Goal: Task Accomplishment & Management: Complete application form

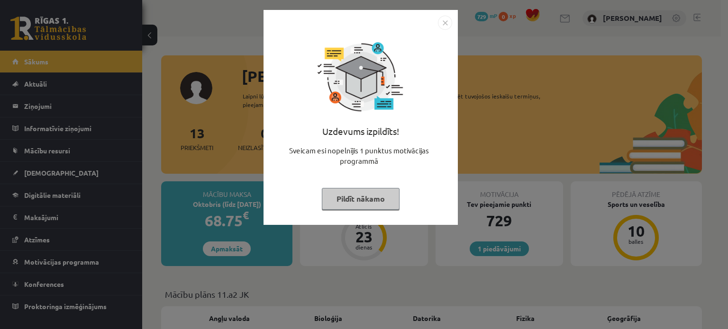
click at [355, 195] on button "Pildīt nākamo" at bounding box center [361, 199] width 78 height 22
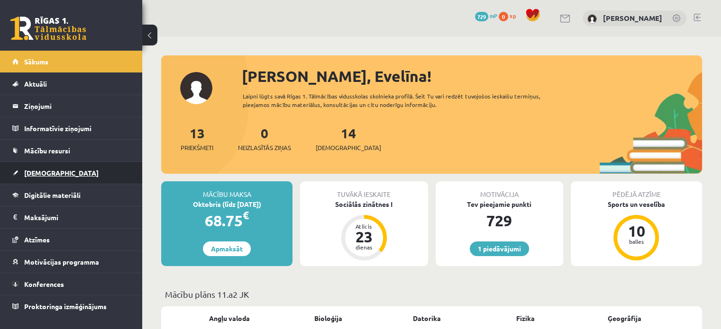
click at [47, 169] on span "[DEMOGRAPHIC_DATA]" at bounding box center [61, 173] width 74 height 9
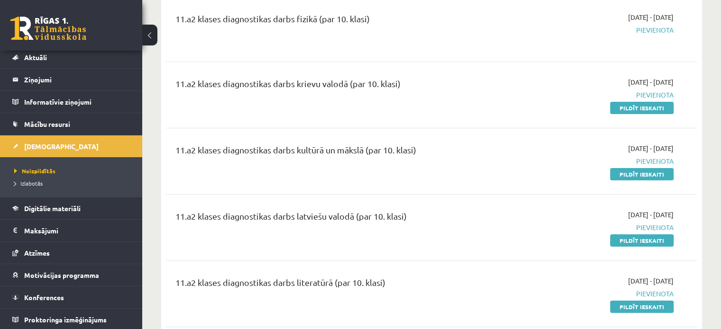
scroll to position [128, 0]
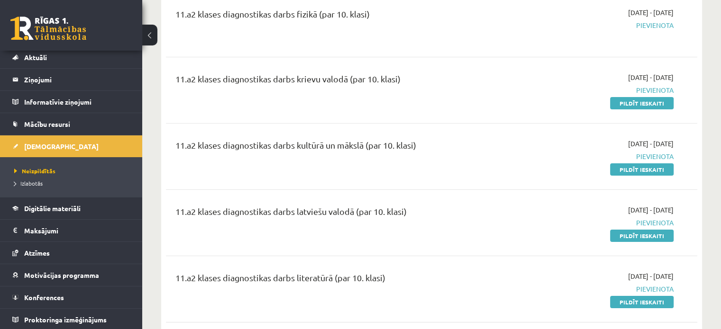
click at [631, 98] on link "Pildīt ieskaiti" at bounding box center [642, 103] width 64 height 12
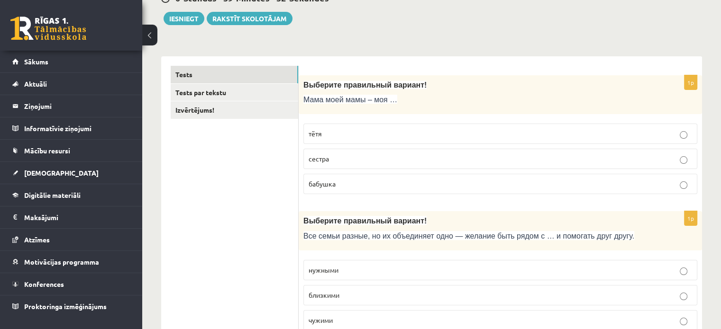
scroll to position [113, 0]
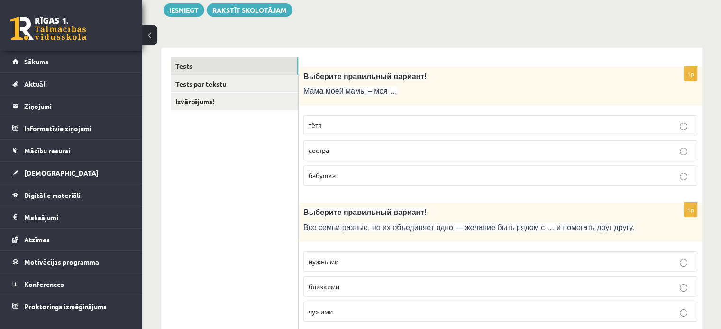
click at [343, 169] on label "бабушка" at bounding box center [500, 175] width 394 height 20
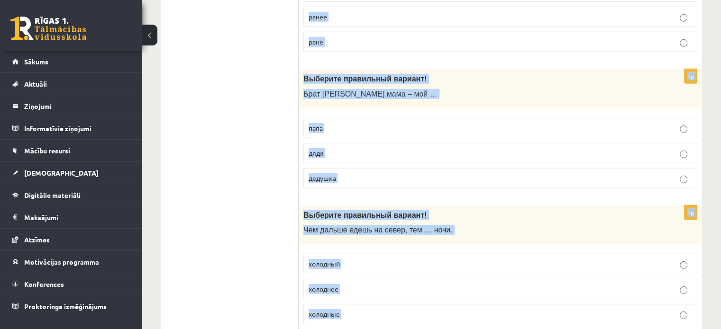
scroll to position [3075, 0]
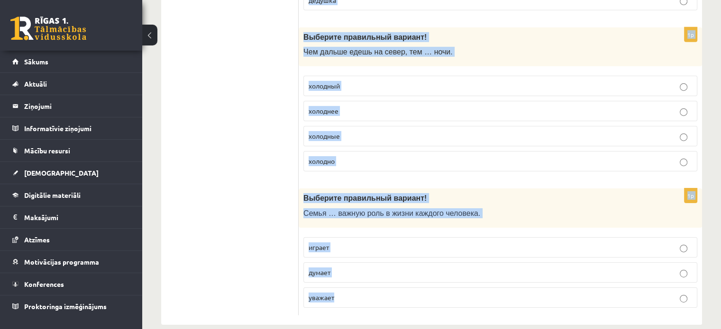
drag, startPoint x: 300, startPoint y: 164, endPoint x: 455, endPoint y: 352, distance: 243.1
copy form "Выберите правильный вариант! Мама моей мамы – моя … тётя сестра бабушка 1p Выбе…"
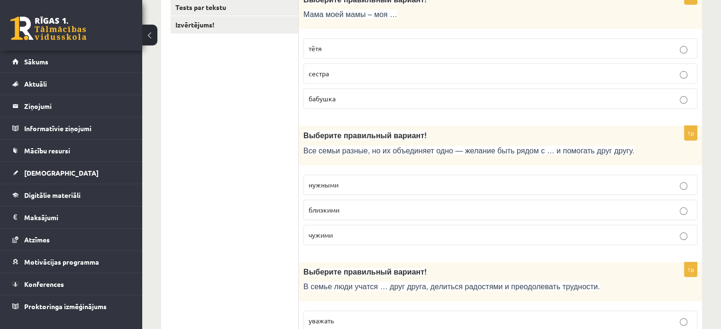
scroll to position [195, 0]
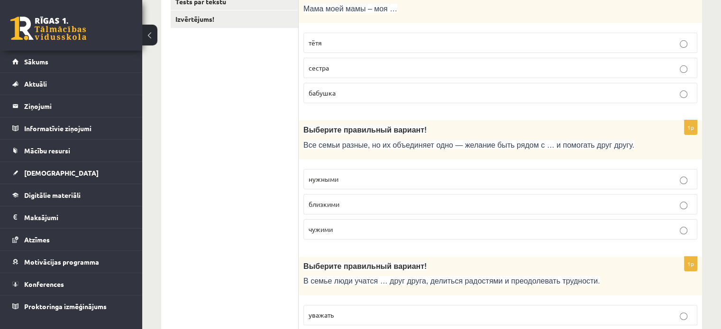
click at [355, 202] on p "близкими" at bounding box center [500, 205] width 383 height 10
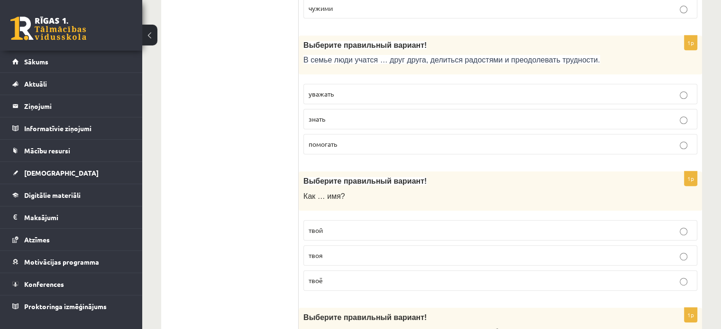
scroll to position [417, 0]
click at [360, 89] on p "уважать" at bounding box center [500, 94] width 383 height 10
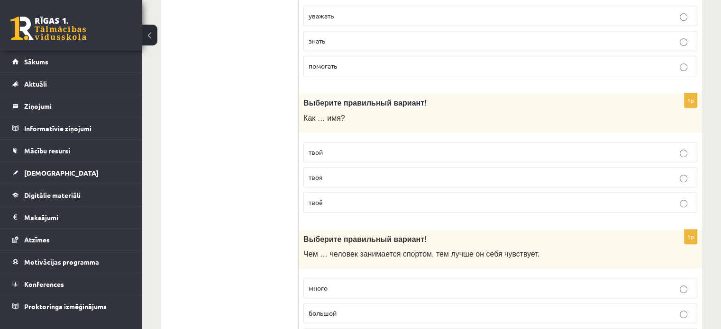
scroll to position [499, 0]
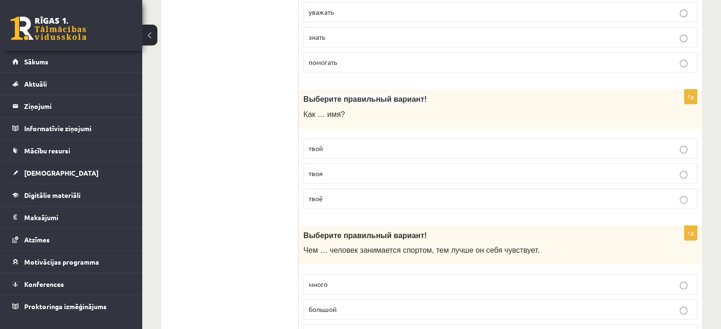
click at [340, 194] on p "твоё" at bounding box center [500, 199] width 383 height 10
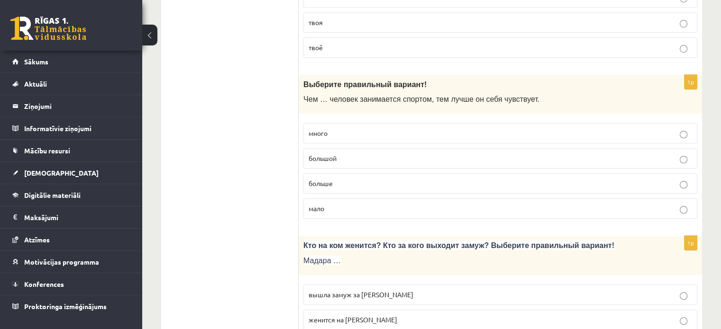
scroll to position [650, 0]
click at [335, 178] on p "больше" at bounding box center [500, 183] width 383 height 10
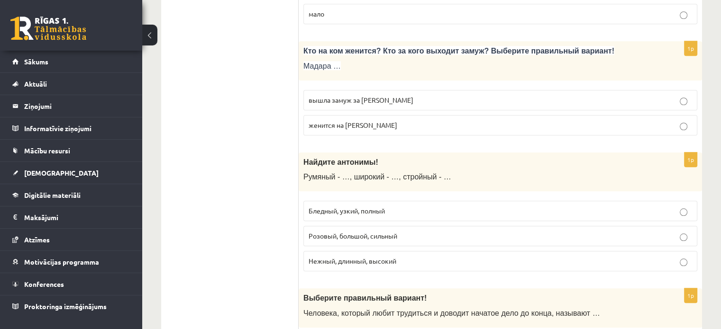
scroll to position [855, 0]
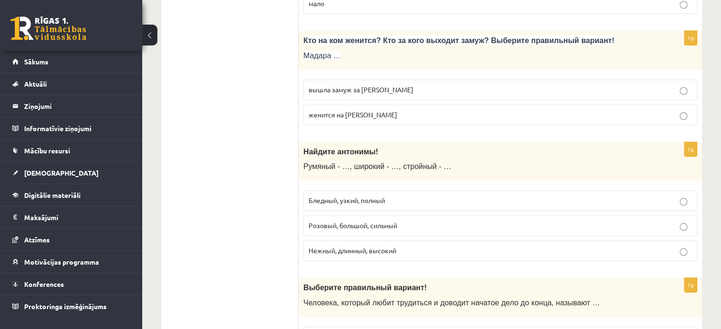
click at [356, 91] on p "вышла замуж за Марка" at bounding box center [500, 90] width 383 height 10
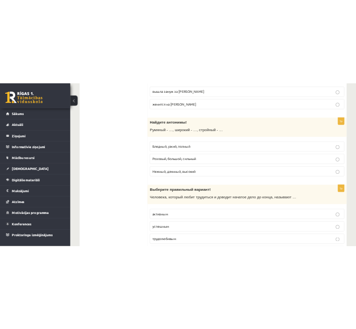
scroll to position [938, 0]
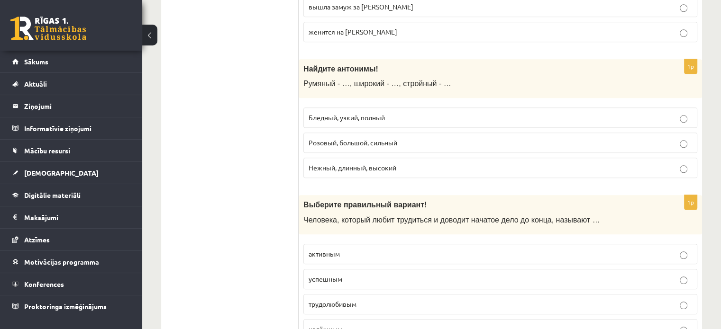
click at [326, 118] on p "Бледный, узкий, полный" at bounding box center [500, 118] width 383 height 10
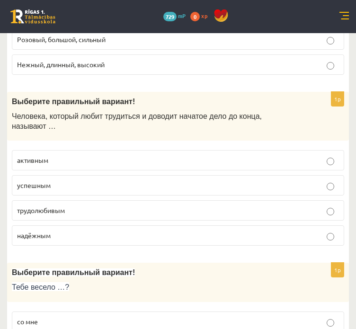
scroll to position [1089, 0]
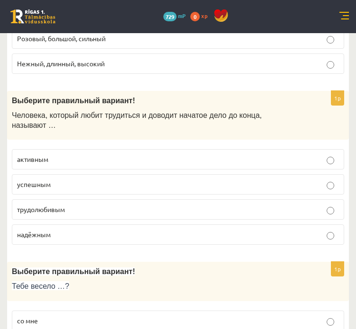
click at [79, 205] on p "трудолюбивым" at bounding box center [178, 210] width 322 height 10
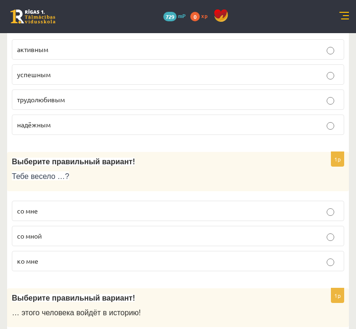
scroll to position [1201, 0]
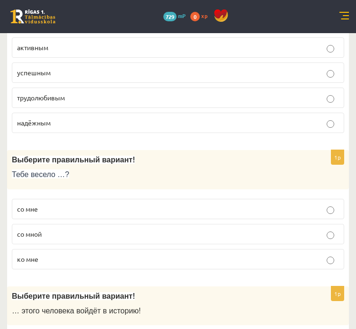
click at [50, 229] on p "со мной" at bounding box center [178, 234] width 322 height 10
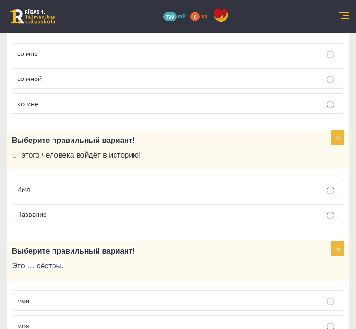
scroll to position [1358, 0]
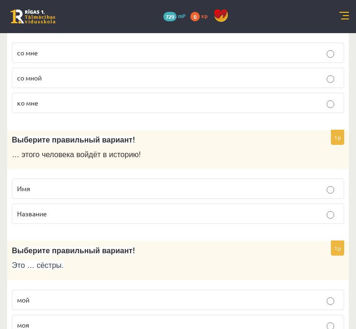
click at [34, 179] on label "Имя" at bounding box center [178, 189] width 333 height 20
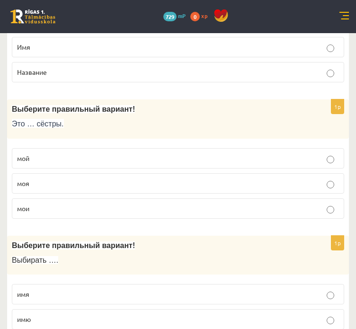
scroll to position [1501, 0]
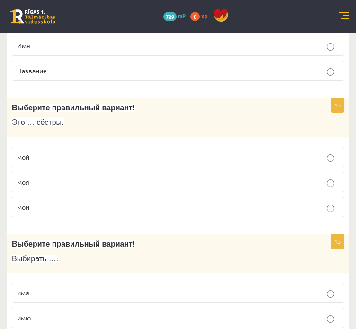
click at [44, 197] on label "мои" at bounding box center [178, 207] width 333 height 20
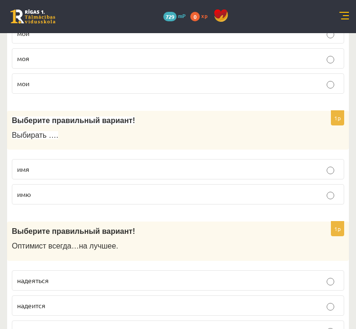
scroll to position [1626, 0]
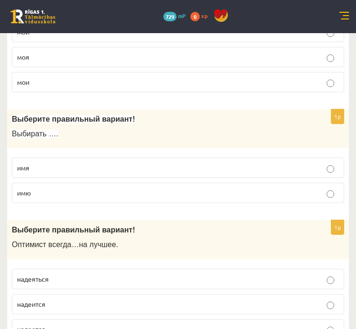
click at [76, 163] on p "имя" at bounding box center [178, 168] width 322 height 10
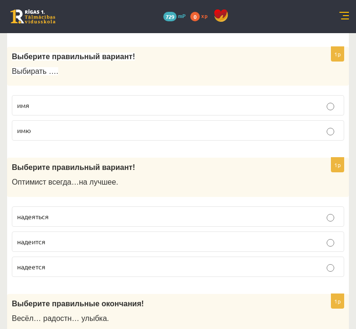
scroll to position [1690, 0]
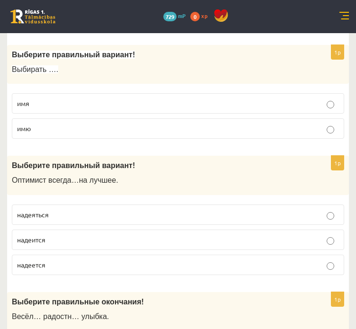
click at [36, 261] on span "надеется" at bounding box center [31, 265] width 28 height 9
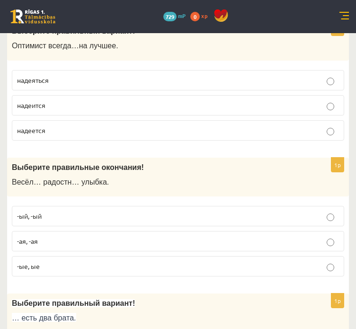
scroll to position [1826, 0]
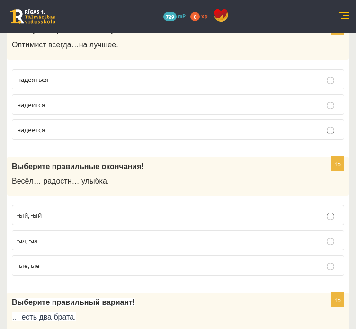
click at [39, 230] on label "-ая, -ая" at bounding box center [178, 240] width 333 height 20
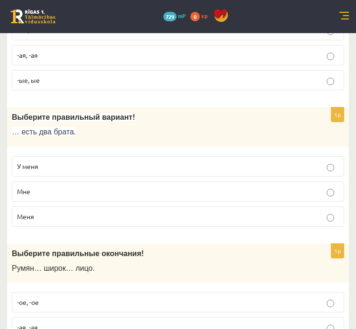
scroll to position [2012, 0]
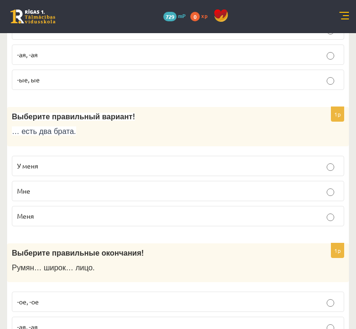
click at [36, 161] on p "У меня" at bounding box center [178, 166] width 322 height 10
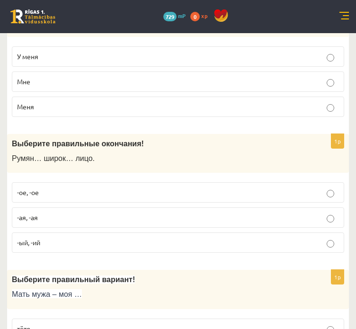
scroll to position [2123, 0]
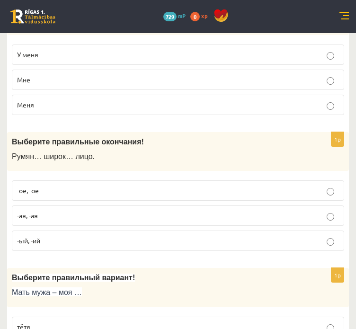
click at [40, 186] on p "-ое, -ое" at bounding box center [178, 191] width 322 height 10
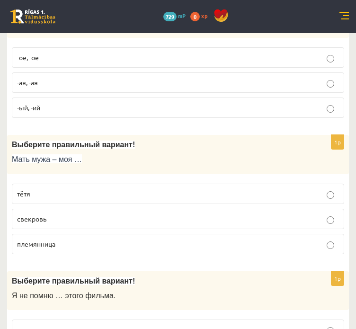
scroll to position [2256, 0]
click at [108, 214] on p "свекровь" at bounding box center [178, 219] width 322 height 10
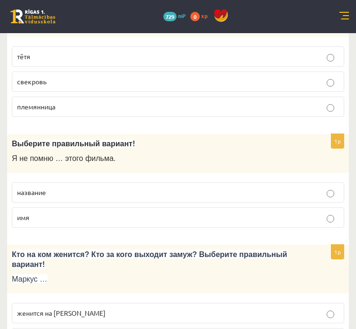
scroll to position [2394, 0]
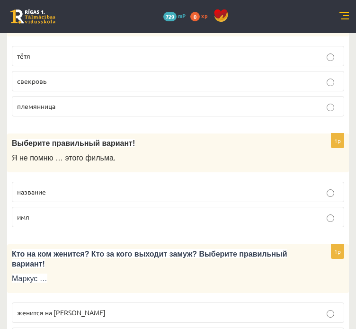
click at [82, 177] on fieldset "название имя" at bounding box center [178, 203] width 333 height 53
click at [79, 187] on p "название" at bounding box center [178, 192] width 322 height 10
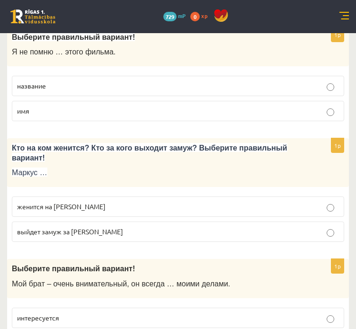
scroll to position [2504, 0]
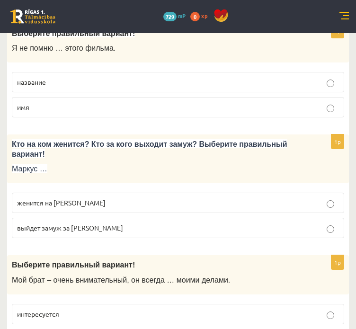
click at [79, 198] on p "женится на Агнии" at bounding box center [178, 203] width 322 height 10
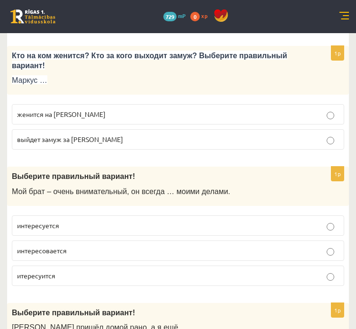
scroll to position [2593, 0]
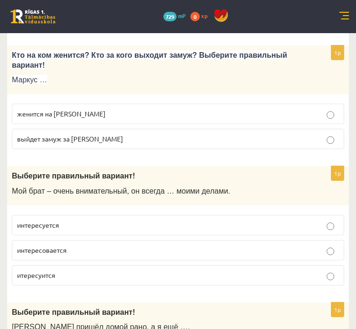
click at [69, 220] on p "интересуется" at bounding box center [178, 225] width 322 height 10
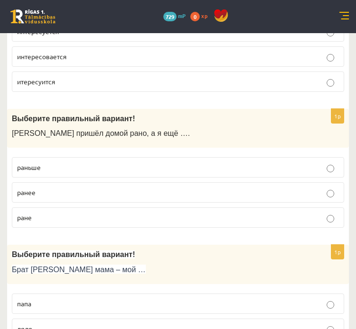
scroll to position [2785, 0]
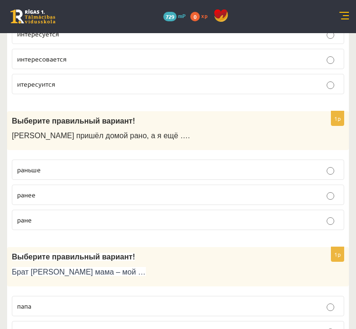
click at [59, 160] on label "раньше" at bounding box center [178, 170] width 333 height 20
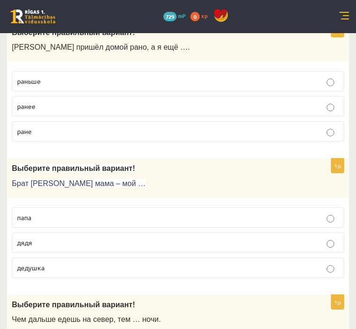
scroll to position [2878, 0]
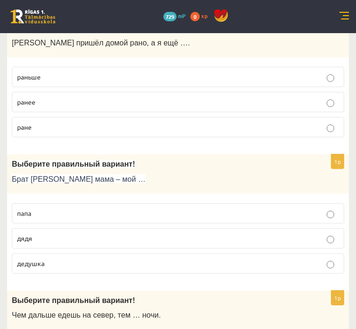
click at [31, 228] on label "дядя" at bounding box center [178, 238] width 333 height 20
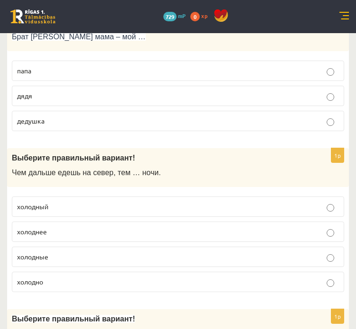
scroll to position [3022, 0]
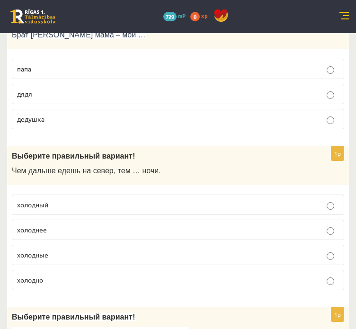
click at [49, 225] on p "холоднее" at bounding box center [178, 230] width 322 height 10
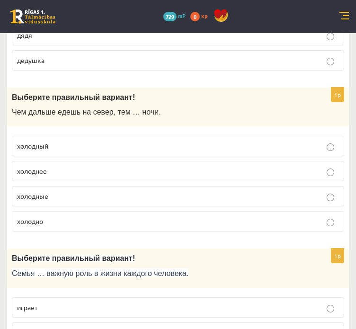
scroll to position [3090, 0]
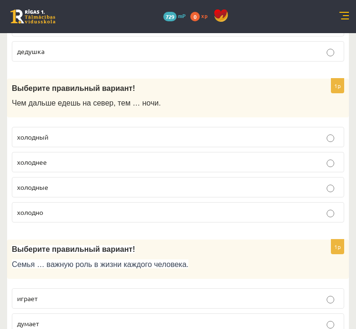
click at [50, 294] on p "играет" at bounding box center [178, 299] width 322 height 10
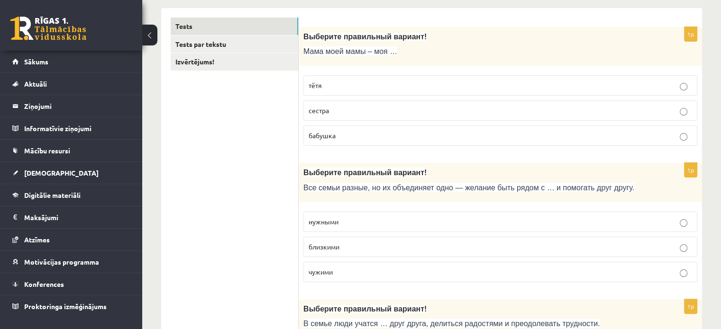
scroll to position [153, 0]
click at [254, 47] on link "Tests par tekstu" at bounding box center [235, 44] width 128 height 18
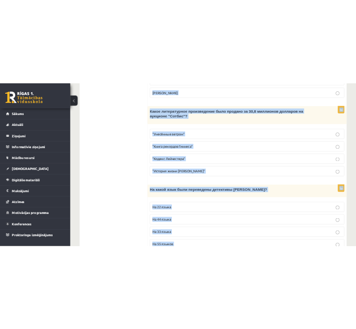
scroll to position [948, 0]
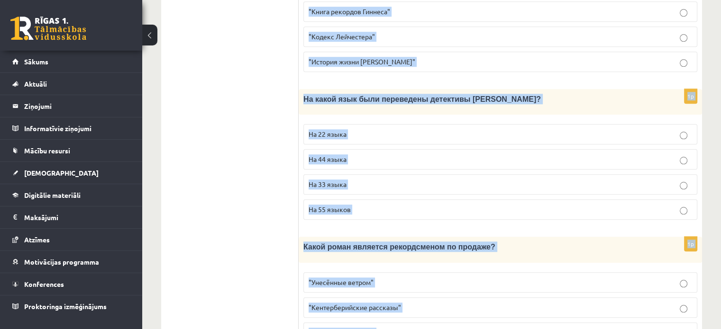
drag, startPoint x: 307, startPoint y: 175, endPoint x: 493, endPoint y: 335, distance: 244.7
copy form "Прочитайте текст «Интересные факты о книгах», выберите правильный вариант! Инте…"
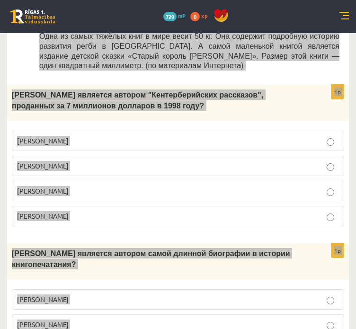
scroll to position [563, 0]
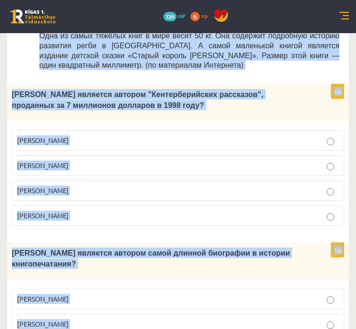
click at [15, 130] on label "Агата Кристи" at bounding box center [178, 140] width 333 height 20
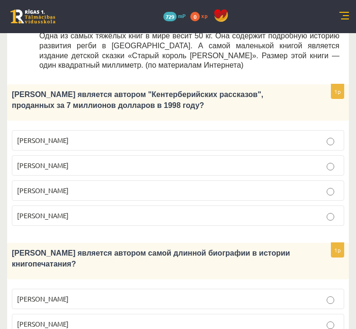
click at [82, 186] on p "Джефри Чосер" at bounding box center [178, 191] width 322 height 10
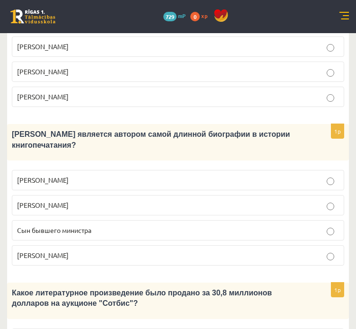
scroll to position [683, 0]
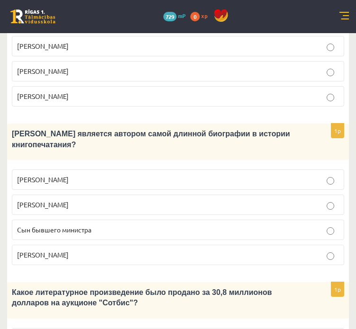
click at [83, 226] on span "Сын бывшего министра" at bounding box center [54, 230] width 74 height 9
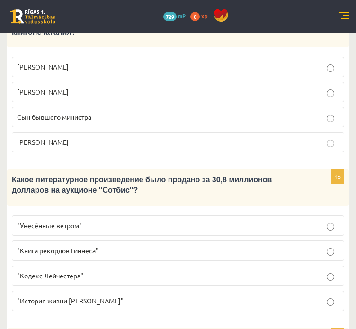
scroll to position [796, 0]
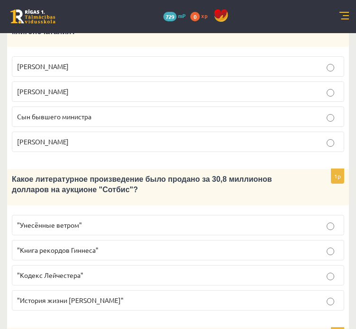
click at [76, 271] on span ""Кодекс Лейчестера"" at bounding box center [50, 275] width 66 height 9
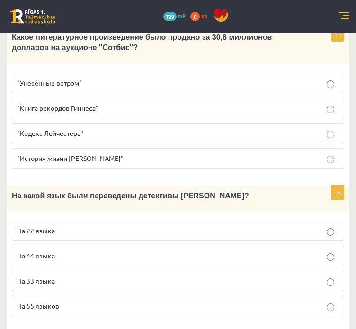
scroll to position [940, 0]
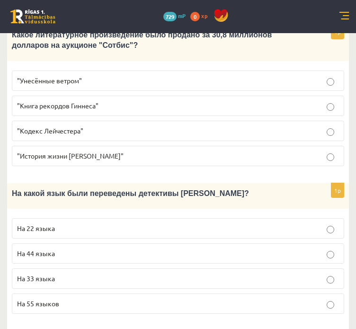
click at [76, 249] on p "На 44 языка" at bounding box center [178, 254] width 322 height 10
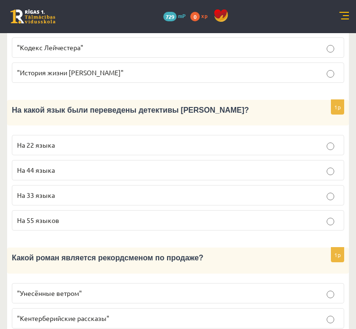
scroll to position [1033, 0]
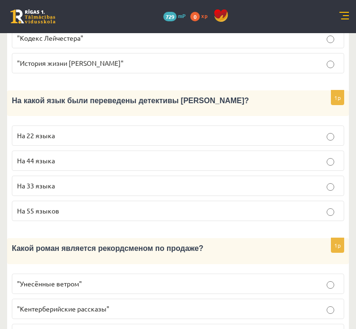
click at [64, 280] on span ""Унесённые ветром"" at bounding box center [49, 284] width 65 height 9
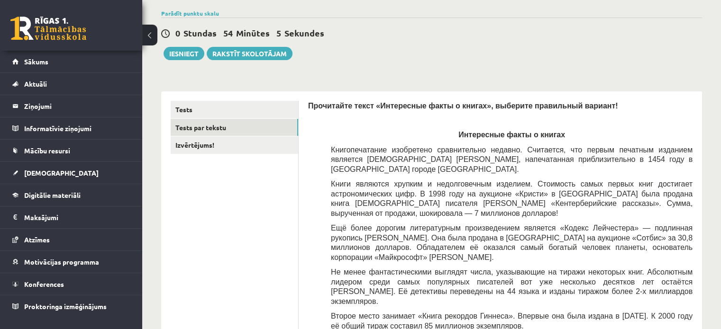
scroll to position [68, 0]
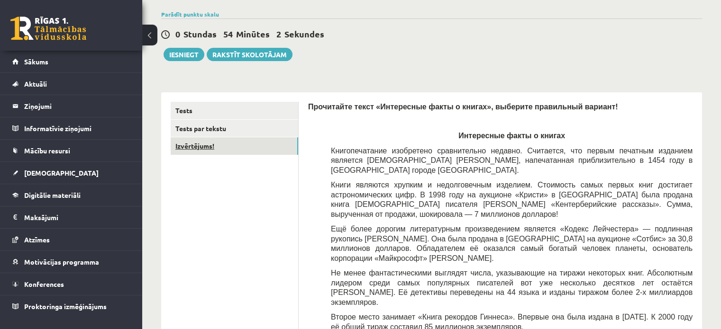
click at [277, 148] on link "Izvērtējums!" at bounding box center [235, 146] width 128 height 18
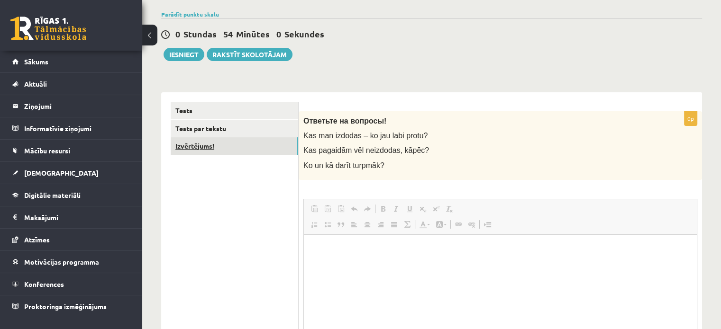
scroll to position [0, 0]
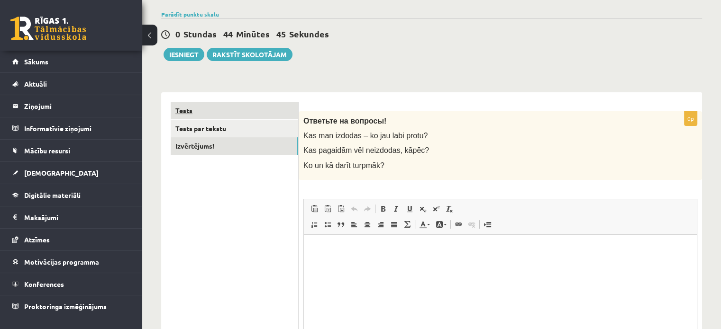
click at [208, 111] on link "Tests" at bounding box center [235, 111] width 128 height 18
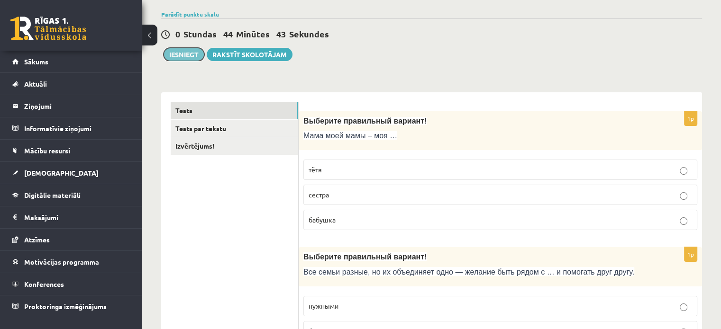
click at [185, 56] on button "Iesniegt" at bounding box center [184, 54] width 41 height 13
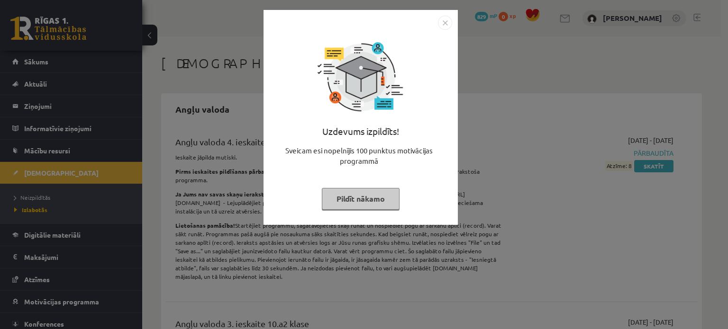
click at [381, 199] on button "Pildīt nākamo" at bounding box center [361, 199] width 78 height 22
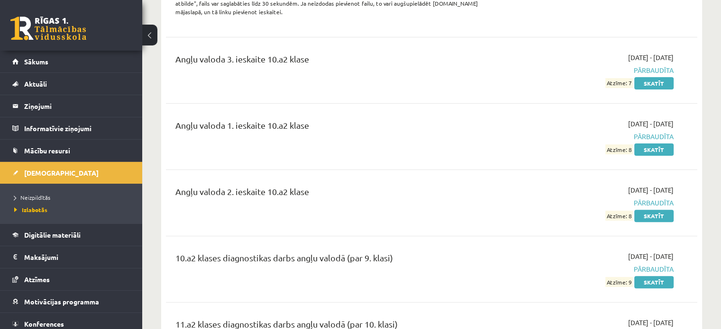
scroll to position [265, 0]
click at [44, 194] on span "Neizpildītās" at bounding box center [32, 198] width 36 height 8
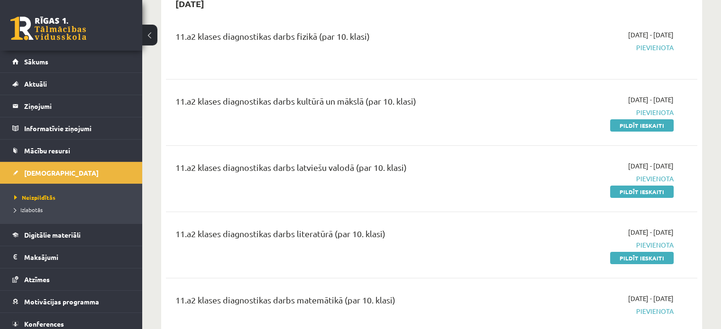
scroll to position [106, 0]
click at [623, 125] on link "Pildīt ieskaiti" at bounding box center [642, 125] width 64 height 12
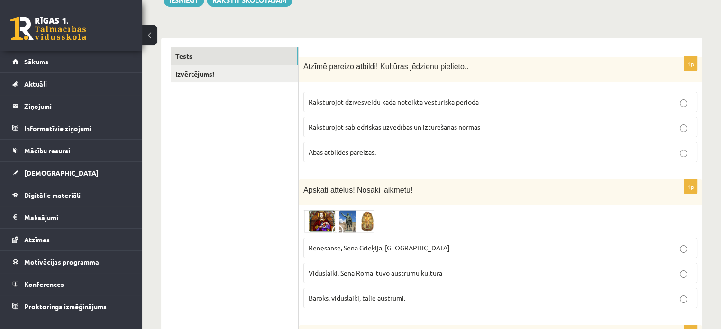
scroll to position [122, 0]
click at [388, 153] on p "Abas atbildes pareizas." at bounding box center [500, 153] width 383 height 10
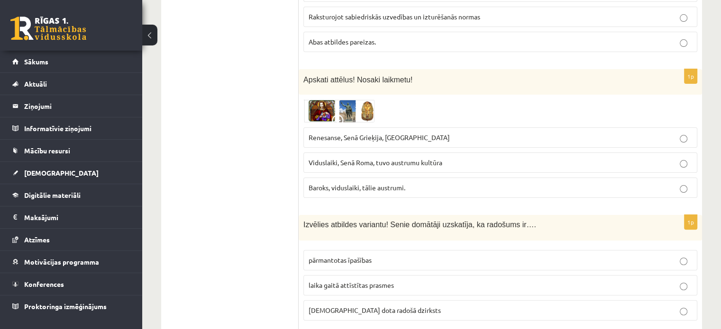
scroll to position [234, 0]
click at [330, 112] on img at bounding box center [338, 110] width 71 height 23
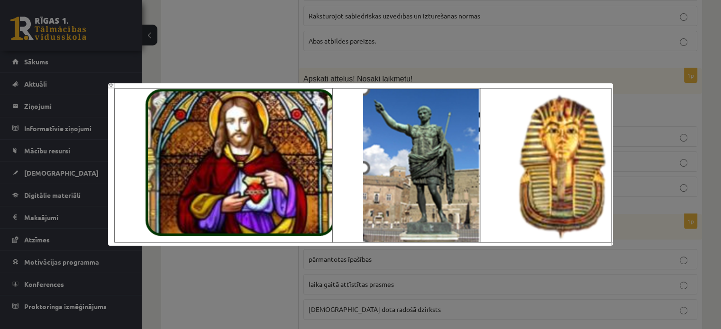
click at [263, 53] on div at bounding box center [360, 164] width 721 height 329
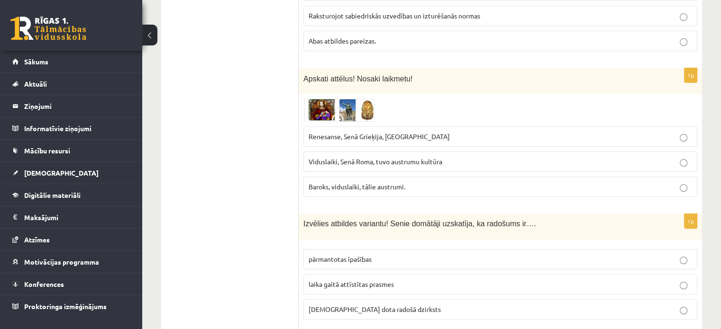
click at [341, 104] on img at bounding box center [338, 110] width 71 height 23
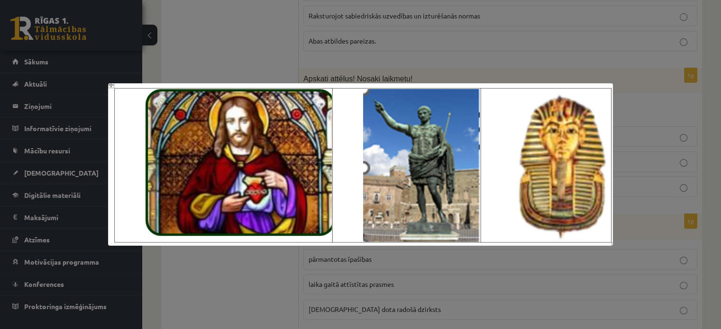
click at [246, 71] on div at bounding box center [360, 164] width 721 height 329
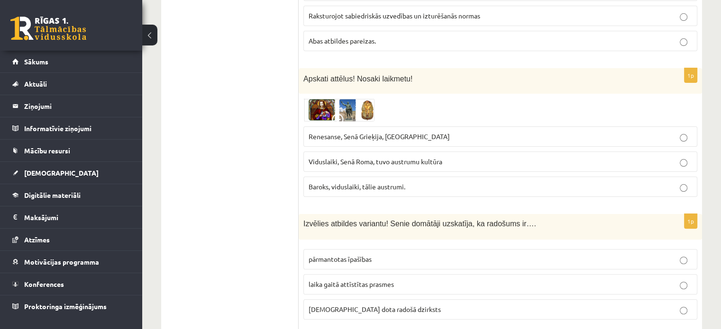
click at [331, 118] on img at bounding box center [338, 110] width 71 height 23
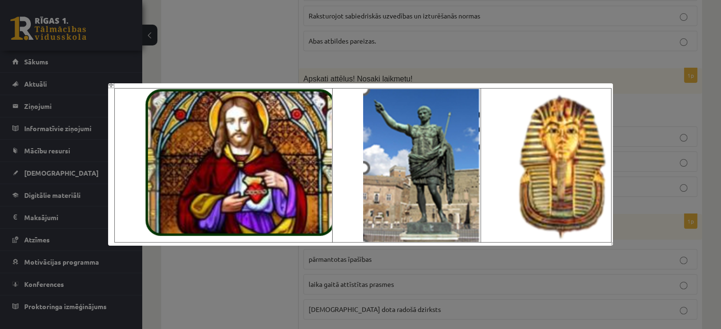
click at [240, 73] on div at bounding box center [360, 164] width 721 height 329
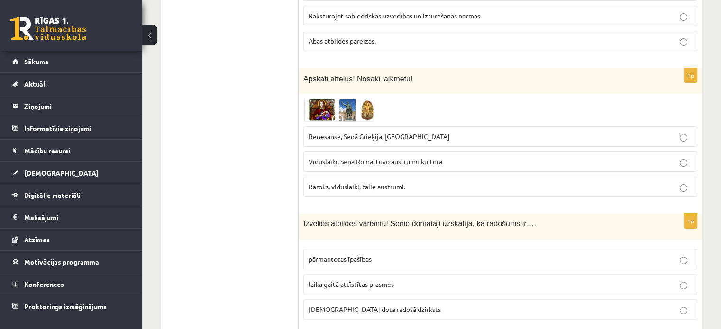
click at [322, 109] on img at bounding box center [338, 110] width 71 height 23
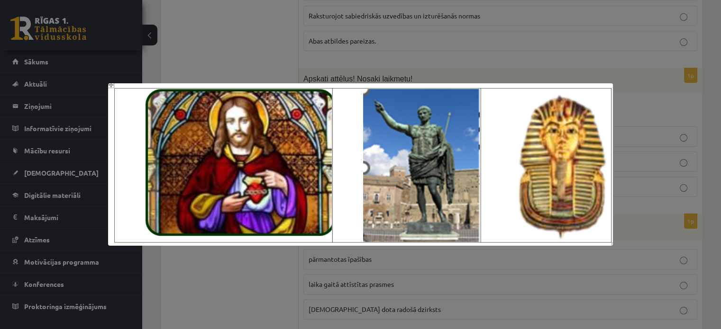
click at [244, 73] on div at bounding box center [360, 164] width 721 height 329
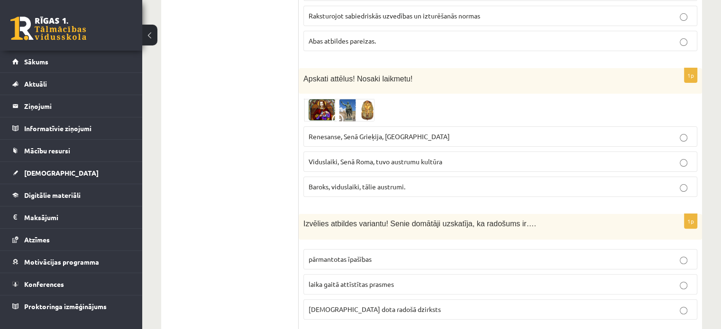
click at [318, 164] on span "Viduslaiki, Senā Roma, tuvo austrumu kultūra" at bounding box center [376, 161] width 134 height 9
click at [346, 111] on img at bounding box center [338, 110] width 71 height 23
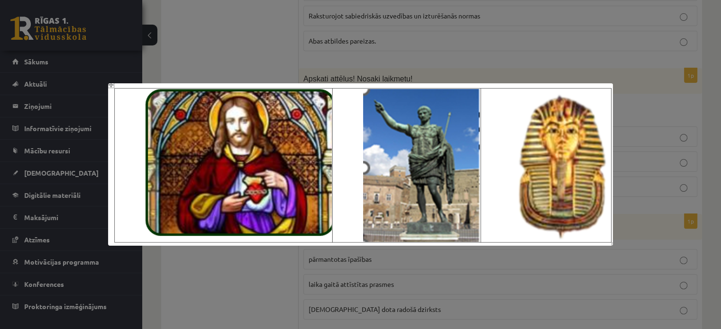
click at [284, 63] on div at bounding box center [360, 164] width 721 height 329
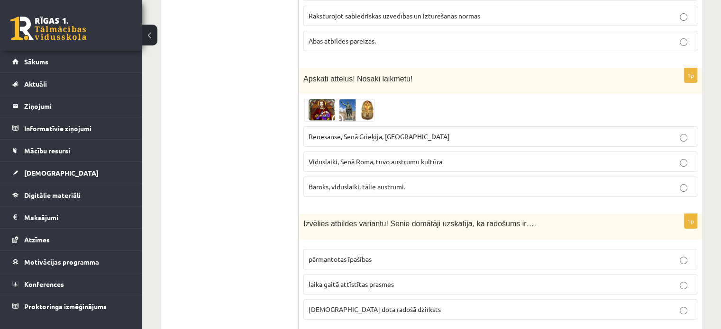
click at [374, 133] on span "Renesanse, Senā Grieķija, Ēģipte" at bounding box center [379, 136] width 141 height 9
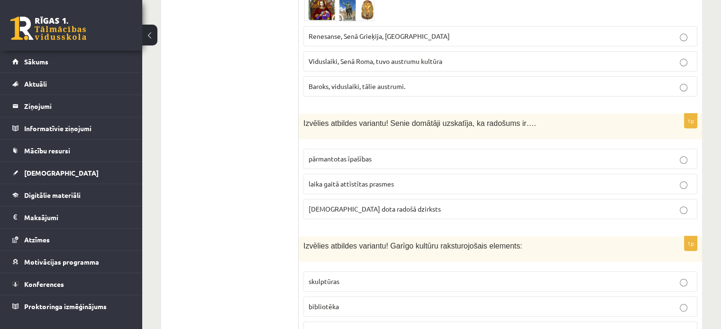
scroll to position [364, 0]
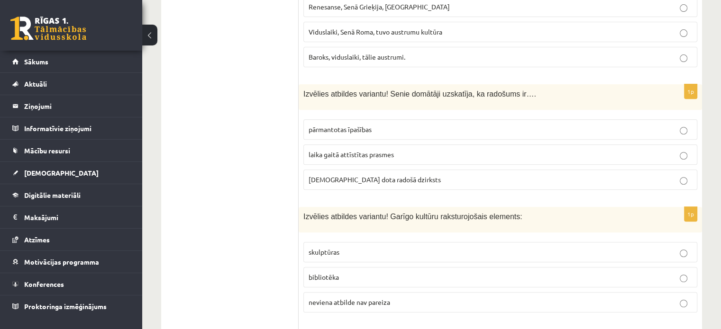
click at [337, 184] on label "dieva dota radošā dzirksts" at bounding box center [500, 180] width 394 height 20
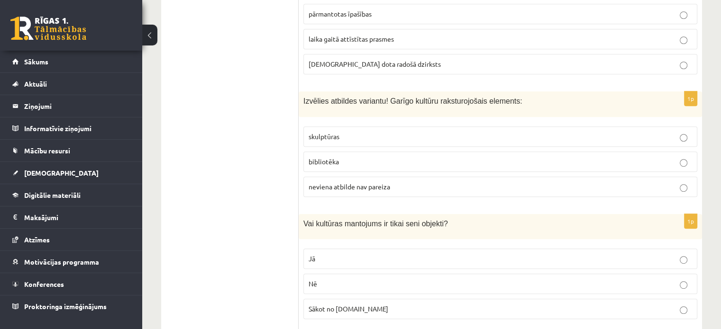
scroll to position [481, 0]
click at [350, 138] on label "skulptūras" at bounding box center [500, 136] width 394 height 20
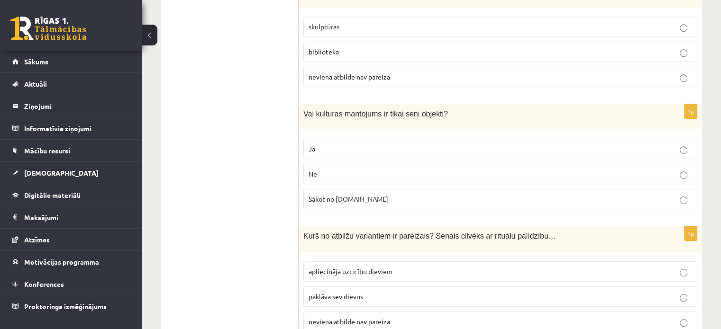
scroll to position [591, 0]
click at [313, 172] on span "Nē" at bounding box center [313, 173] width 9 height 9
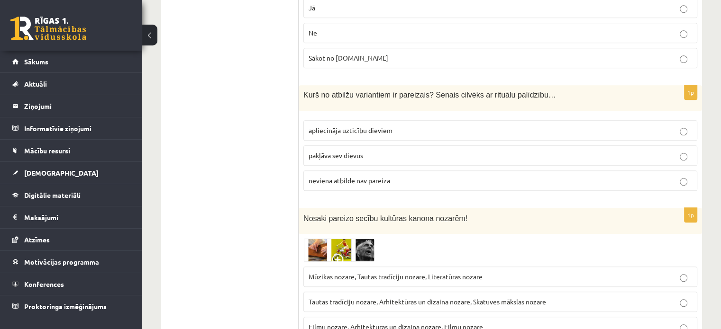
scroll to position [746, 0]
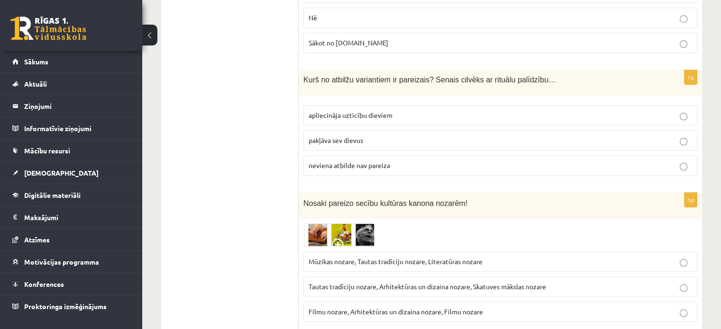
click at [338, 115] on span "apliecināja uzticību dieviem" at bounding box center [351, 115] width 84 height 9
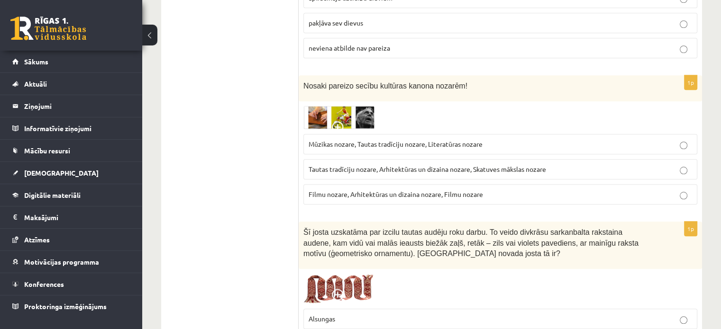
scroll to position [864, 0]
click at [338, 121] on span at bounding box center [339, 128] width 15 height 15
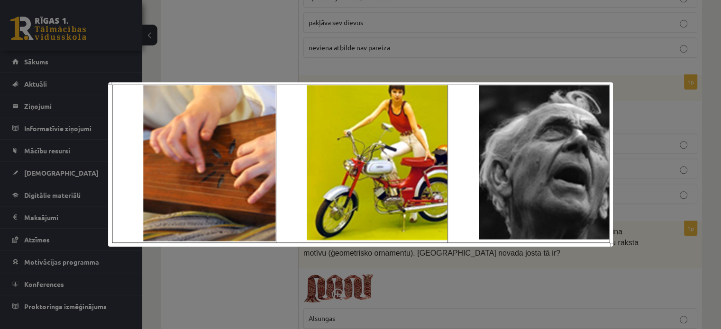
click at [269, 61] on div at bounding box center [360, 164] width 721 height 329
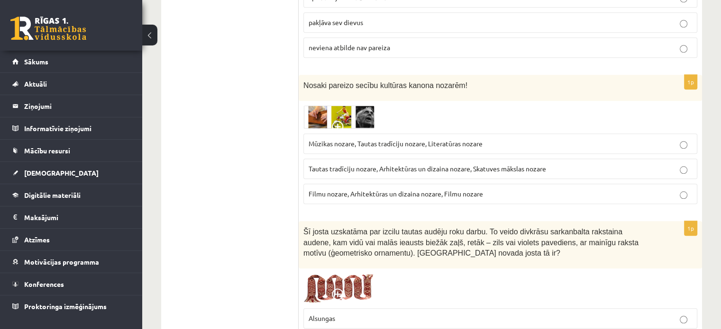
click at [347, 121] on img at bounding box center [338, 117] width 71 height 23
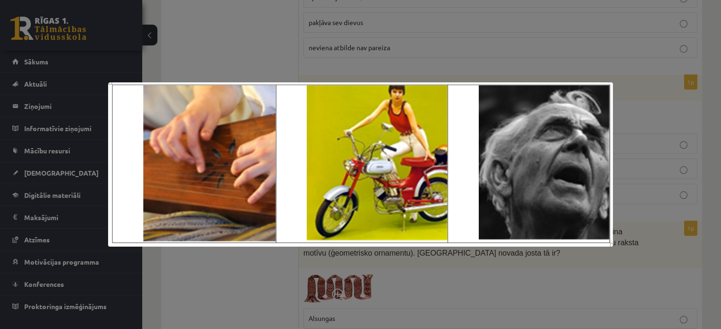
click at [251, 56] on div at bounding box center [360, 164] width 721 height 329
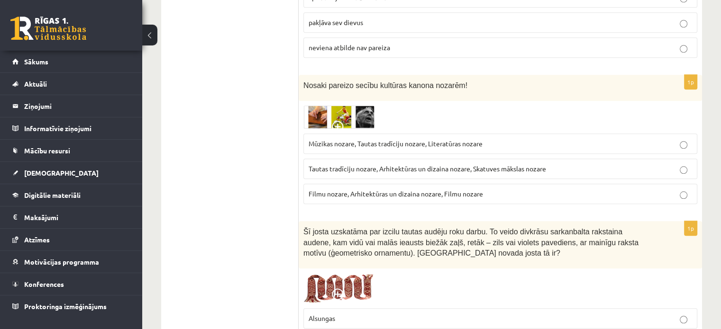
click at [367, 170] on label "Tautas tradīciju nozare, Arhitektūras un dizaina nozare, Skatuves mākslas nozare" at bounding box center [500, 169] width 394 height 20
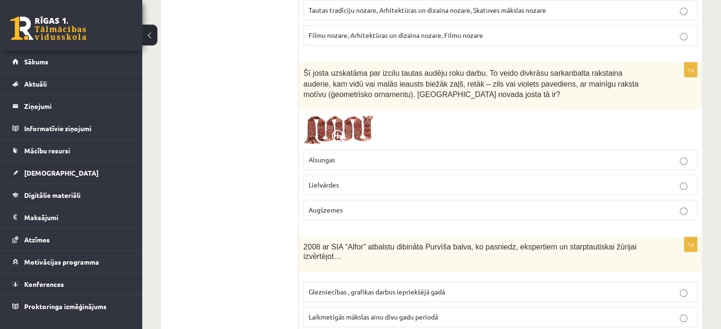
scroll to position [1022, 0]
click at [336, 133] on span at bounding box center [339, 138] width 15 height 15
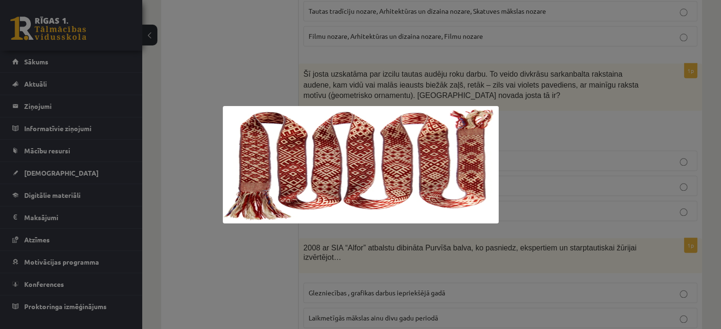
click at [240, 72] on div at bounding box center [360, 164] width 721 height 329
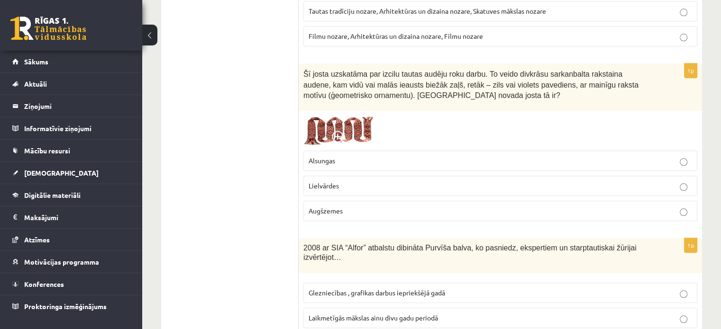
click at [329, 184] on p "Lielvārdes" at bounding box center [500, 186] width 383 height 10
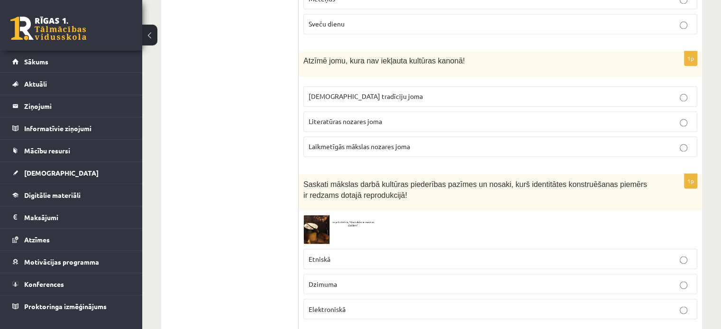
scroll to position [1586, 0]
click at [373, 142] on p "Laikmetīgās mākslas nozares joma" at bounding box center [500, 147] width 383 height 10
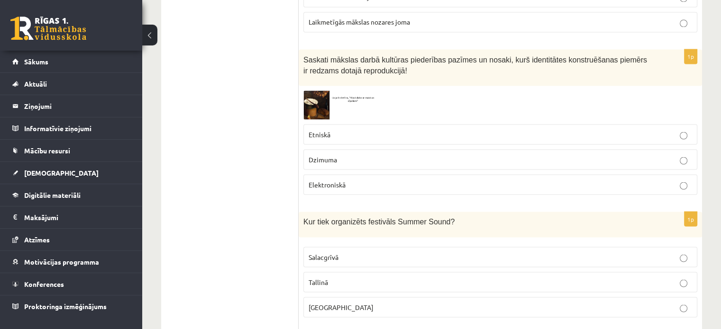
scroll to position [1712, 0]
click at [319, 94] on img at bounding box center [338, 104] width 71 height 29
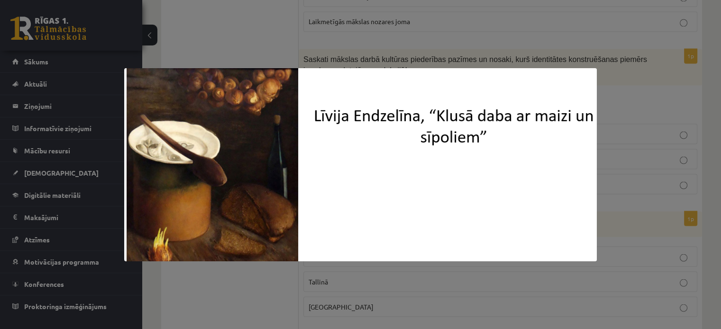
click at [292, 46] on div at bounding box center [360, 164] width 721 height 329
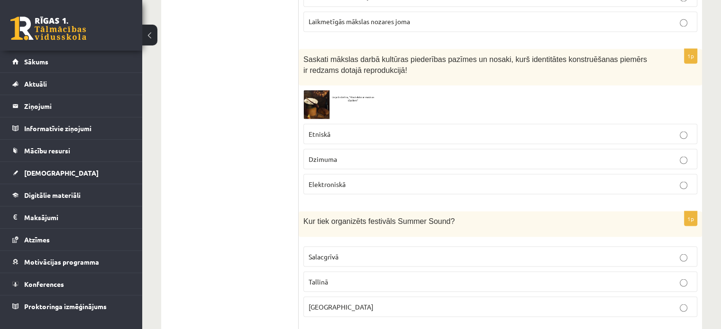
click at [319, 90] on img at bounding box center [338, 104] width 71 height 29
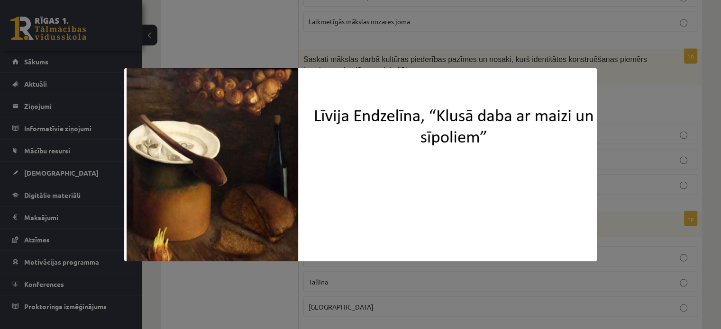
click at [266, 39] on div at bounding box center [360, 164] width 721 height 329
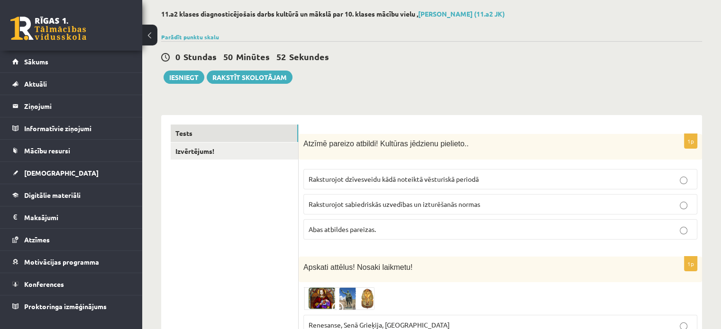
scroll to position [0, 0]
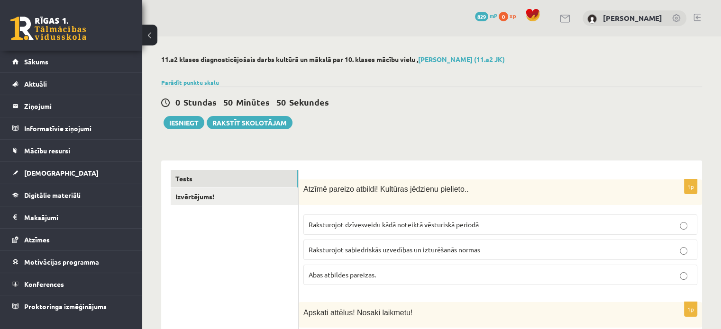
click at [310, 188] on span "Atzīmē pareizo atbildi! Kultūras jēdzienu pielieto.." at bounding box center [385, 189] width 165 height 8
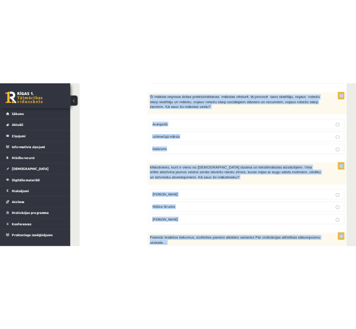
scroll to position [3858, 0]
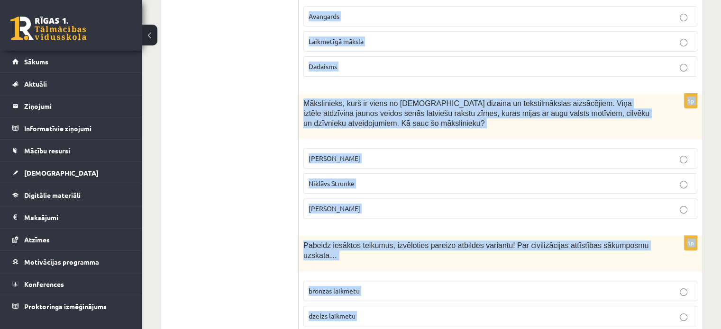
drag, startPoint x: 303, startPoint y: 188, endPoint x: 437, endPoint y: 352, distance: 211.9
copy form "Atzīmē pareizo atbildi! Kultūras jēdzienu pielieto.. Raksturojot dzīvesveidu kā…"
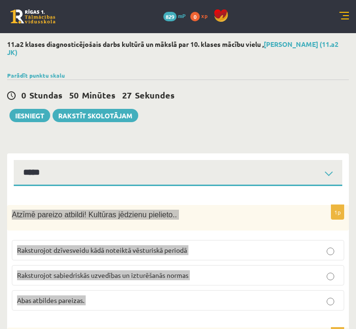
scroll to position [0, 0]
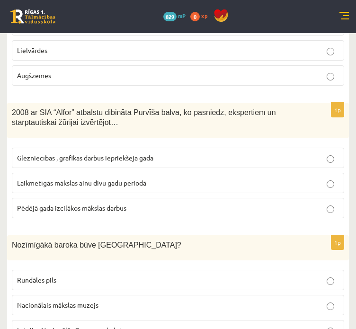
scroll to position [1193, 0]
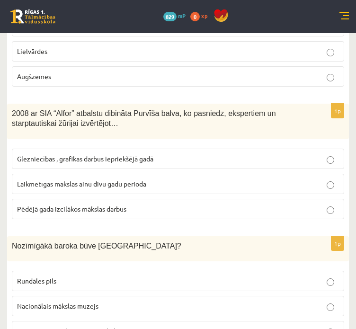
click at [186, 179] on p "Laikmetīgās mākslas ainu divu gadu periodā" at bounding box center [178, 184] width 322 height 10
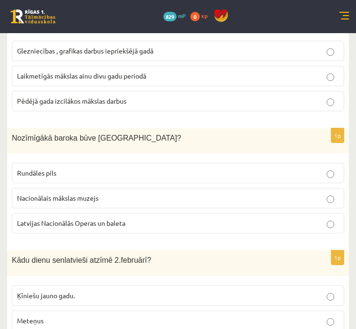
scroll to position [1302, 0]
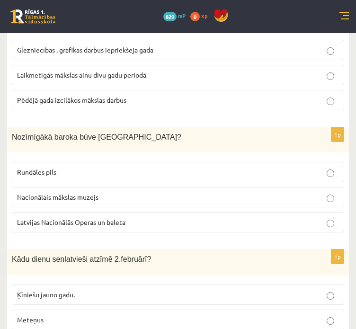
click at [146, 167] on p "Rundāles pils" at bounding box center [178, 172] width 322 height 10
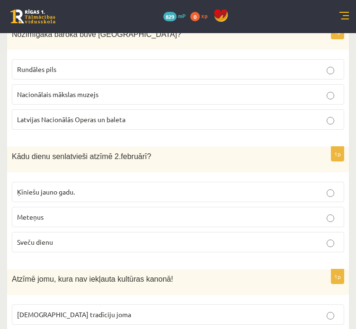
scroll to position [1405, 0]
click at [83, 237] on p "Sveču dienu" at bounding box center [178, 242] width 322 height 10
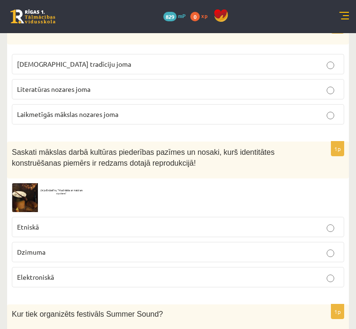
scroll to position [1657, 0]
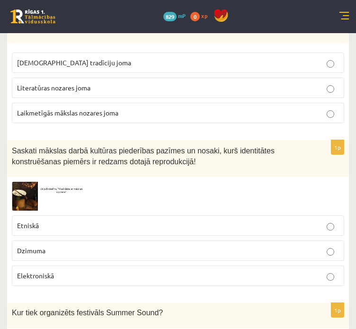
click at [90, 216] on label "Etniskā" at bounding box center [178, 226] width 333 height 20
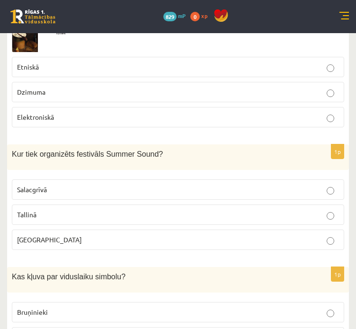
scroll to position [1819, 0]
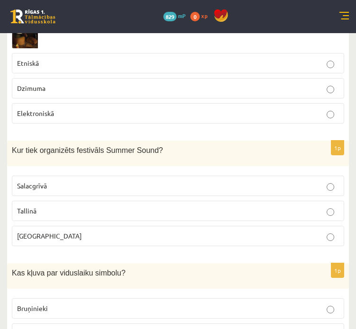
click at [87, 226] on label "Liepājā" at bounding box center [178, 236] width 333 height 20
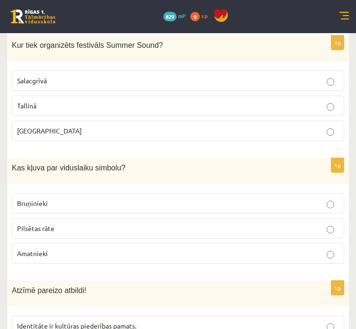
scroll to position [1939, 0]
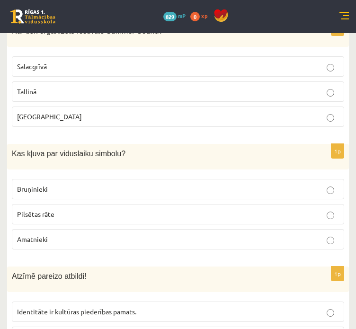
click at [242, 179] on label "Bruņinieki" at bounding box center [178, 189] width 333 height 20
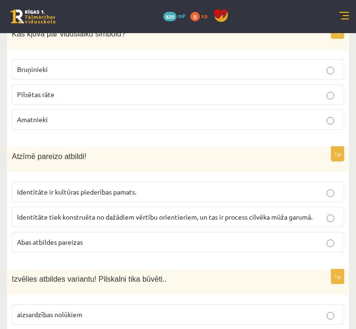
scroll to position [2059, 0]
click at [128, 237] on p "Abas atbildes pareizas" at bounding box center [178, 242] width 322 height 10
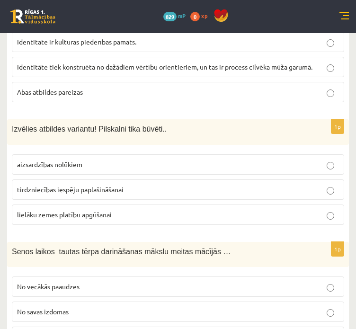
scroll to position [2210, 0]
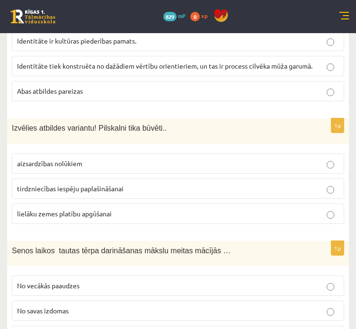
click at [135, 159] on p "aizsardzības nolūkiem" at bounding box center [178, 164] width 322 height 10
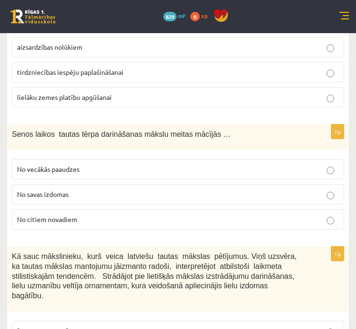
scroll to position [2327, 0]
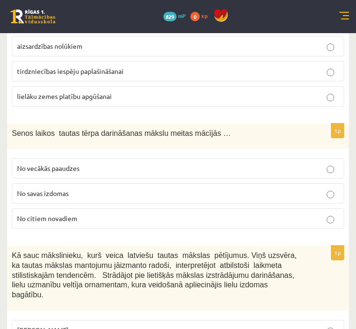
click at [113, 164] on p "No vecākās paaudzes" at bounding box center [178, 169] width 322 height 10
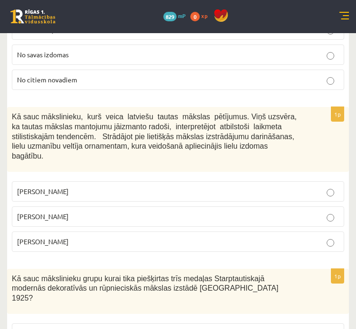
scroll to position [2469, 0]
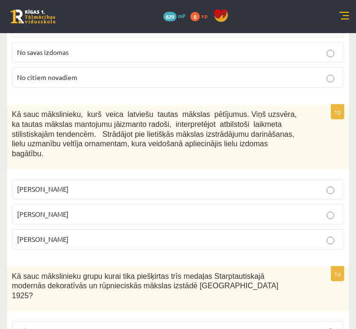
click at [79, 210] on p "Jūlijs Madernieks" at bounding box center [178, 215] width 322 height 10
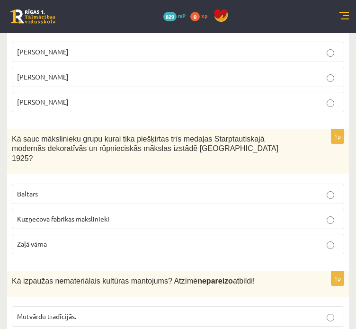
scroll to position [2606, 0]
click at [72, 189] on p "Baltars" at bounding box center [178, 194] width 322 height 10
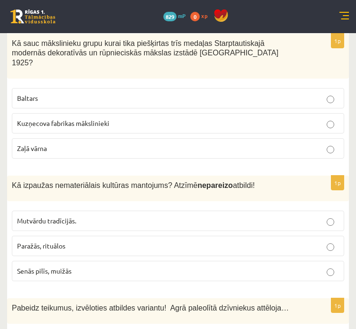
scroll to position [2703, 0]
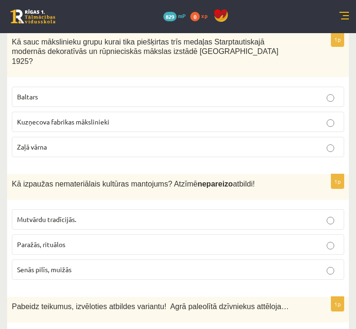
click at [52, 260] on label "Senās pilīs, muižās" at bounding box center [178, 270] width 333 height 20
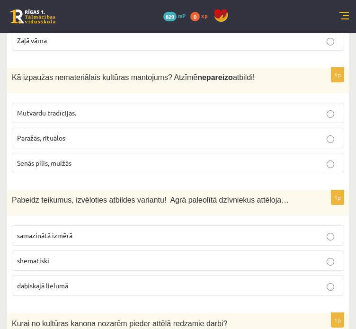
scroll to position [2811, 0]
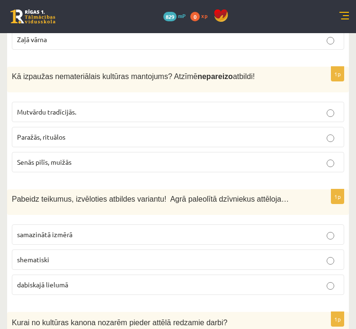
click at [49, 281] on span "dabiskajā lielumā" at bounding box center [42, 285] width 51 height 9
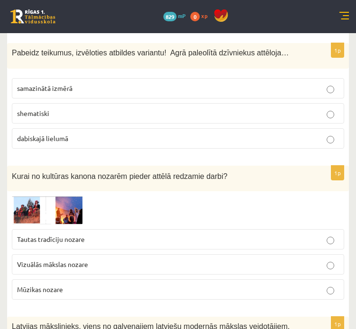
scroll to position [2961, 0]
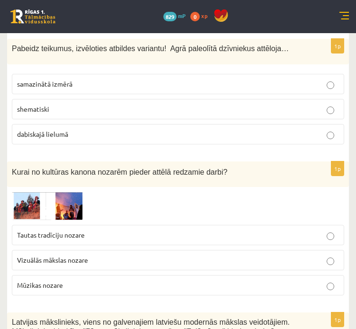
click at [51, 207] on span at bounding box center [47, 214] width 15 height 15
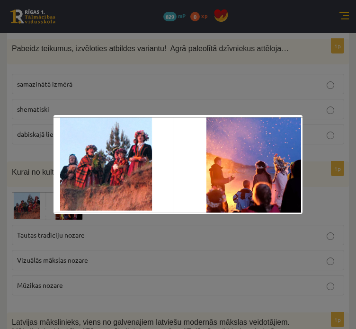
click at [129, 96] on div at bounding box center [178, 164] width 356 height 329
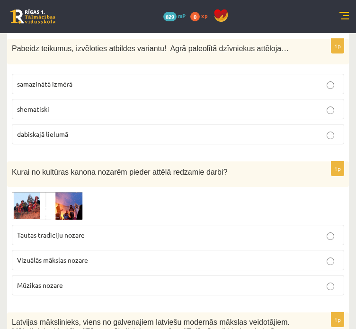
click at [95, 230] on p "Tautas tradīciju nozare" at bounding box center [178, 235] width 322 height 10
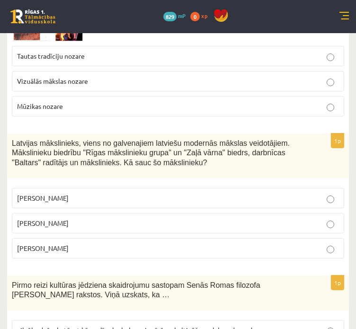
scroll to position [3141, 0]
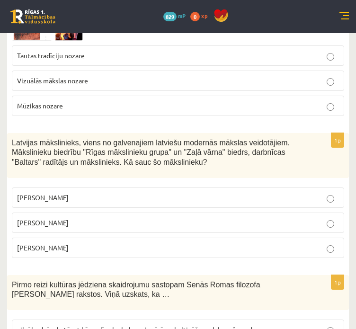
click at [180, 213] on label "Romāns Suta" at bounding box center [178, 223] width 333 height 20
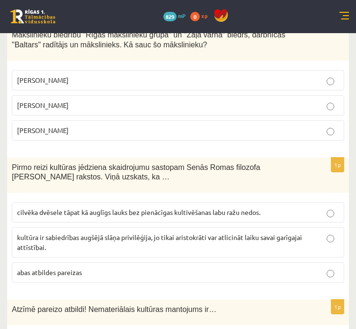
scroll to position [3261, 0]
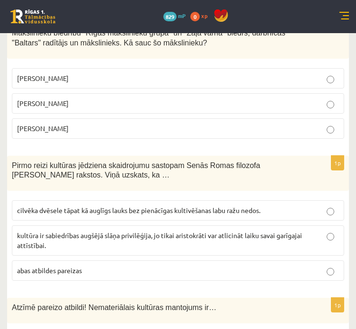
click at [137, 206] on span "cilvēka dvēsele tāpat kā auglīgs lauks bez pienācīgas kultivēšanas labu ražu ne…" at bounding box center [139, 210] width 244 height 9
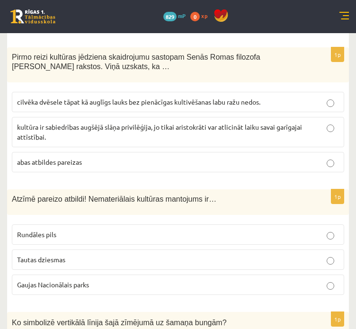
scroll to position [3380, 0]
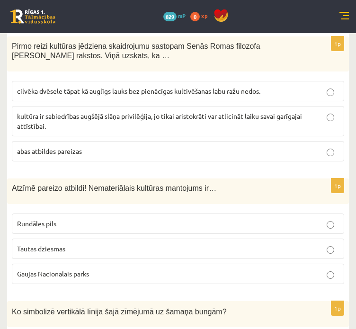
click at [164, 244] on p "Tautas dziesmas" at bounding box center [178, 249] width 322 height 10
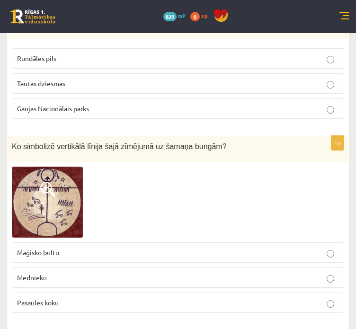
scroll to position [3553, 0]
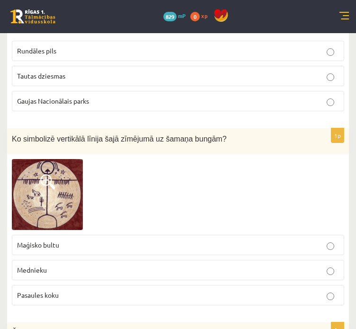
click at [112, 291] on p "Pasaules koku" at bounding box center [178, 296] width 322 height 10
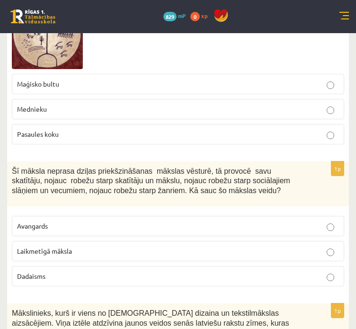
scroll to position [3716, 0]
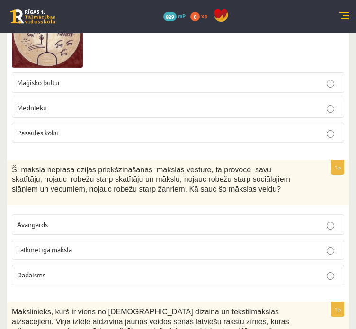
click at [138, 245] on p "Laikmetīgā māksla" at bounding box center [178, 250] width 322 height 10
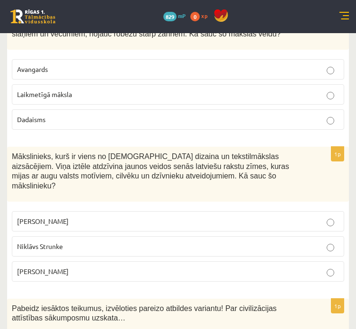
scroll to position [3872, 0]
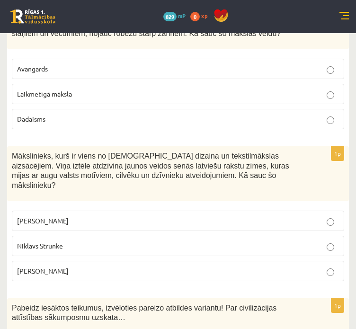
click at [145, 216] on p "Ansis Cīrulis" at bounding box center [178, 221] width 322 height 10
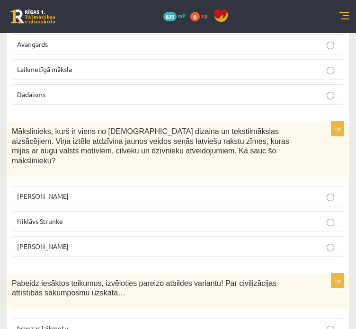
scroll to position [3921, 0]
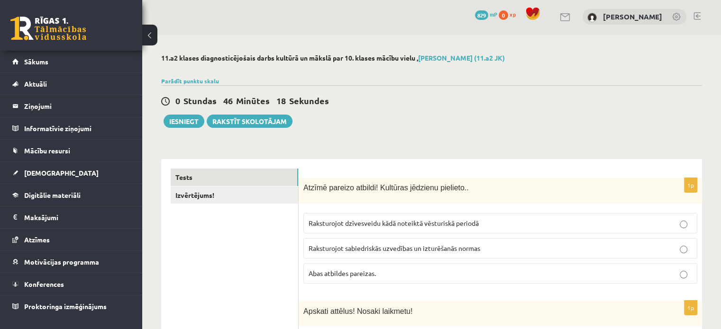
scroll to position [0, 0]
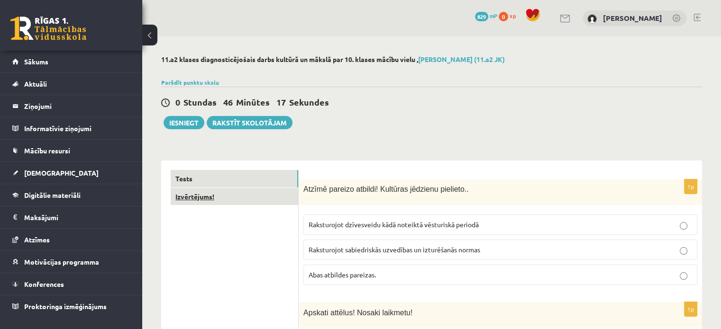
click at [246, 199] on link "Izvērtējums!" at bounding box center [235, 197] width 128 height 18
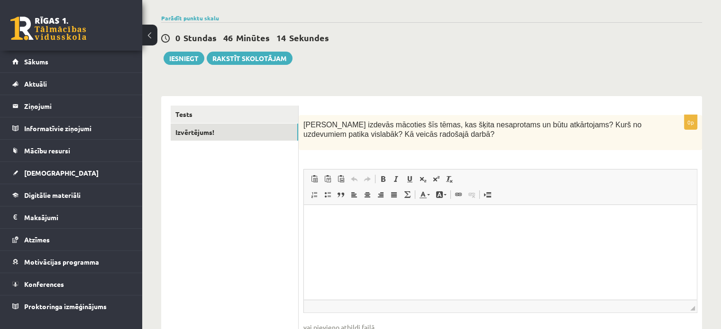
scroll to position [65, 0]
click at [188, 59] on button "Iesniegt" at bounding box center [184, 57] width 41 height 13
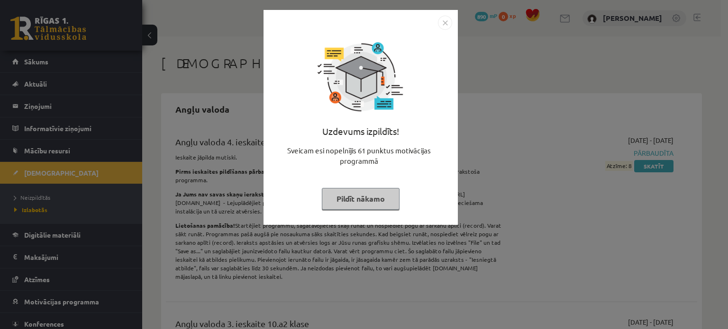
click at [334, 208] on button "Pildīt nākamo" at bounding box center [361, 199] width 78 height 22
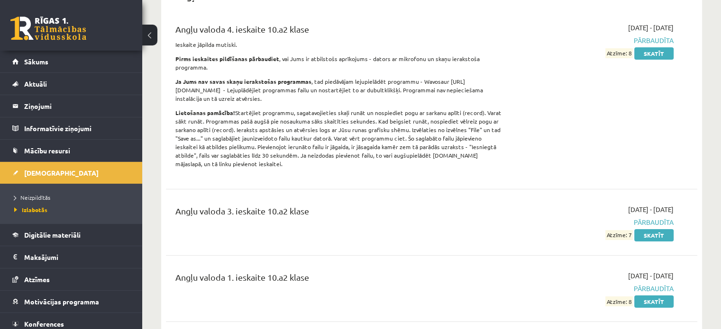
scroll to position [112, 0]
click at [48, 196] on span "Neizpildītās" at bounding box center [32, 198] width 36 height 8
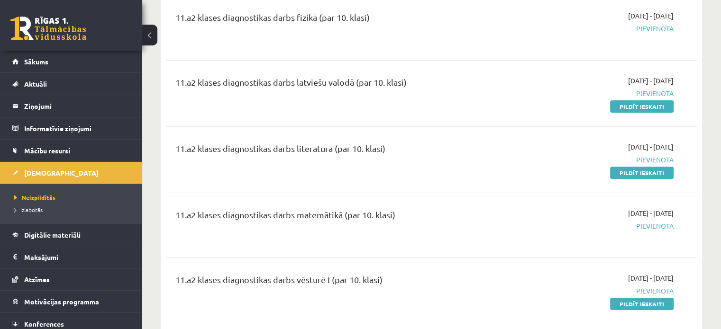
scroll to position [125, 0]
click at [638, 104] on link "Pildīt ieskaiti" at bounding box center [642, 106] width 64 height 12
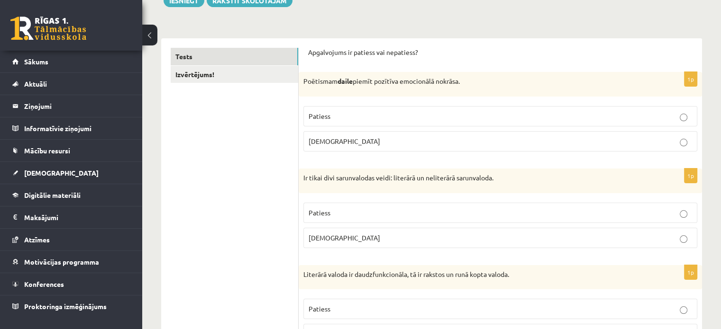
scroll to position [123, 0]
click at [328, 118] on span "Patiess" at bounding box center [320, 115] width 22 height 9
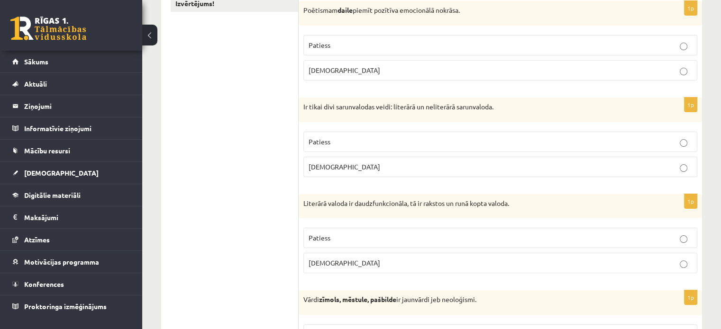
scroll to position [207, 0]
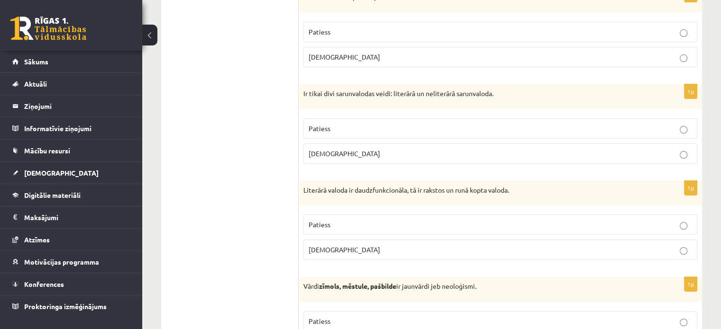
click at [330, 132] on p "Patiess" at bounding box center [500, 129] width 383 height 10
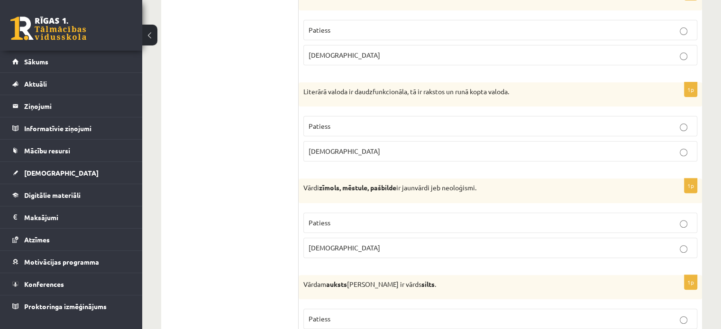
click at [325, 131] on label "Patiess" at bounding box center [500, 126] width 394 height 20
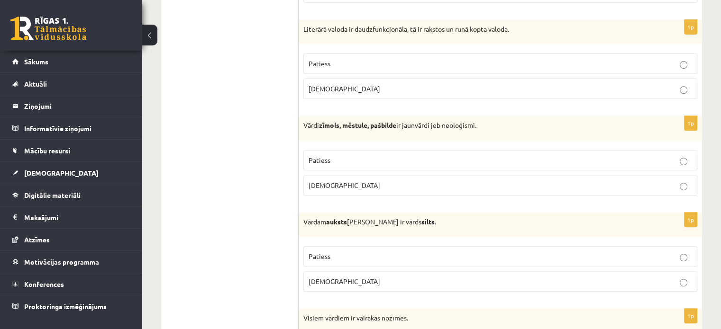
scroll to position [406, 0]
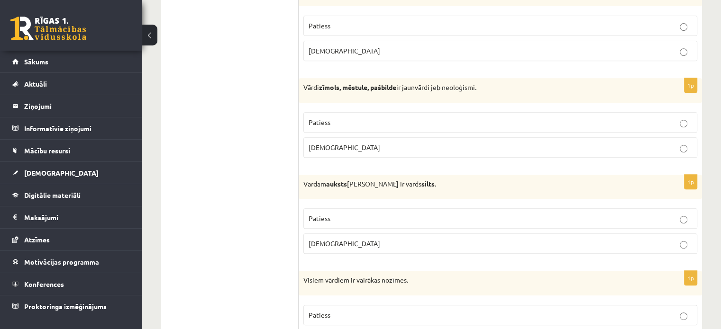
click at [337, 120] on p "Patiess" at bounding box center [500, 123] width 383 height 10
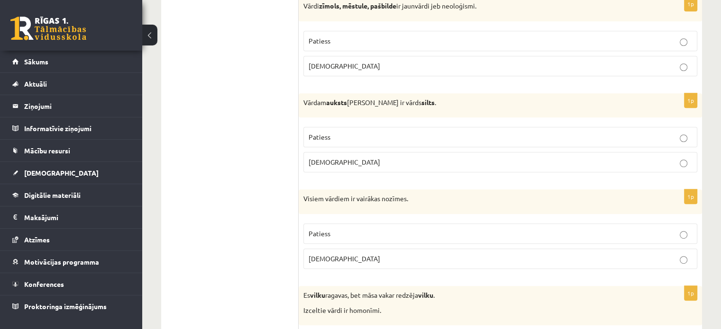
scroll to position [489, 0]
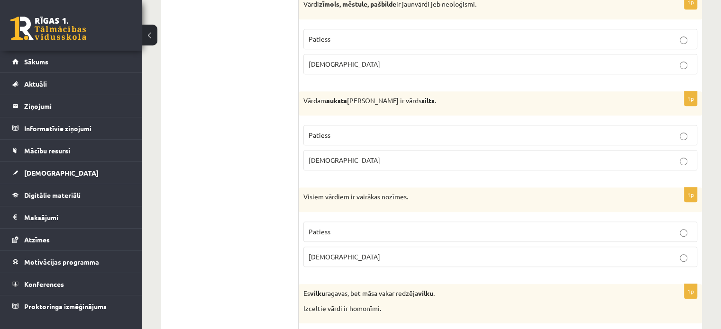
click at [337, 136] on p "Patiess" at bounding box center [500, 135] width 383 height 10
click at [322, 156] on span "Aplams" at bounding box center [345, 160] width 72 height 9
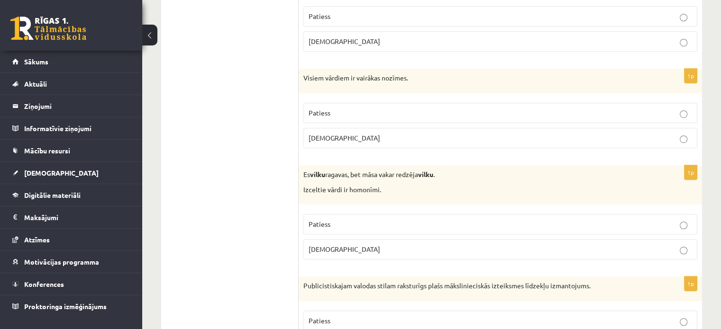
scroll to position [610, 0]
click at [329, 135] on span "Aplams" at bounding box center [345, 136] width 72 height 9
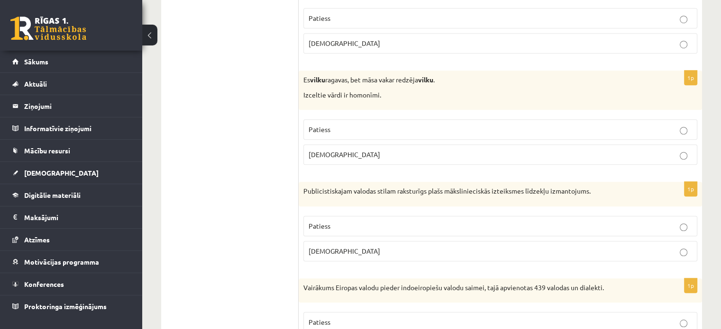
scroll to position [704, 0]
click at [351, 125] on p "Patiess" at bounding box center [500, 128] width 383 height 10
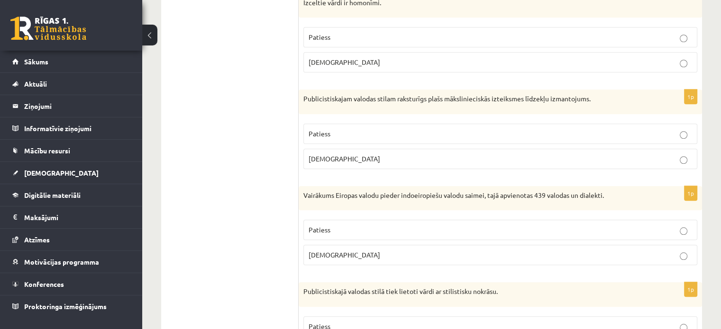
scroll to position [796, 0]
click at [356, 159] on p "Aplams" at bounding box center [500, 158] width 383 height 10
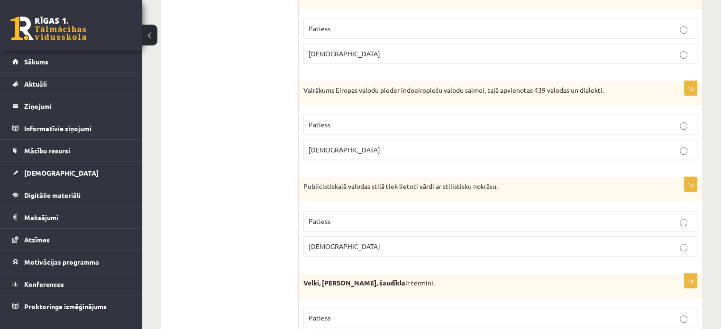
scroll to position [901, 0]
click at [355, 128] on label "Patiess" at bounding box center [500, 125] width 394 height 20
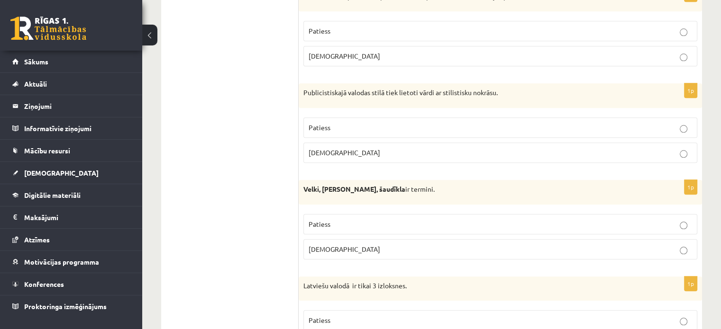
scroll to position [995, 0]
click at [334, 147] on p "Aplams" at bounding box center [500, 152] width 383 height 10
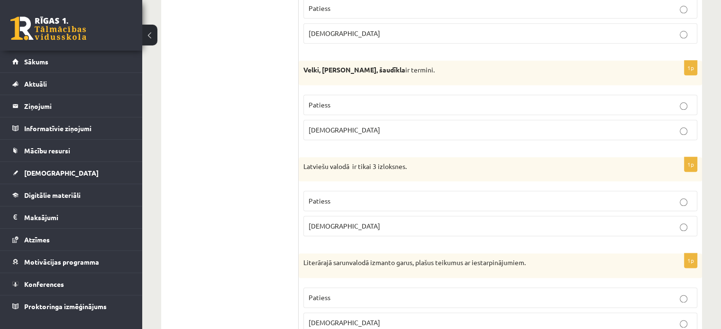
scroll to position [1120, 0]
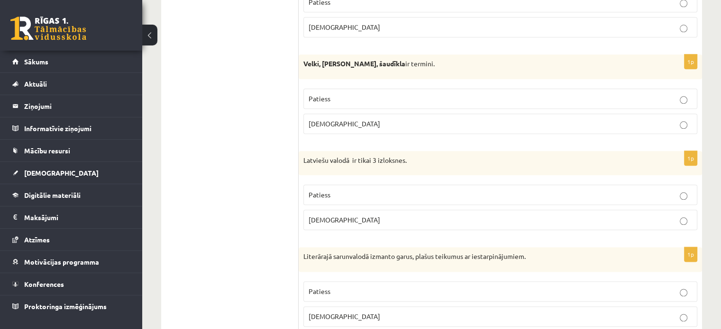
click at [326, 97] on span "Patiess" at bounding box center [320, 98] width 22 height 9
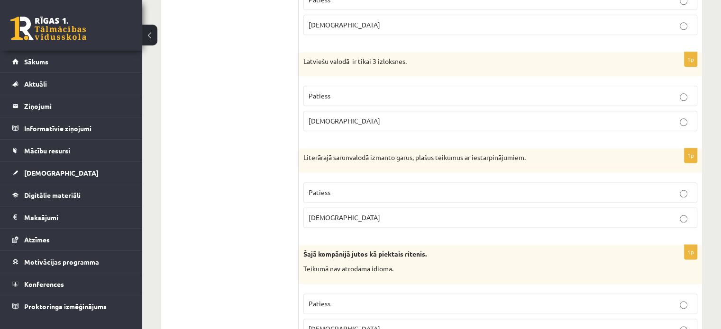
scroll to position [1219, 0]
click at [317, 117] on span "Aplams" at bounding box center [345, 121] width 72 height 9
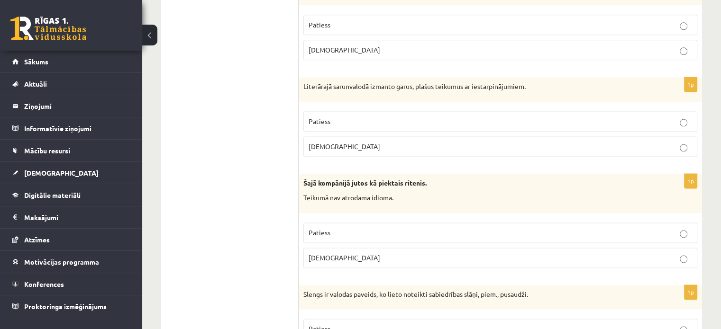
scroll to position [1291, 0]
click at [319, 116] on p "Patiess" at bounding box center [500, 121] width 383 height 10
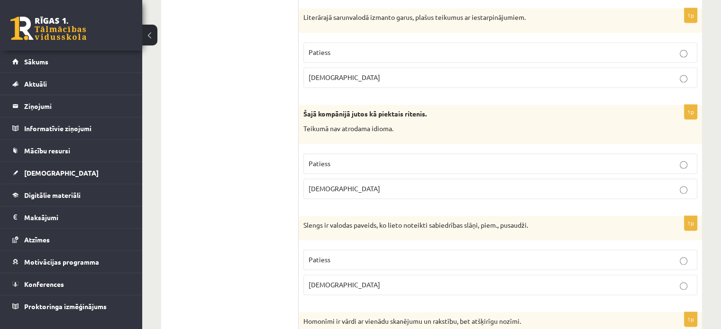
scroll to position [1371, 0]
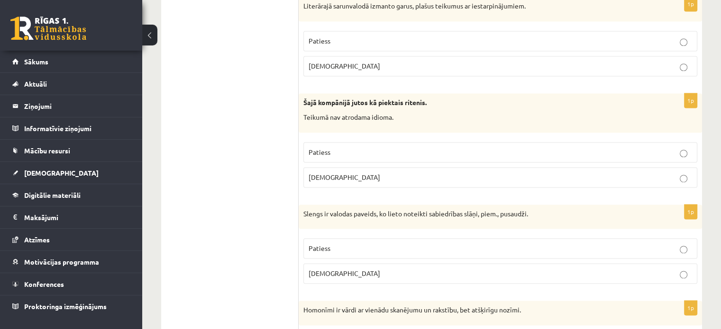
click at [361, 152] on p "Patiess" at bounding box center [500, 152] width 383 height 10
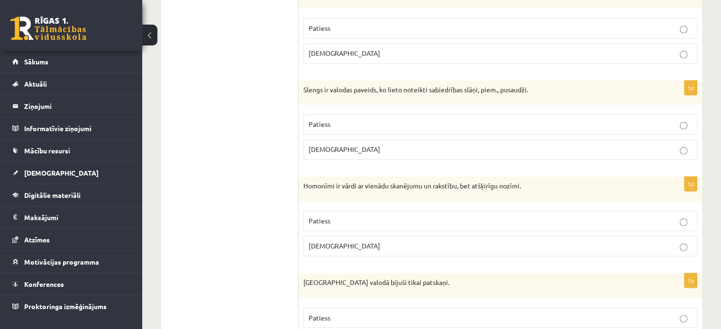
scroll to position [1495, 0]
click at [366, 122] on p "Patiess" at bounding box center [500, 124] width 383 height 10
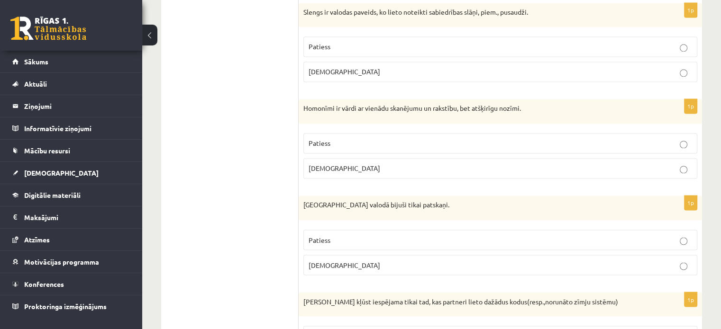
scroll to position [1584, 0]
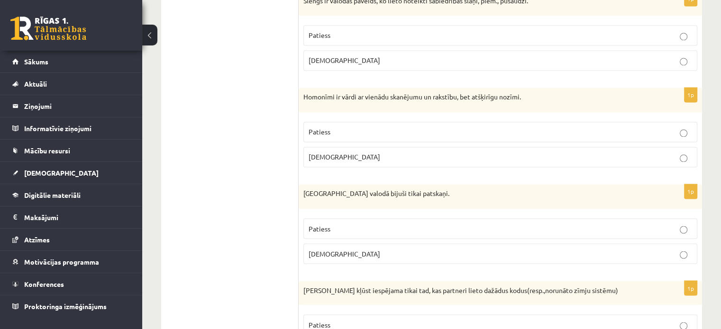
click at [352, 127] on p "Patiess" at bounding box center [500, 132] width 383 height 10
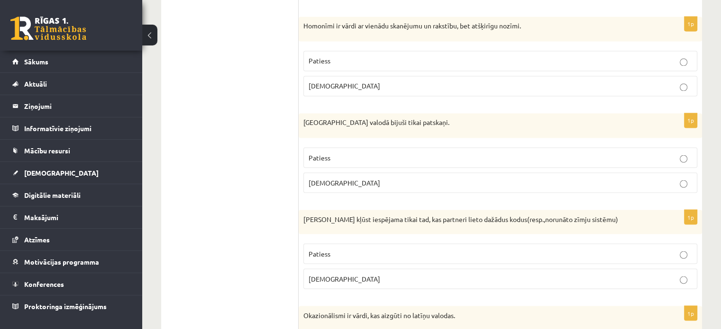
scroll to position [1656, 0]
click at [330, 152] on p "Patiess" at bounding box center [500, 157] width 383 height 10
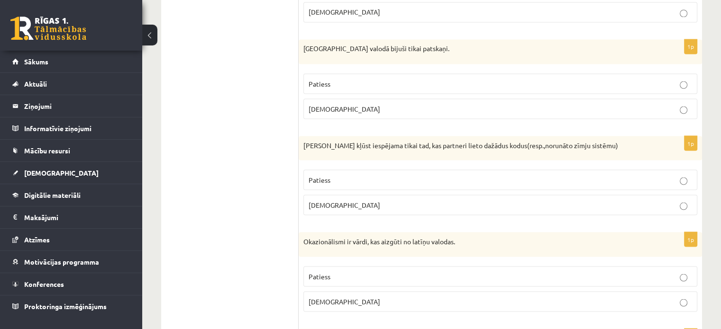
scroll to position [1729, 0]
click at [335, 200] on p "[DEMOGRAPHIC_DATA]" at bounding box center [500, 205] width 383 height 10
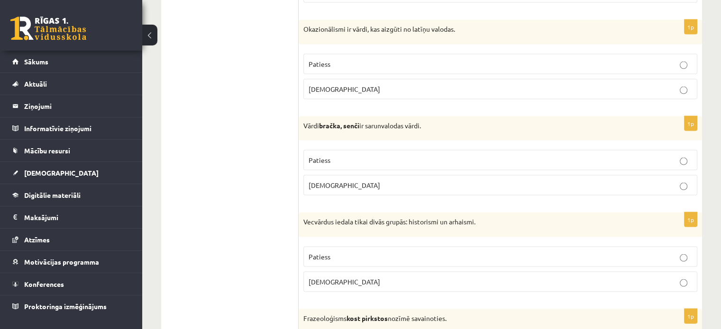
scroll to position [1941, 0]
click at [343, 155] on p "Patiess" at bounding box center [500, 160] width 383 height 10
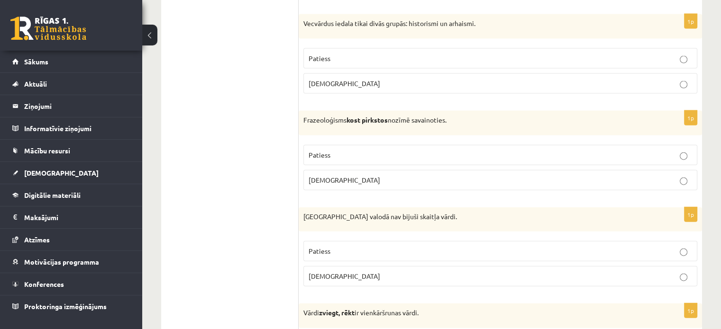
scroll to position [2159, 0]
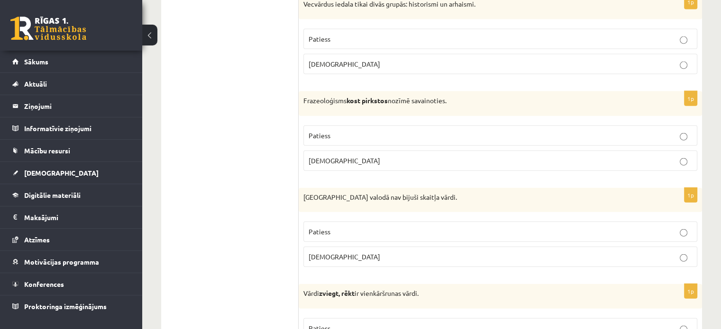
click at [331, 156] on p "[DEMOGRAPHIC_DATA]" at bounding box center [500, 161] width 383 height 10
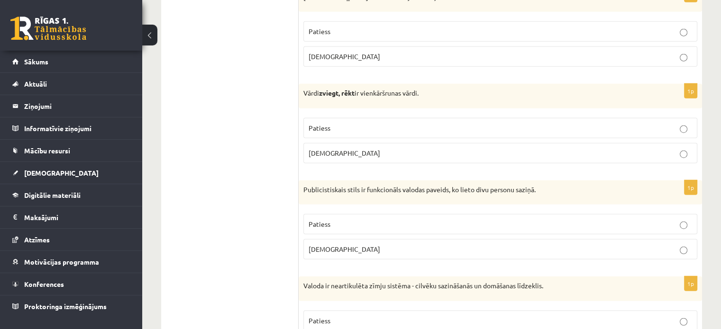
scroll to position [2360, 0]
click at [329, 123] on span "Patiess" at bounding box center [320, 127] width 22 height 9
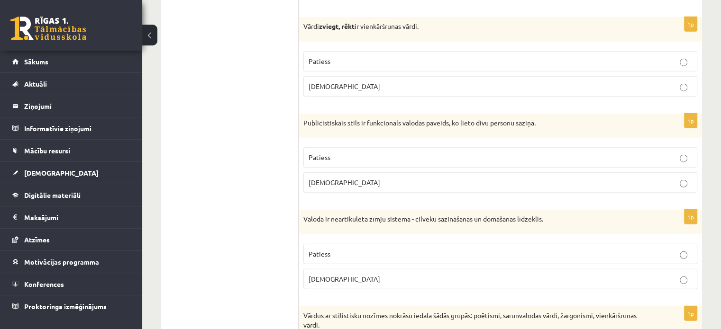
scroll to position [2428, 0]
click at [338, 177] on p "[DEMOGRAPHIC_DATA]" at bounding box center [500, 182] width 383 height 10
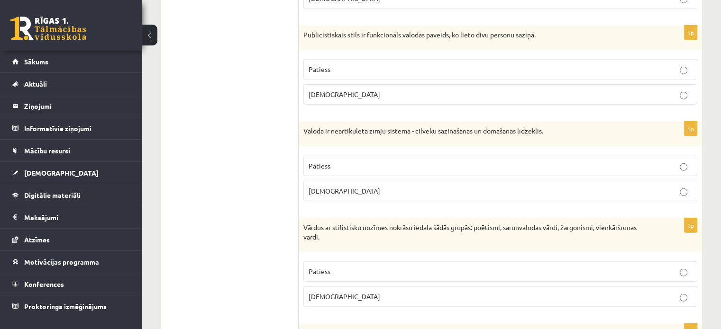
scroll to position [2519, 0]
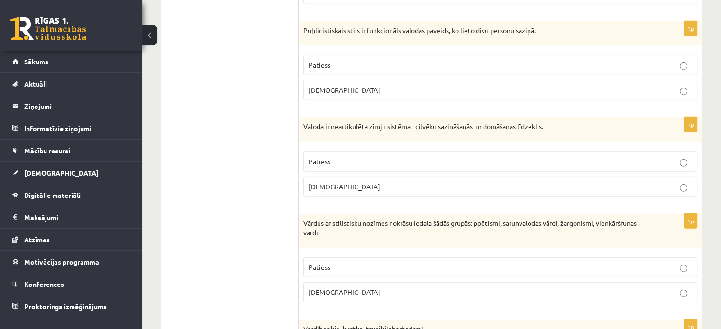
click at [336, 157] on p "Patiess" at bounding box center [500, 162] width 383 height 10
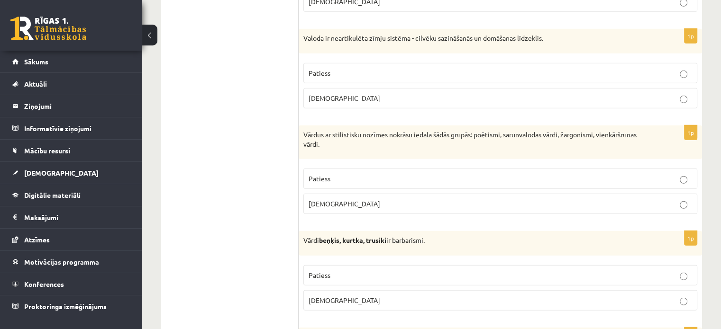
scroll to position [2610, 0]
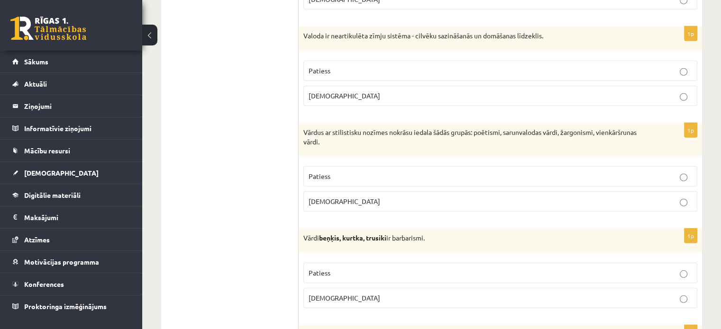
click at [355, 166] on label "Patiess" at bounding box center [500, 176] width 394 height 20
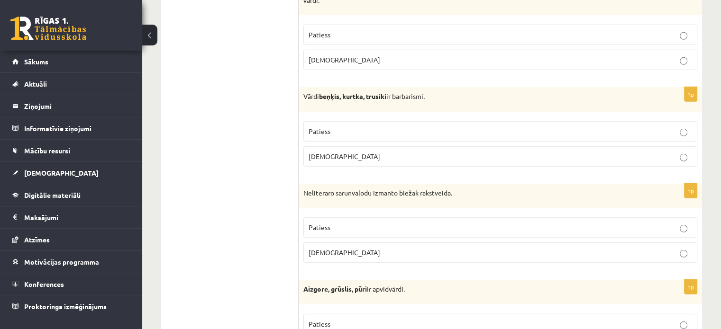
scroll to position [2752, 0]
click at [332, 127] on label "Patiess" at bounding box center [500, 131] width 394 height 20
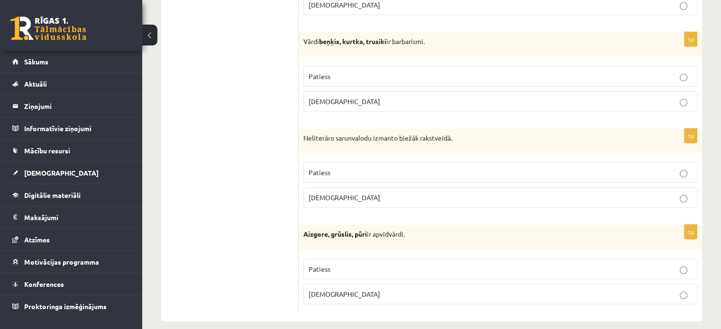
click at [312, 193] on span "[DEMOGRAPHIC_DATA]" at bounding box center [345, 197] width 72 height 9
click at [320, 264] on p "Patiess" at bounding box center [500, 269] width 383 height 10
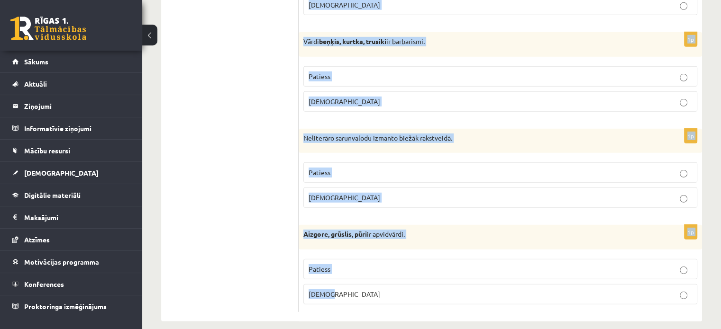
drag, startPoint x: 303, startPoint y: 137, endPoint x: 361, endPoint y: 352, distance: 221.9
copy form "Apgalvojums ir patiess vai nepatiess? 1p Poētismam daile piemīt pozītīva emocio…"
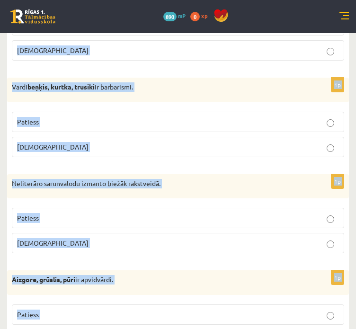
click at [252, 142] on div "1p Vārdi beņķis, kurtka, trusiki ir barbarismi. Patiess Aplams" at bounding box center [178, 121] width 342 height 87
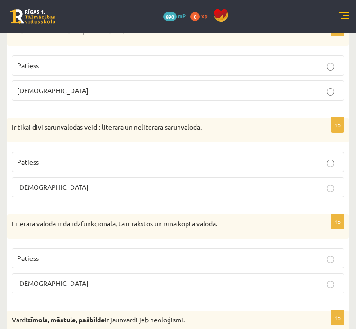
scroll to position [191, 0]
click at [178, 183] on p "[DEMOGRAPHIC_DATA]" at bounding box center [178, 187] width 322 height 10
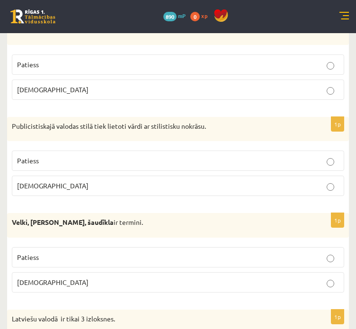
scroll to position [998, 0]
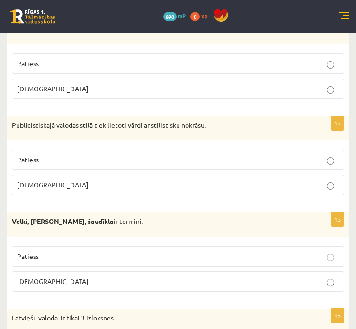
click at [281, 162] on label "Patiess" at bounding box center [178, 160] width 333 height 20
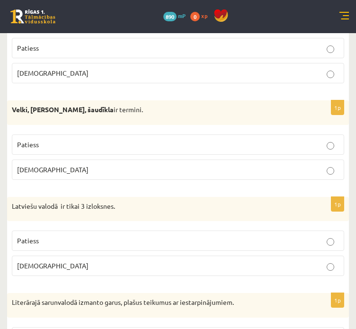
scroll to position [1107, 0]
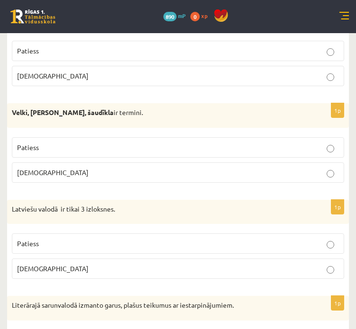
click at [184, 169] on p "[DEMOGRAPHIC_DATA]" at bounding box center [178, 173] width 322 height 10
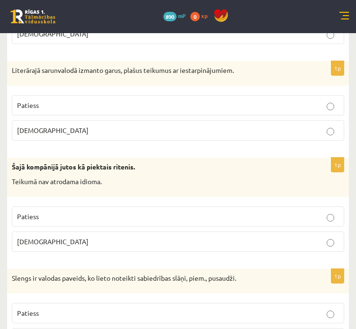
scroll to position [1341, 0]
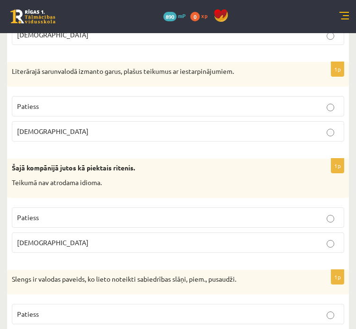
click at [237, 132] on label "[DEMOGRAPHIC_DATA]" at bounding box center [178, 131] width 333 height 20
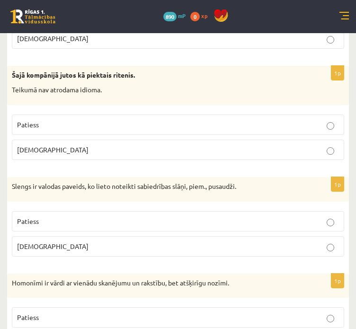
scroll to position [1435, 0]
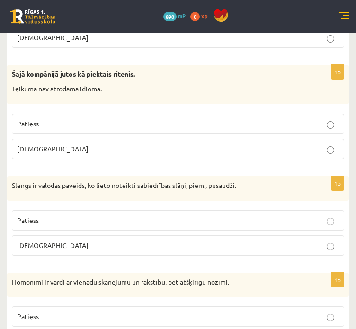
click at [175, 146] on p "[DEMOGRAPHIC_DATA]" at bounding box center [178, 149] width 322 height 10
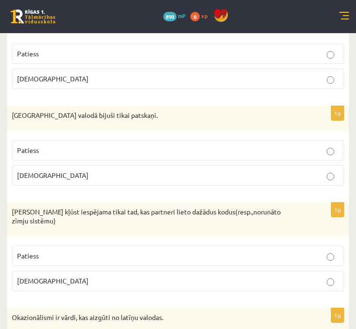
scroll to position [1700, 0]
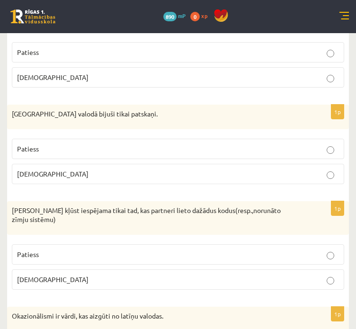
click at [220, 172] on p "[DEMOGRAPHIC_DATA]" at bounding box center [178, 174] width 322 height 10
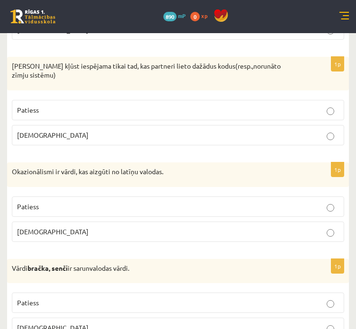
scroll to position [1857, 0]
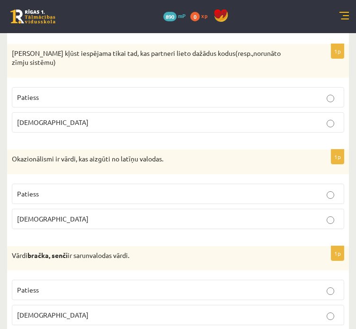
click at [122, 214] on p "[DEMOGRAPHIC_DATA]" at bounding box center [178, 219] width 322 height 10
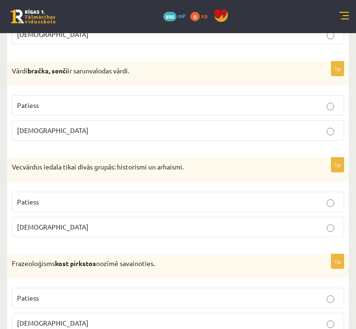
scroll to position [2053, 0]
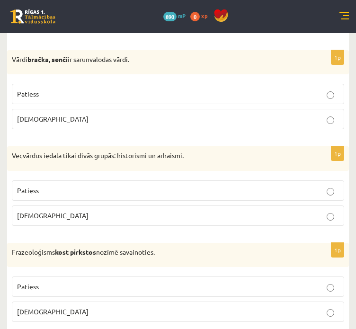
click at [106, 186] on p "Patiess" at bounding box center [178, 191] width 322 height 10
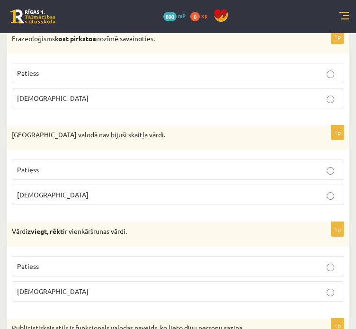
scroll to position [2270, 0]
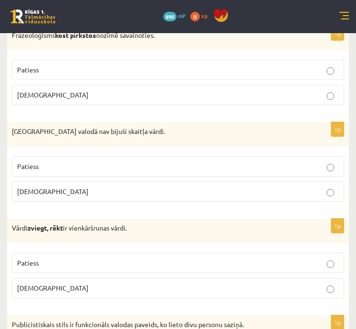
click at [188, 162] on p "Patiess" at bounding box center [178, 167] width 322 height 10
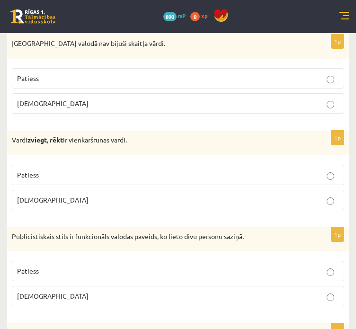
scroll to position [2359, 0]
click at [174, 195] on p "[DEMOGRAPHIC_DATA]" at bounding box center [178, 200] width 322 height 10
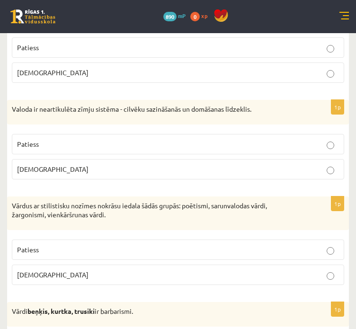
scroll to position [2582, 0]
click at [213, 164] on p "[DEMOGRAPHIC_DATA]" at bounding box center [178, 169] width 322 height 10
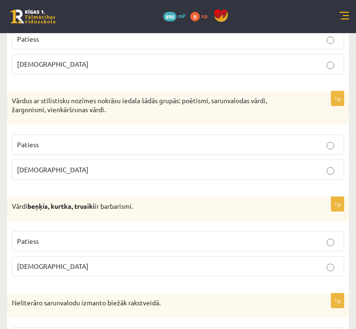
scroll to position [2684, 0]
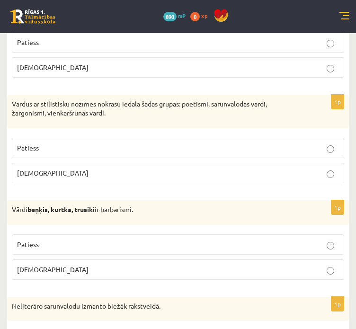
click at [208, 168] on p "[DEMOGRAPHIC_DATA]" at bounding box center [178, 173] width 322 height 10
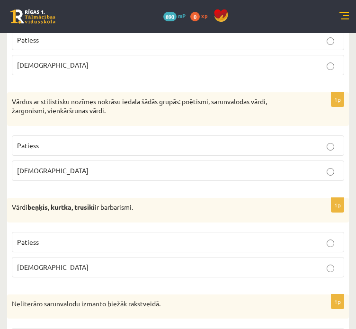
scroll to position [2688, 0]
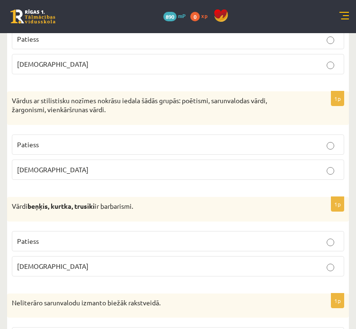
click at [166, 140] on p "Patiess" at bounding box center [178, 145] width 322 height 10
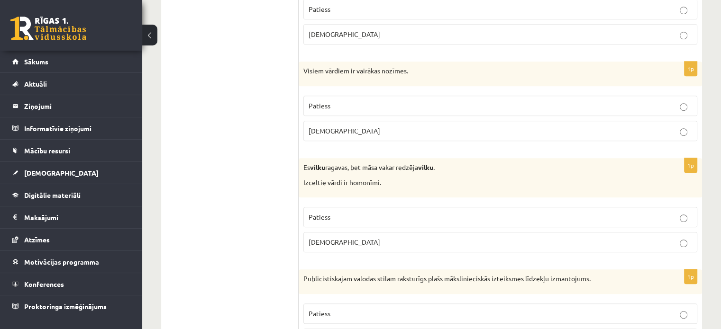
scroll to position [0, 0]
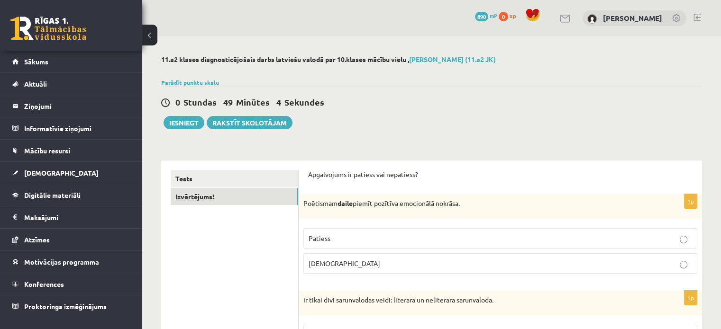
click at [237, 197] on link "Izvērtējums!" at bounding box center [235, 197] width 128 height 18
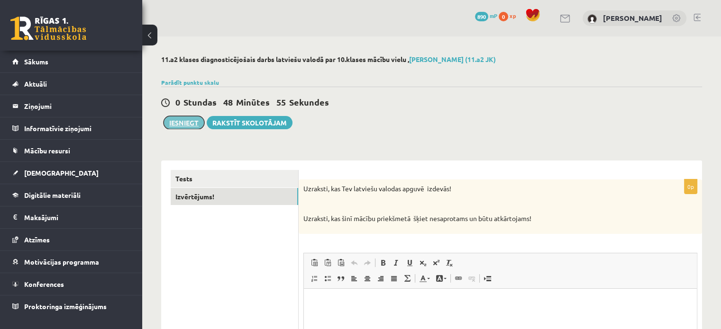
click at [191, 128] on button "Iesniegt" at bounding box center [184, 122] width 41 height 13
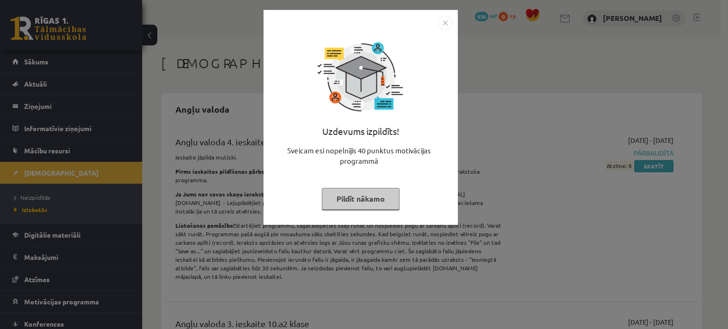
click at [367, 190] on button "Pildīt nākamo" at bounding box center [361, 199] width 78 height 22
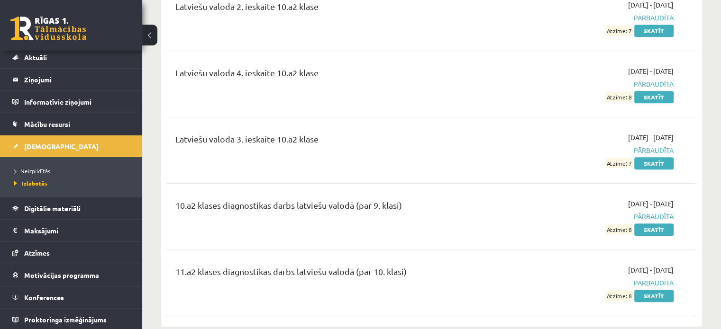
scroll to position [4046, 0]
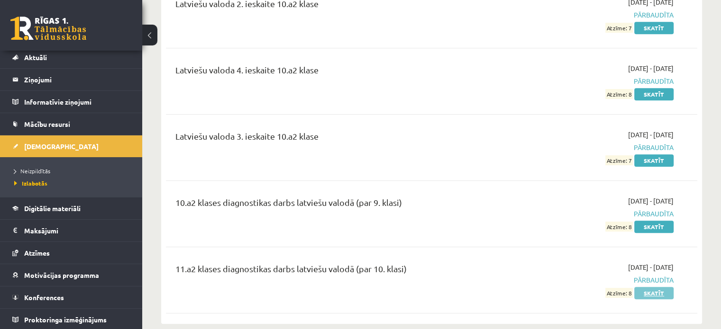
click at [657, 287] on link "Skatīt" at bounding box center [653, 293] width 39 height 12
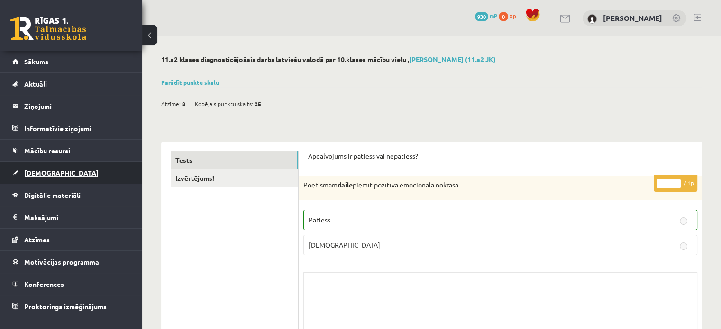
click at [46, 172] on span "[DEMOGRAPHIC_DATA]" at bounding box center [61, 173] width 74 height 9
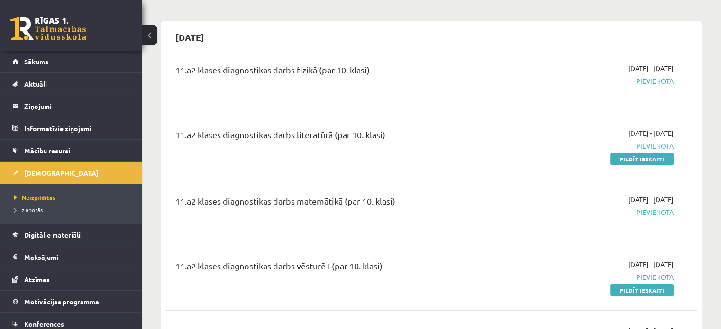
scroll to position [71, 0]
click at [639, 163] on link "Pildīt ieskaiti" at bounding box center [642, 160] width 64 height 12
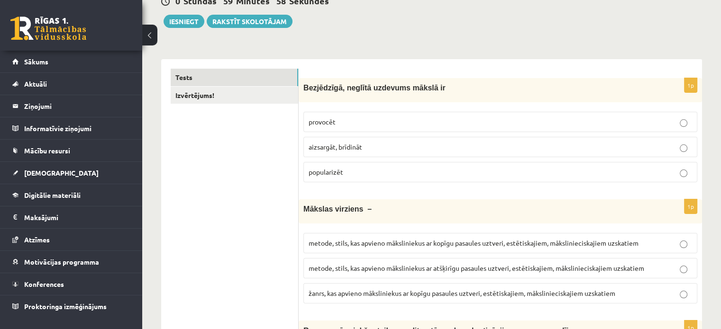
scroll to position [103, 0]
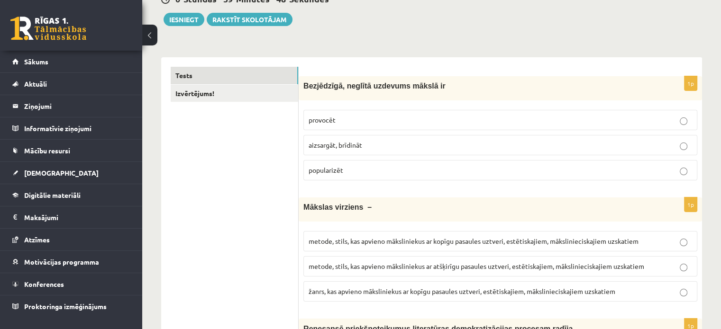
click at [383, 118] on p "provocēt" at bounding box center [500, 120] width 383 height 10
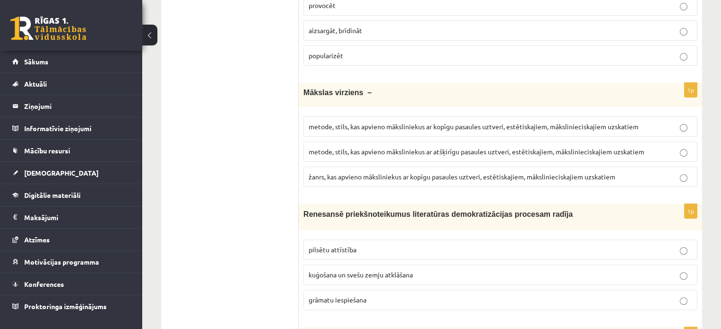
scroll to position [218, 0]
click at [322, 157] on label "metode, stils, kas apvieno māksliniekus ar atšķirīgu pasaules uztveri, estētisk…" at bounding box center [500, 152] width 394 height 20
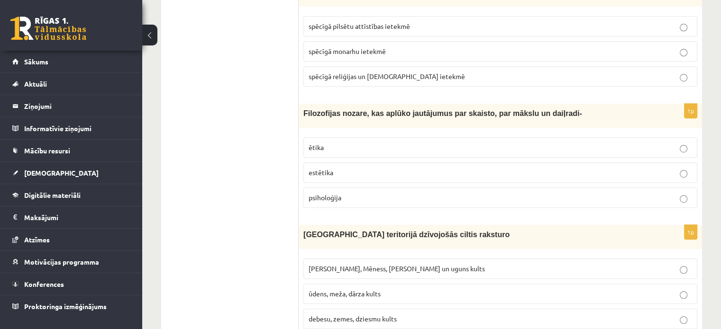
scroll to position [563, 0]
click at [321, 176] on label "estētika" at bounding box center [500, 173] width 394 height 20
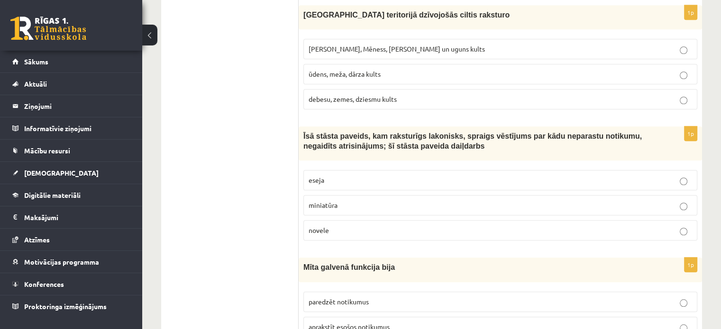
scroll to position [784, 0]
click at [337, 48] on span "[PERSON_NAME], Mēness, [PERSON_NAME] un uguns kults" at bounding box center [397, 48] width 176 height 9
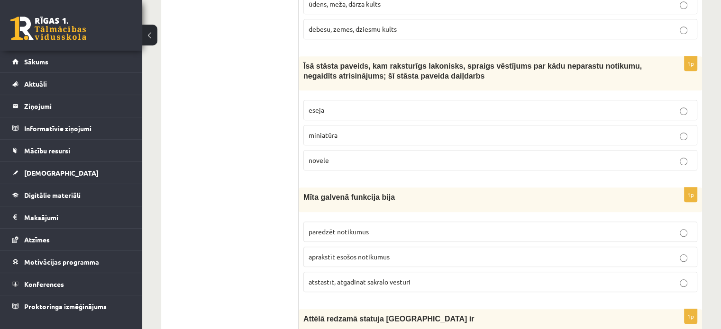
scroll to position [856, 0]
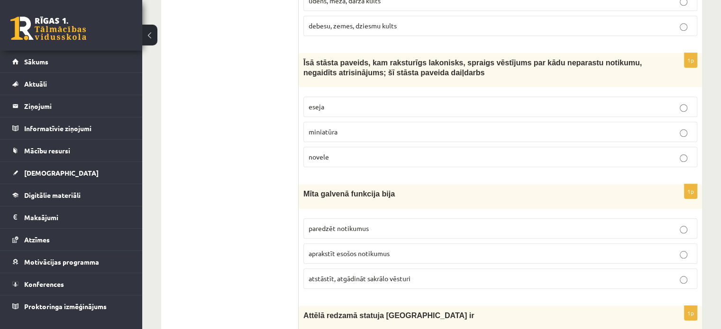
click at [316, 134] on label "miniatūra" at bounding box center [500, 132] width 394 height 20
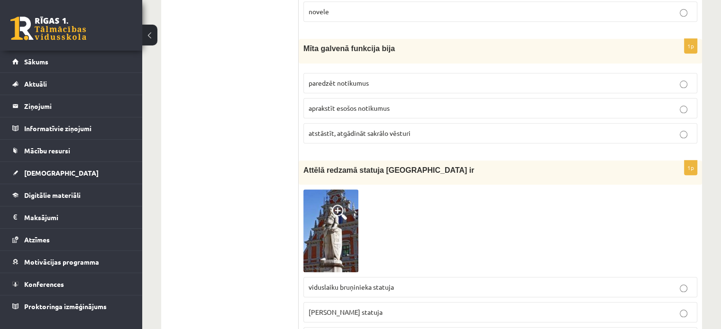
scroll to position [1003, 0]
click at [334, 133] on label "atstāstīt, atgādināt sakrālo vēsturi" at bounding box center [500, 132] width 394 height 20
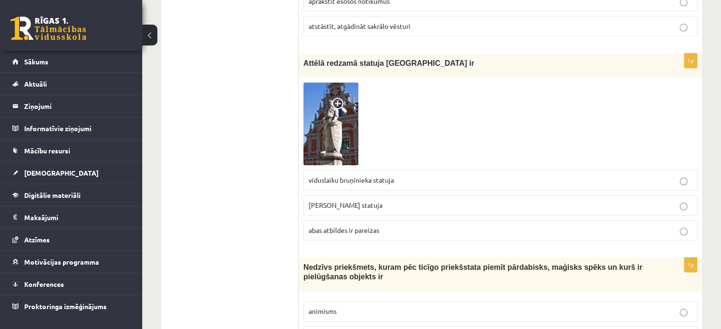
scroll to position [1114, 0]
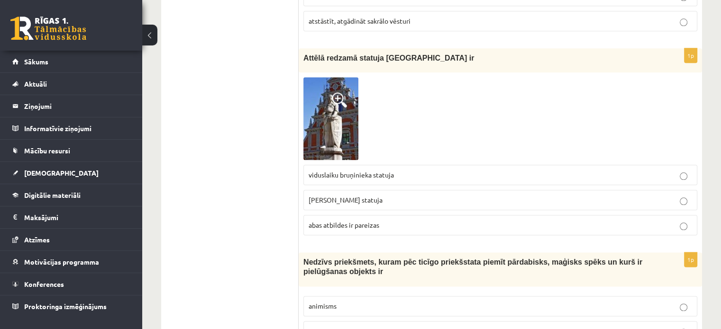
click at [341, 96] on span at bounding box center [339, 99] width 15 height 15
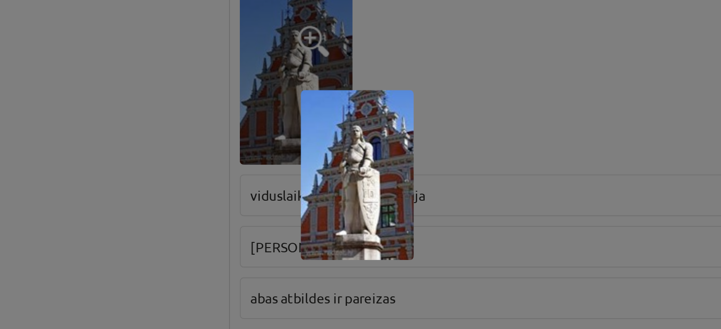
scroll to position [1115, 0]
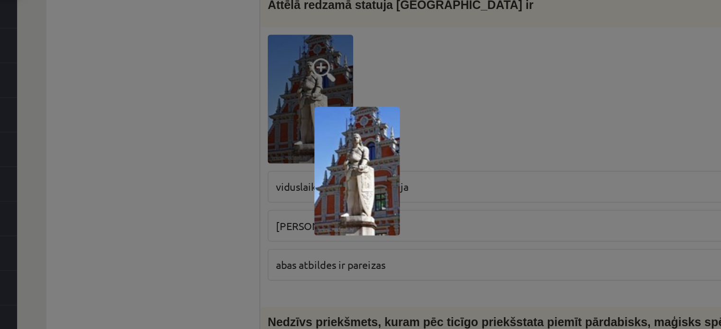
click at [420, 122] on div at bounding box center [360, 164] width 721 height 329
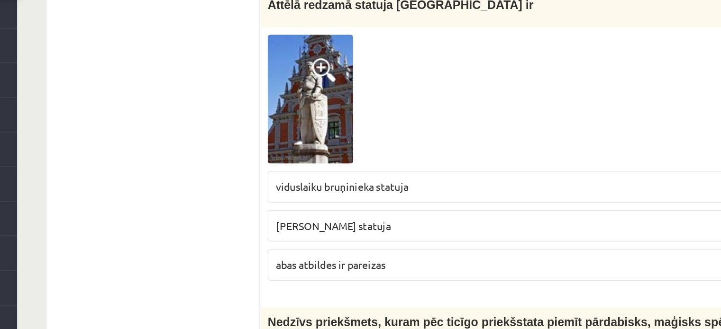
click at [341, 126] on img at bounding box center [330, 118] width 55 height 83
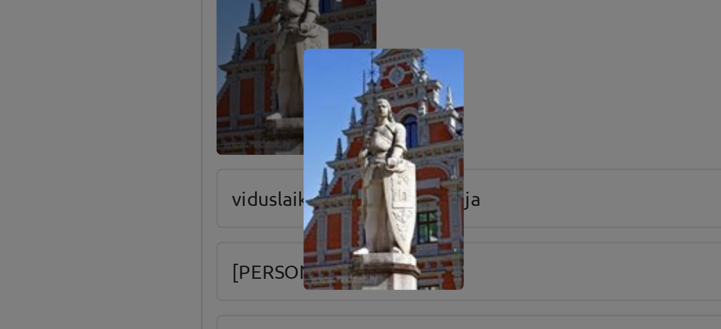
click at [279, 150] on div at bounding box center [360, 164] width 721 height 329
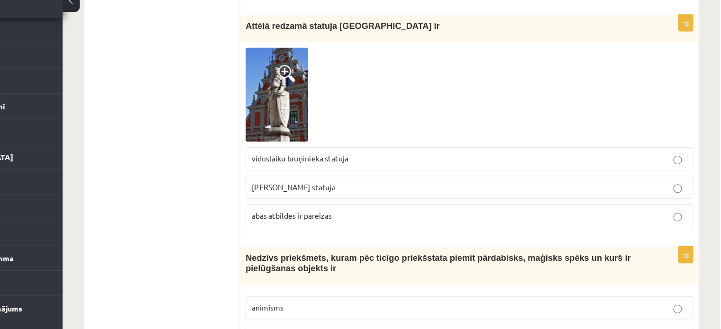
scroll to position [1115, 0]
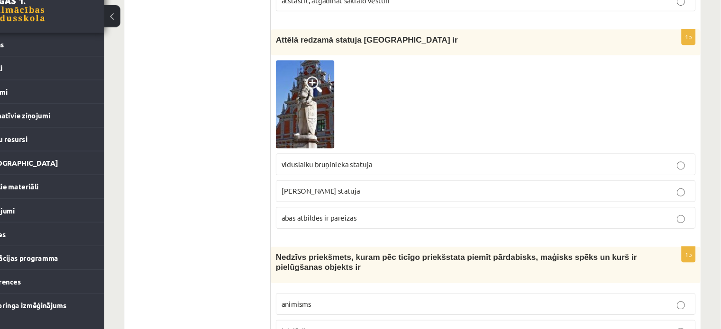
click at [315, 223] on p "abas atbildes ir pareizas" at bounding box center [500, 224] width 383 height 10
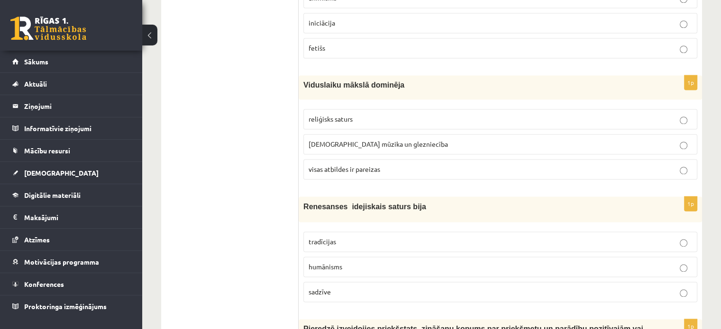
scroll to position [1425, 0]
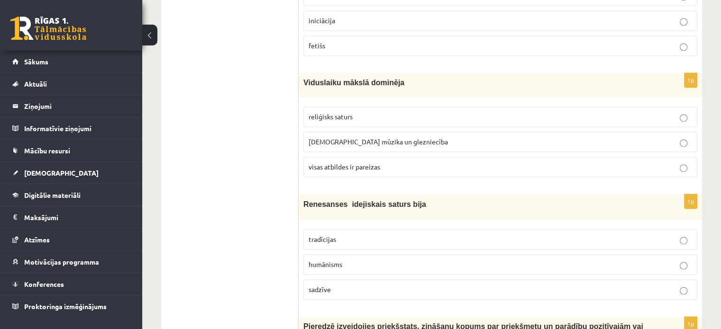
click at [385, 168] on label "visas atbildes ir pareizas" at bounding box center [500, 167] width 394 height 20
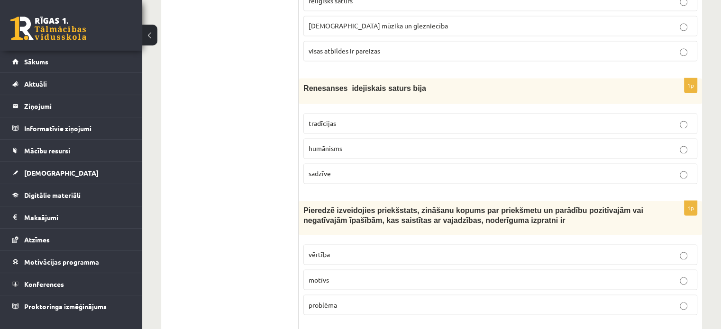
scroll to position [1542, 0]
click at [381, 143] on p "humānisms" at bounding box center [500, 148] width 383 height 10
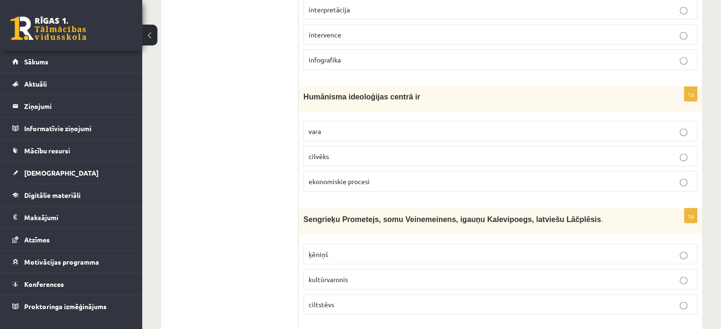
scroll to position [1913, 0]
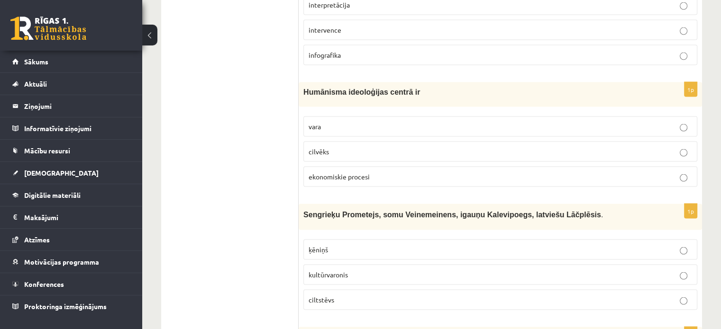
click at [352, 147] on p "cilvēks" at bounding box center [500, 152] width 383 height 10
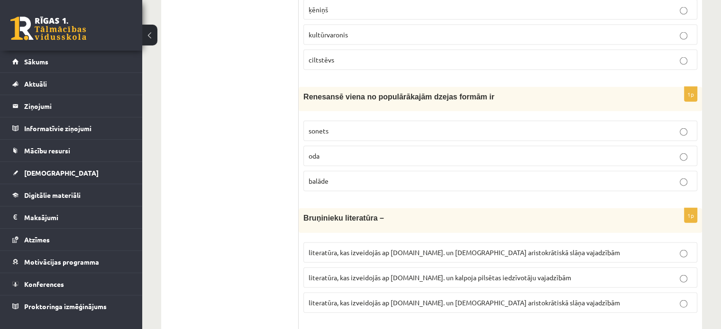
scroll to position [2159, 0]
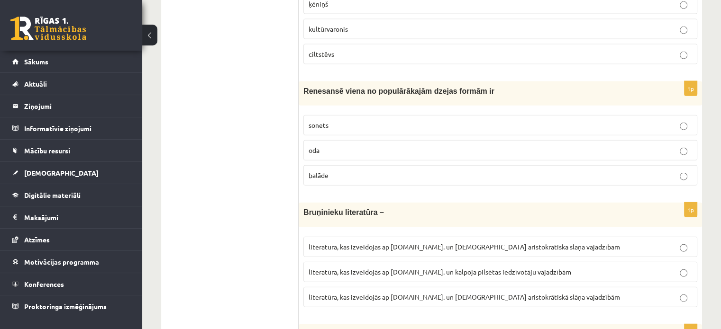
click at [328, 171] on label "balāde" at bounding box center [500, 175] width 394 height 20
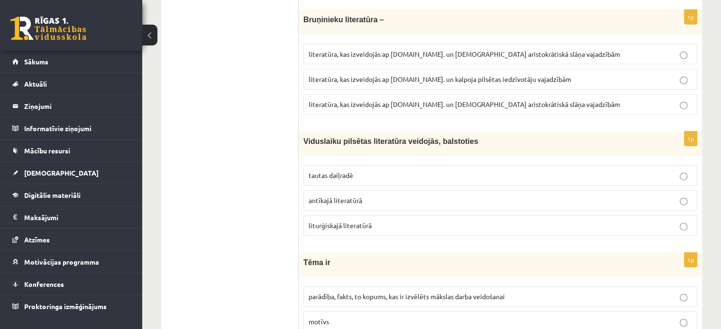
scroll to position [2352, 0]
click at [364, 74] on span "literatūra, kas izveidojās ap 12.gs. un kalpoja pilsētas iedzīvotāju vajadzībām" at bounding box center [440, 78] width 263 height 9
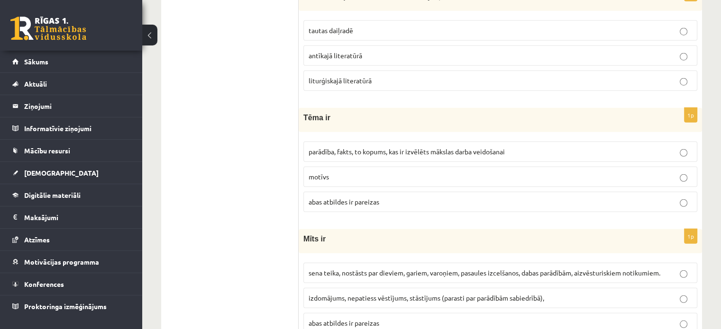
scroll to position [2501, 0]
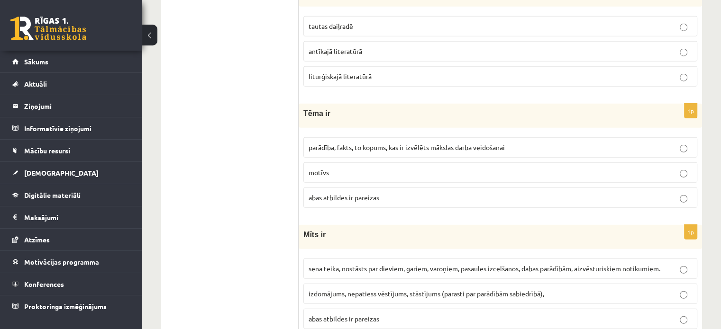
click at [396, 143] on span "parādība, fakts, to kopums, kas ir izvēlēts mākslas darba veidošanai" at bounding box center [407, 147] width 196 height 9
click at [341, 193] on span "abas atbildes ir pareizas" at bounding box center [344, 197] width 71 height 9
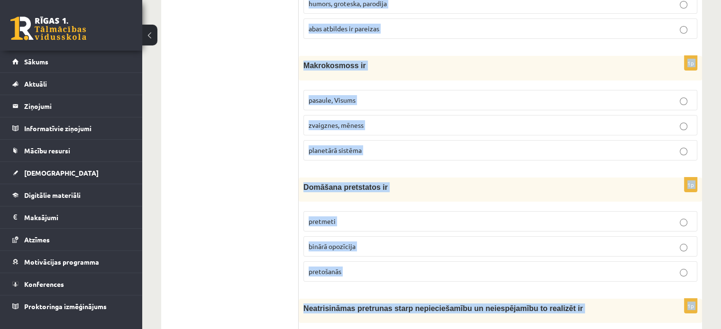
scroll to position [3612, 0]
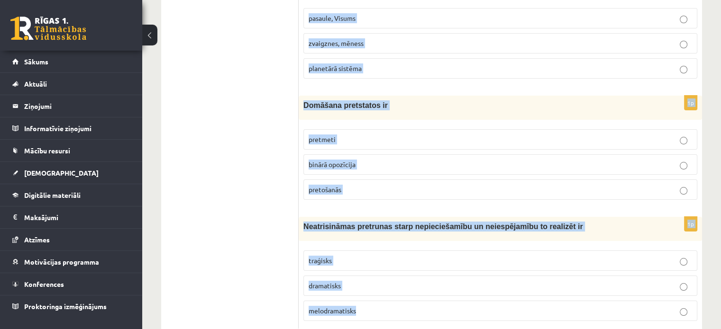
drag, startPoint x: 302, startPoint y: 187, endPoint x: 385, endPoint y: 352, distance: 184.8
click at [360, 223] on span "Neatrisināmas pretrunas starp nepieciešamību un neiespējamību to realizēt ir" at bounding box center [443, 227] width 280 height 8
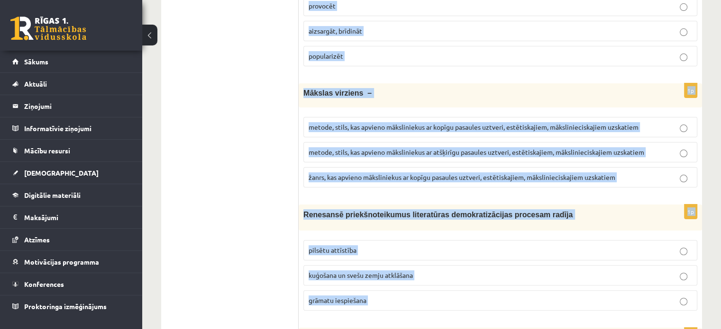
scroll to position [0, 0]
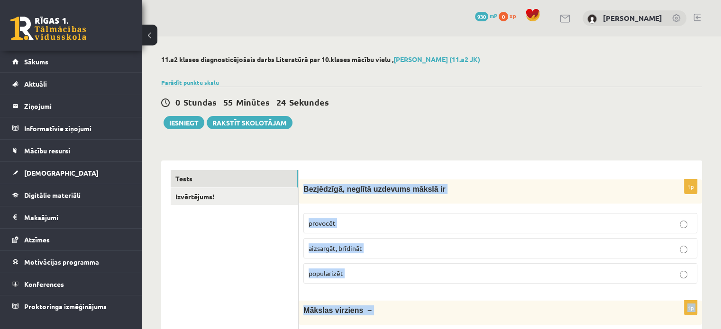
drag, startPoint x: 360, startPoint y: 301, endPoint x: 302, endPoint y: 195, distance: 120.3
drag, startPoint x: 337, startPoint y: 191, endPoint x: 383, endPoint y: 173, distance: 49.8
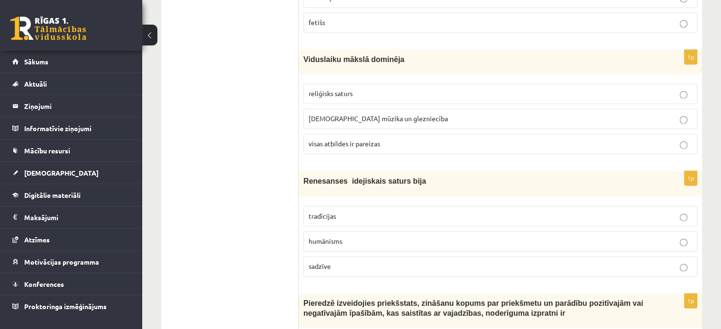
scroll to position [1448, 0]
click at [382, 91] on p "reliģisks saturs" at bounding box center [500, 94] width 383 height 10
click at [374, 140] on span "visas atbildes ir pareizas" at bounding box center [345, 144] width 72 height 9
drag, startPoint x: 280, startPoint y: 171, endPoint x: 439, endPoint y: 250, distance: 177.4
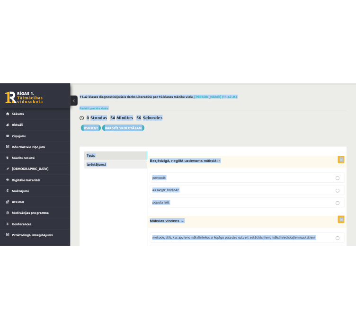
scroll to position [0, 0]
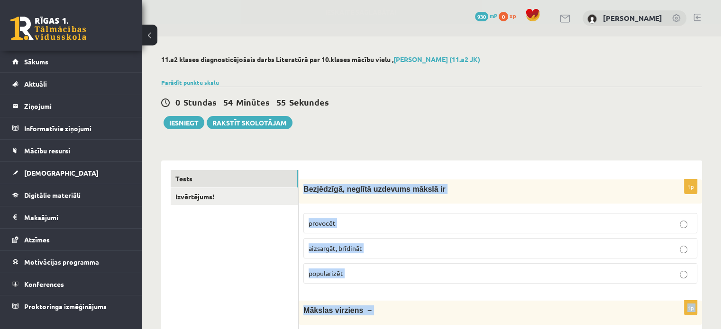
drag, startPoint x: 372, startPoint y: 293, endPoint x: 304, endPoint y: 185, distance: 127.6
copy form "Bezjēdzīgā, neglītā uzdevums mākslā ir provocēt aizsargāt, brīdināt popularizēt…"
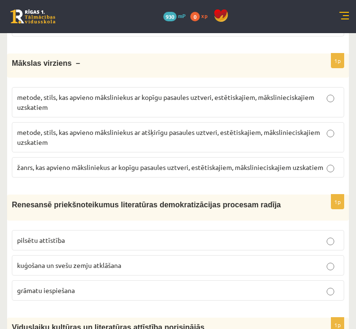
scroll to position [265, 0]
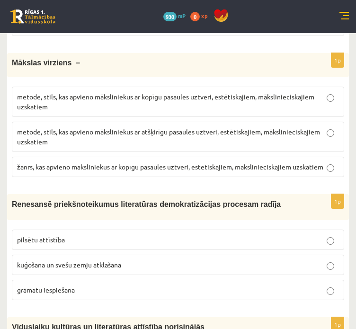
click at [143, 98] on span "metode, stils, kas apvieno māksliniekus ar kopīgu pasaules uztveri, estētiskaji…" at bounding box center [166, 101] width 298 height 18
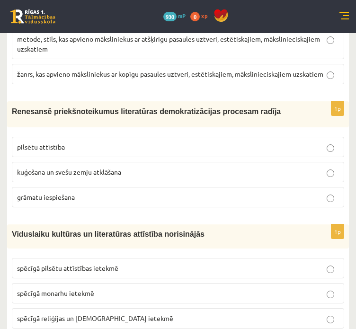
scroll to position [362, 0]
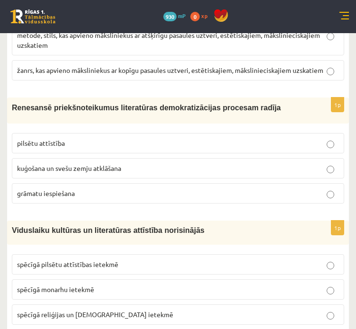
click at [95, 193] on p "grāmatu iespiešana" at bounding box center [178, 194] width 322 height 10
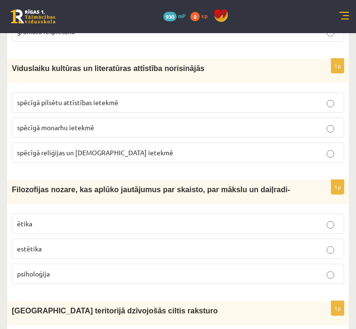
scroll to position [527, 0]
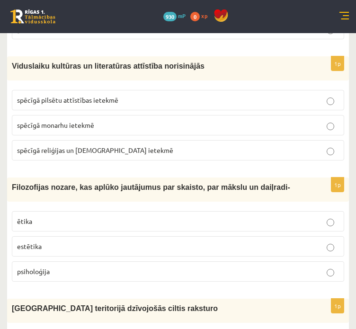
click at [69, 148] on span "spēcīgā reliģijas un baznīcas ietekmē" at bounding box center [95, 150] width 156 height 9
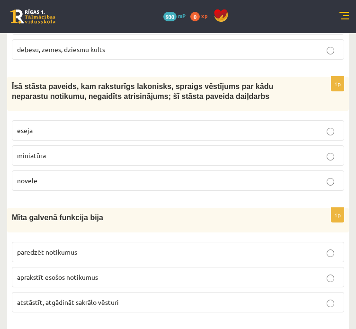
scroll to position [870, 0]
click at [67, 180] on p "novele" at bounding box center [178, 181] width 322 height 10
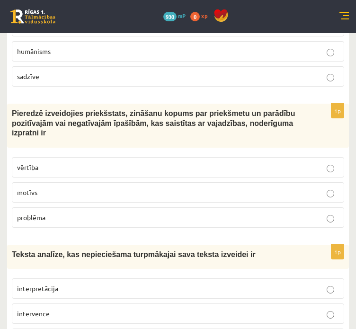
scroll to position [1708, 0]
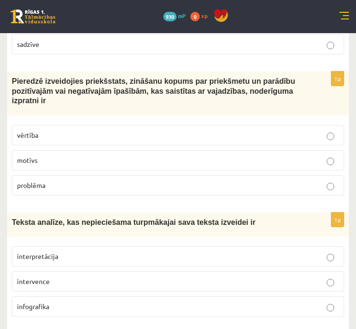
click at [74, 130] on p "vērtība" at bounding box center [178, 135] width 322 height 10
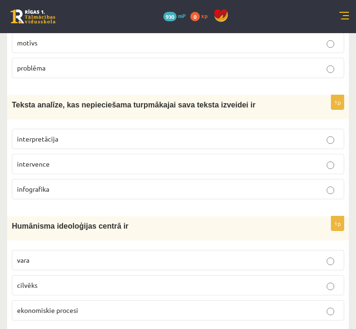
scroll to position [1825, 0]
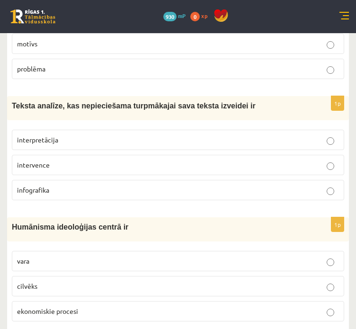
click at [63, 130] on label "interpretācija" at bounding box center [178, 140] width 333 height 20
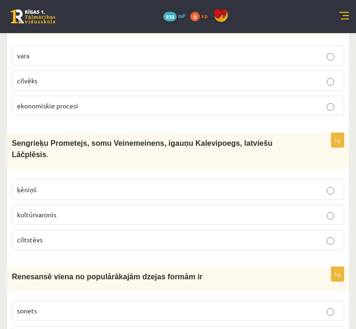
scroll to position [2036, 0]
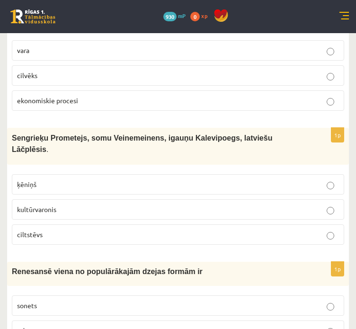
click at [67, 205] on p "kultūrvaronis" at bounding box center [178, 210] width 322 height 10
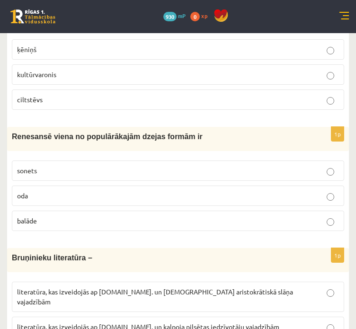
scroll to position [2180, 0]
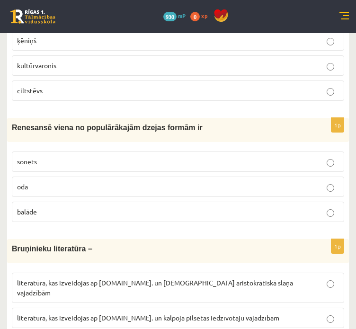
click at [65, 157] on p "sonets" at bounding box center [178, 162] width 322 height 10
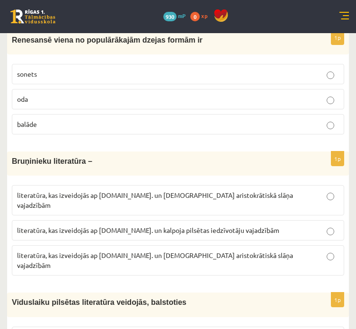
scroll to position [2274, 0]
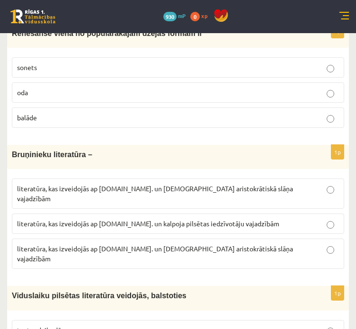
click at [61, 244] on p "literatūra, kas izveidojās ap 12.gs. un kalpoja aristokrātiskā slāņa vajadzībām" at bounding box center [178, 254] width 322 height 20
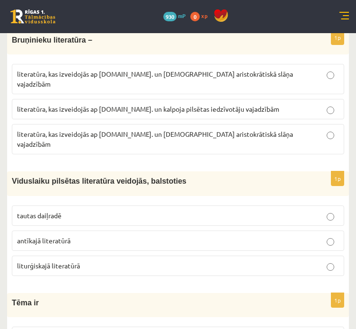
scroll to position [2390, 0]
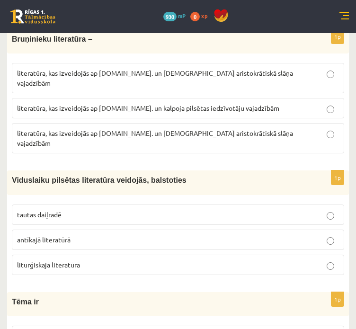
click at [81, 210] on p "tautas daiļradē" at bounding box center [178, 215] width 322 height 10
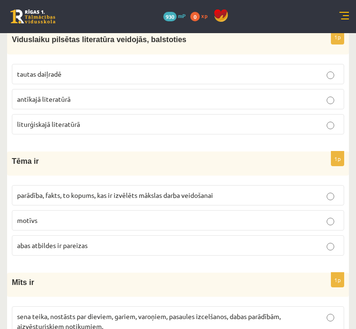
scroll to position [2532, 0]
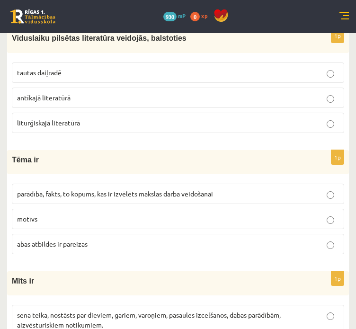
click at [70, 190] on span "parādība, fakts, to kopums, kas ir izvēlēts mākslas darba veidošanai" at bounding box center [115, 194] width 196 height 9
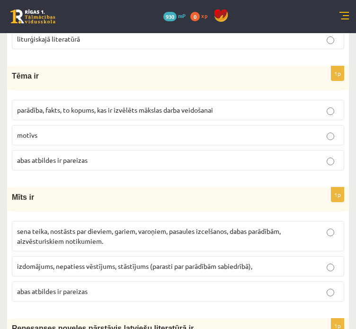
scroll to position [2616, 0]
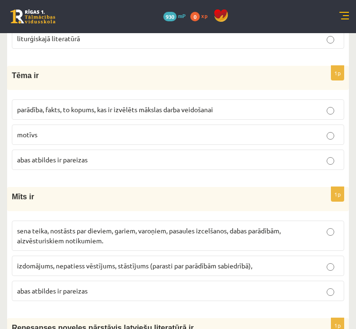
click at [76, 227] on span "sena teika, nostāsts par dieviem, gariem, varoņiem, pasaules izcelšanos, dabas …" at bounding box center [149, 236] width 264 height 18
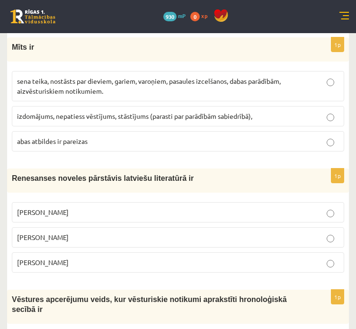
scroll to position [2766, 0]
click at [53, 258] on span "Jānis Ezeriņš" at bounding box center [43, 262] width 52 height 9
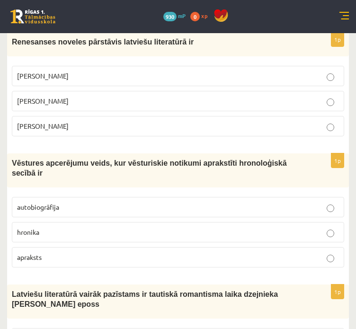
scroll to position [2908, 0]
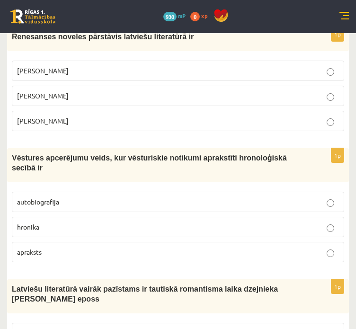
click at [36, 223] on span "hronika" at bounding box center [28, 227] width 22 height 9
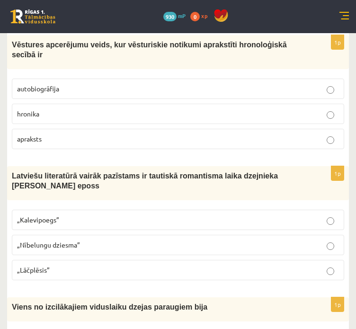
scroll to position [3035, 0]
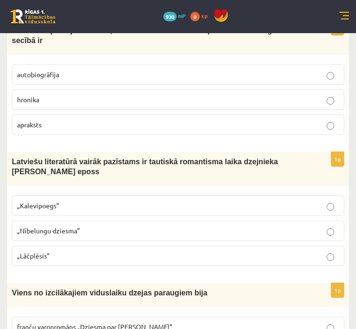
click at [57, 251] on p "„Lāčplēsis”" at bounding box center [178, 256] width 322 height 10
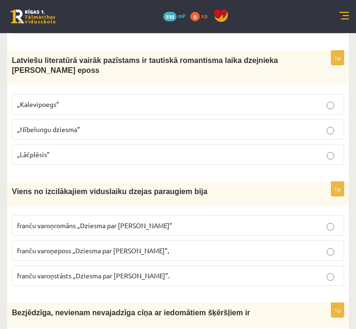
scroll to position [3137, 0]
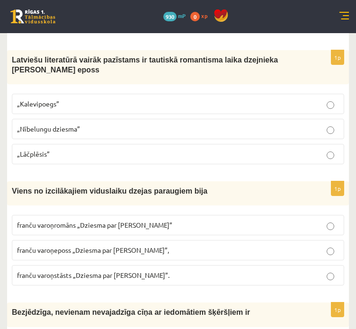
click at [99, 246] on span "franču varoņeposs „Dziesma par Rolandu”," at bounding box center [93, 250] width 152 height 9
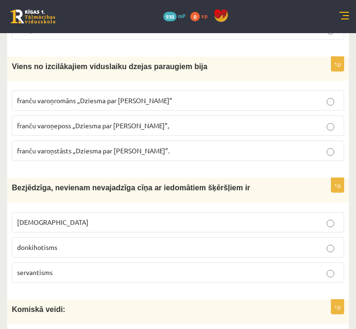
scroll to position [3262, 0]
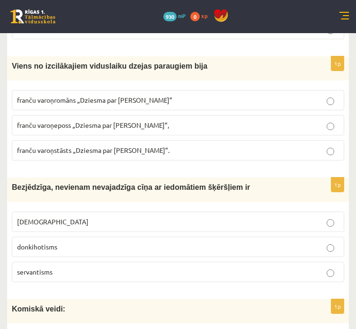
click at [73, 242] on p "donkihotisms" at bounding box center [178, 247] width 322 height 10
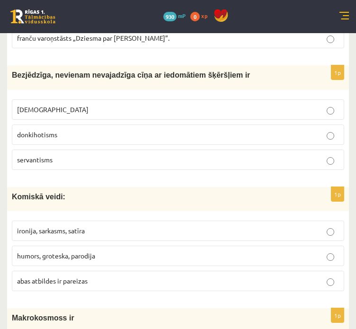
scroll to position [3376, 0]
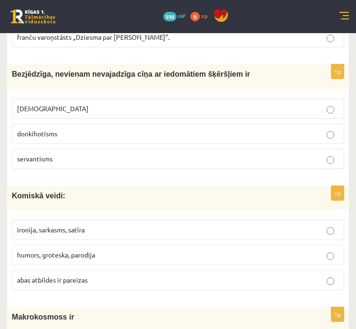
click at [88, 276] on span "abas atbildes ir pareizas" at bounding box center [52, 280] width 71 height 9
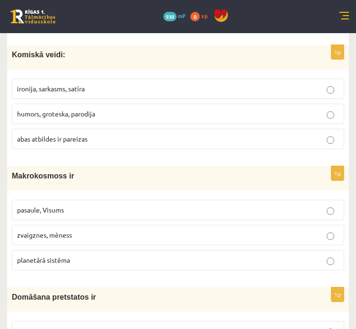
scroll to position [3520, 0]
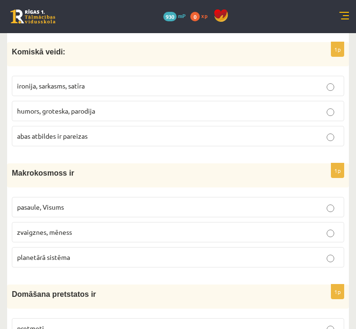
click at [67, 197] on label "pasaule, Visums" at bounding box center [178, 207] width 333 height 20
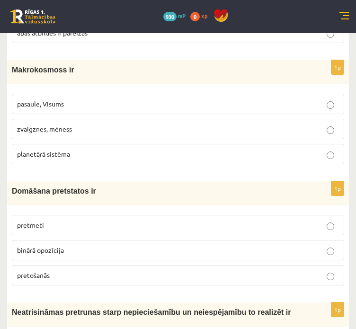
scroll to position [3625, 0]
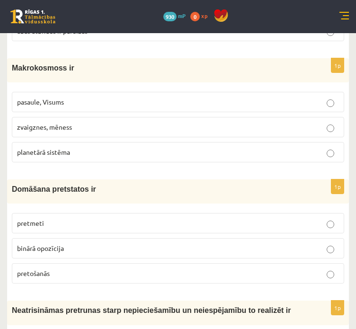
click at [59, 244] on span "binārā opozīcija" at bounding box center [40, 248] width 47 height 9
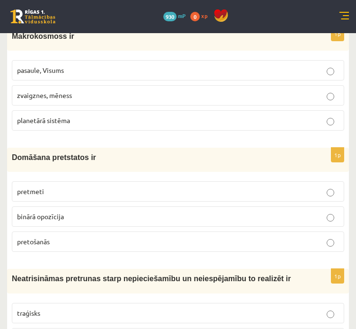
click at [39, 309] on span "traģisks" at bounding box center [28, 313] width 23 height 9
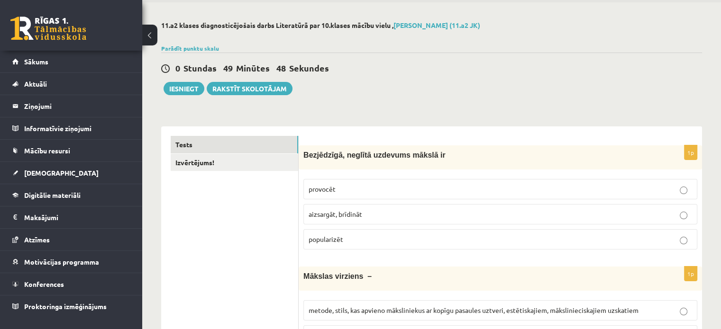
scroll to position [0, 0]
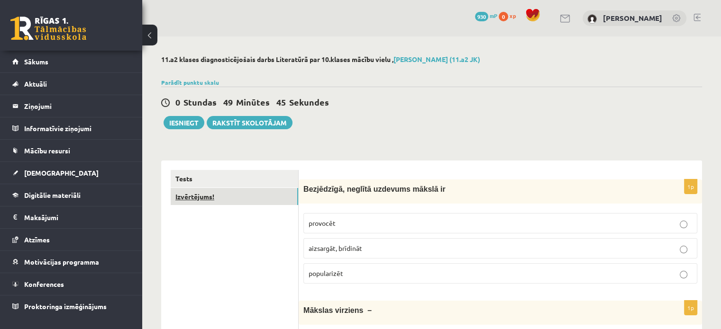
click at [235, 202] on link "Izvērtējums!" at bounding box center [235, 197] width 128 height 18
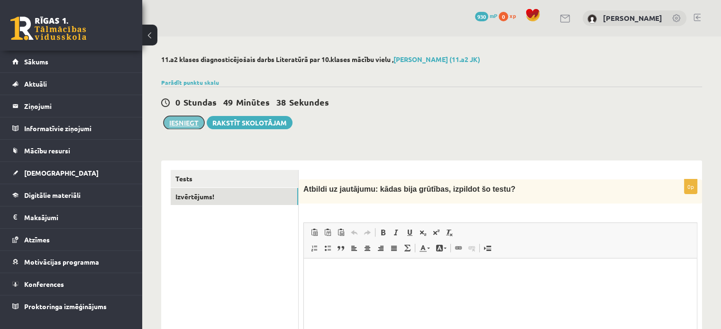
click at [184, 126] on button "Iesniegt" at bounding box center [184, 122] width 41 height 13
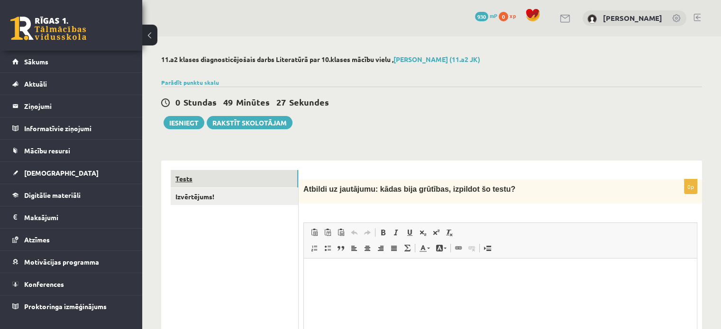
click at [215, 175] on link "Tests" at bounding box center [235, 179] width 128 height 18
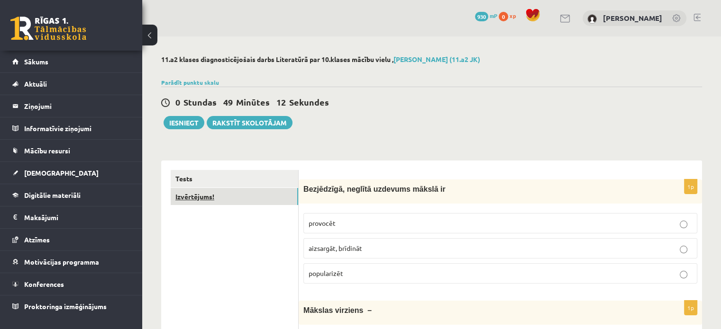
click at [206, 200] on link "Izvērtējums!" at bounding box center [235, 197] width 128 height 18
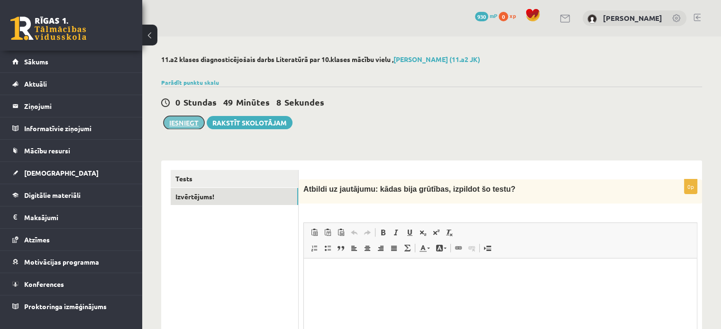
click at [199, 124] on button "Iesniegt" at bounding box center [184, 122] width 41 height 13
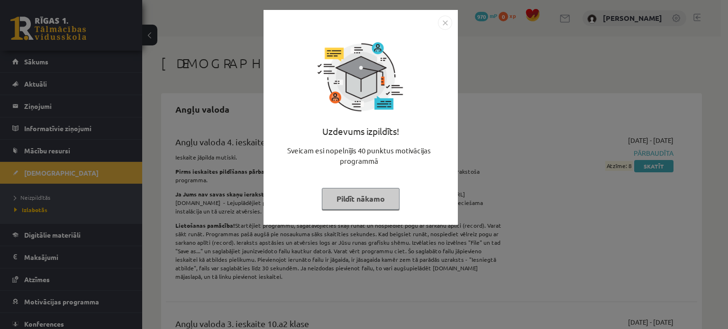
click at [364, 199] on button "Pildīt nākamo" at bounding box center [361, 199] width 78 height 22
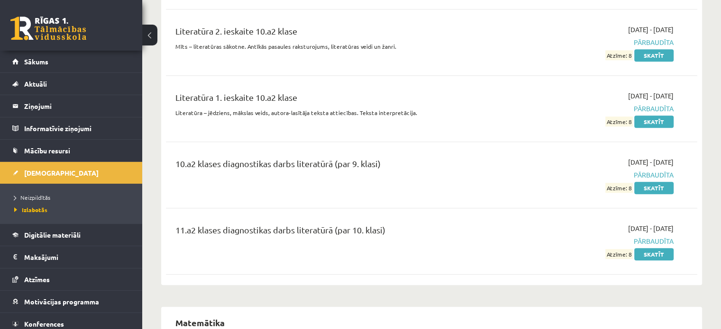
scroll to position [4567, 0]
click at [650, 248] on link "Skatīt" at bounding box center [653, 254] width 39 height 12
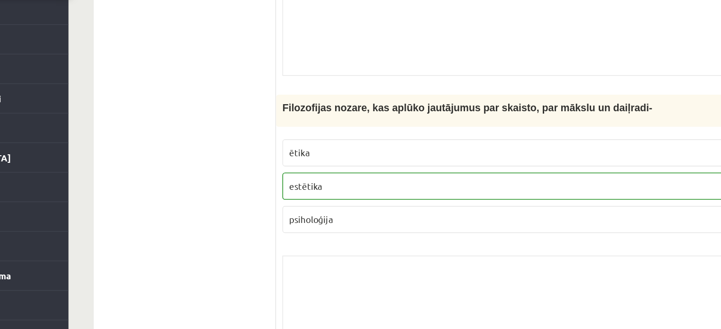
scroll to position [959, 0]
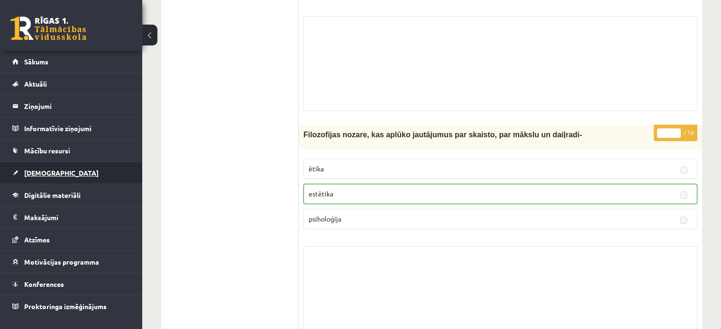
click at [55, 170] on link "[DEMOGRAPHIC_DATA]" at bounding box center [71, 173] width 118 height 22
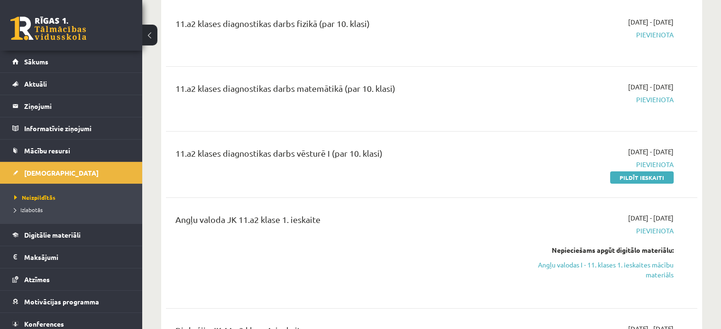
scroll to position [119, 0]
click at [641, 174] on link "Pildīt ieskaiti" at bounding box center [642, 177] width 64 height 12
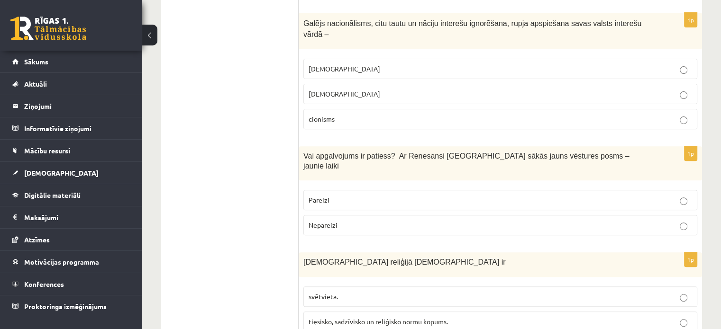
scroll to position [328, 0]
click at [326, 196] on span "Pareizi" at bounding box center [319, 200] width 21 height 9
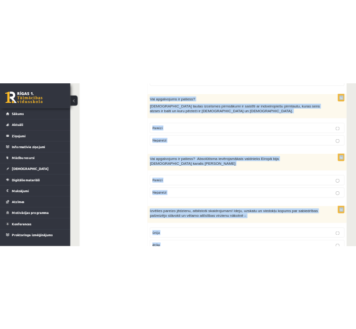
scroll to position [3257, 0]
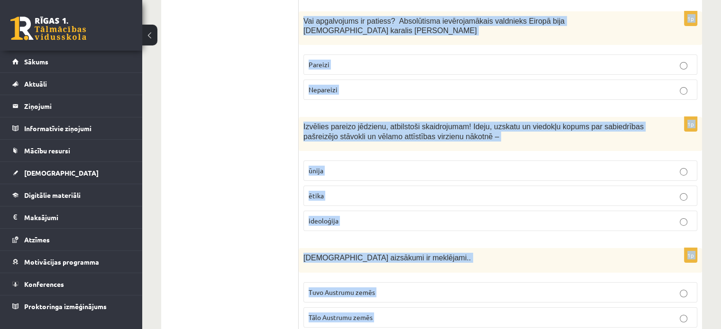
drag, startPoint x: 303, startPoint y: 186, endPoint x: 428, endPoint y: 352, distance: 207.1
drag, startPoint x: 332, startPoint y: 176, endPoint x: 356, endPoint y: 182, distance: 24.3
click at [356, 248] on div "Kristietības aizsākumi ir meklējami.." at bounding box center [500, 260] width 403 height 24
copy form "Izvēlies pareizo jēdziena skaidrojumu! „Prasmīgais cilvēks” jeb Australopiteks …"
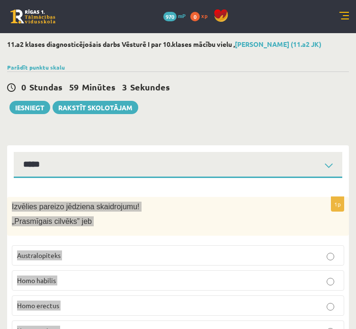
scroll to position [1, 0]
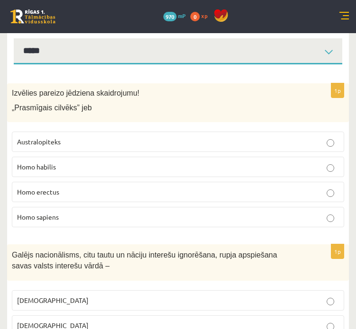
scroll to position [115, 0]
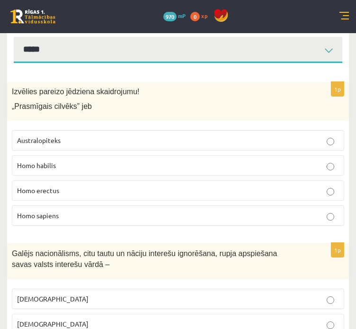
click at [76, 165] on p "Homo habilis" at bounding box center [178, 166] width 322 height 10
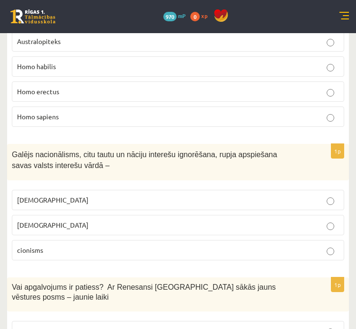
scroll to position [269, 0]
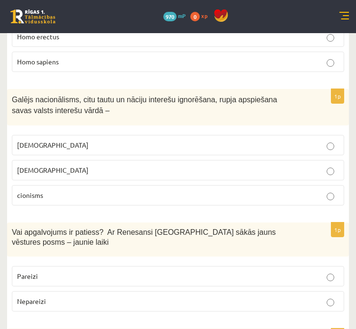
click at [71, 145] on p "[DEMOGRAPHIC_DATA]" at bounding box center [178, 145] width 322 height 10
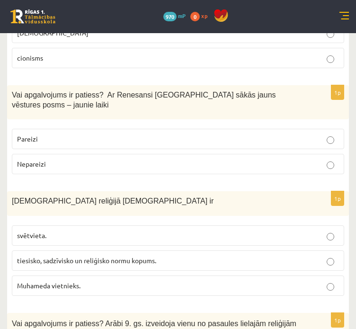
scroll to position [407, 0]
click at [46, 134] on p "Pareizi" at bounding box center [178, 139] width 322 height 10
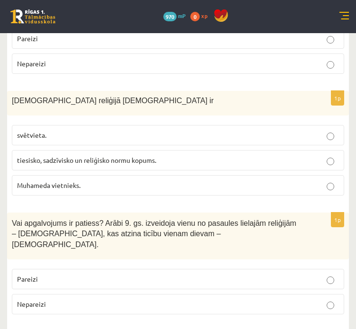
scroll to position [531, 0]
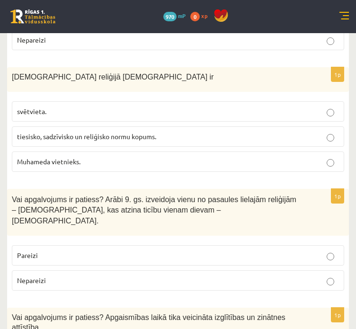
click at [46, 132] on span "tiesisko, sadzīvisko un reliģisko normu kopums." at bounding box center [86, 136] width 139 height 9
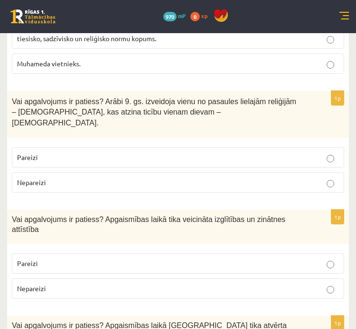
scroll to position [629, 0]
click at [42, 152] on p "Pareizi" at bounding box center [178, 157] width 322 height 10
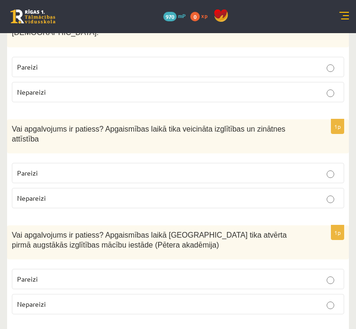
scroll to position [723, 0]
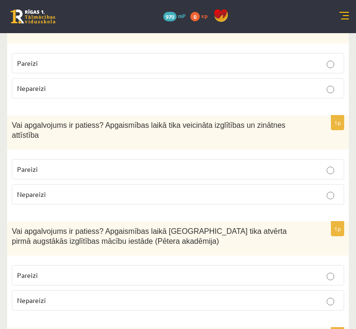
click at [63, 164] on p "Pareizi" at bounding box center [178, 169] width 322 height 10
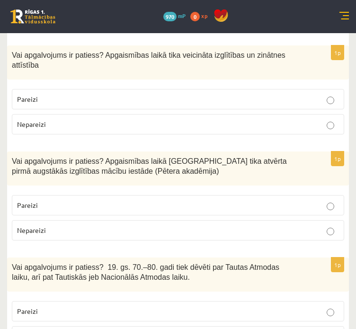
scroll to position [811, 0]
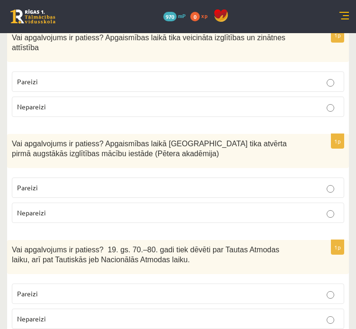
click at [68, 183] on p "Pareizi" at bounding box center [178, 188] width 322 height 10
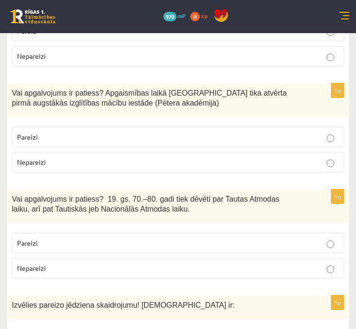
scroll to position [869, 0]
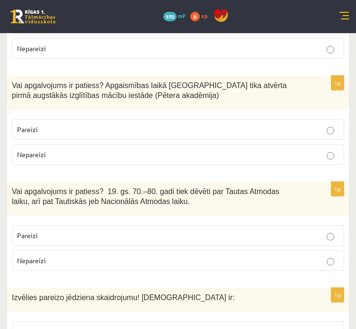
click at [73, 231] on p "Pareizi" at bounding box center [178, 236] width 322 height 10
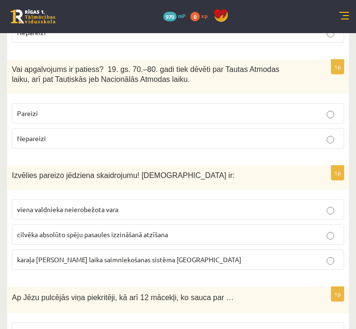
scroll to position [993, 0]
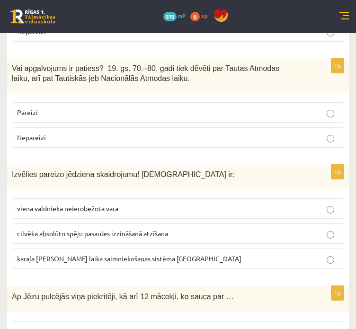
click at [76, 204] on span "viena valdnieka neierobežota vara" at bounding box center [67, 208] width 101 height 9
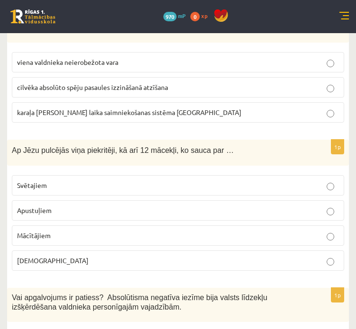
scroll to position [1141, 0]
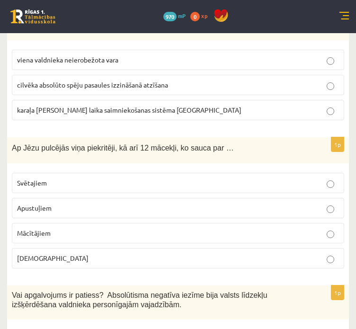
click at [76, 203] on p "Apustuļiem" at bounding box center [178, 208] width 322 height 10
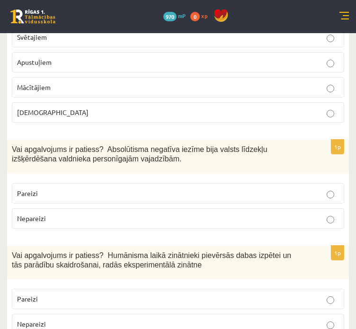
scroll to position [1300, 0]
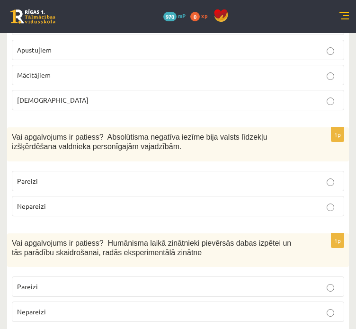
click at [77, 171] on label "Pareizi" at bounding box center [178, 181] width 333 height 20
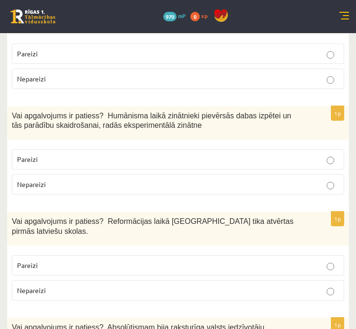
scroll to position [1429, 0]
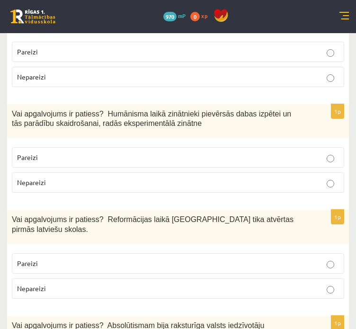
click at [82, 153] on p "Pareizi" at bounding box center [178, 158] width 322 height 10
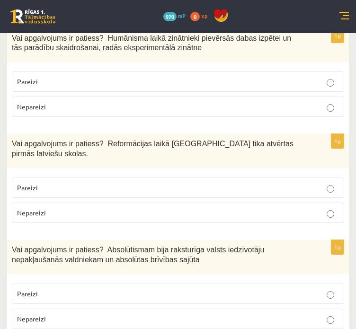
scroll to position [1506, 0]
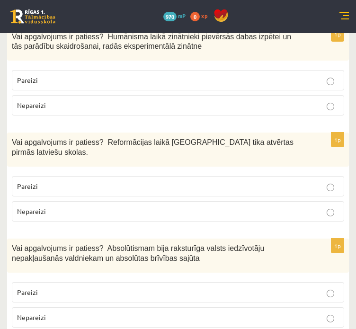
click at [70, 182] on p "Pareizi" at bounding box center [178, 187] width 322 height 10
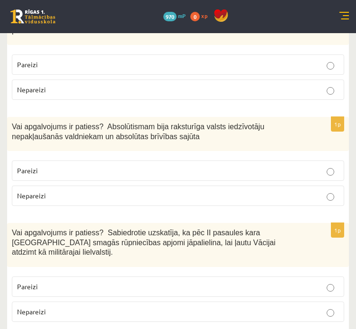
scroll to position [1630, 0]
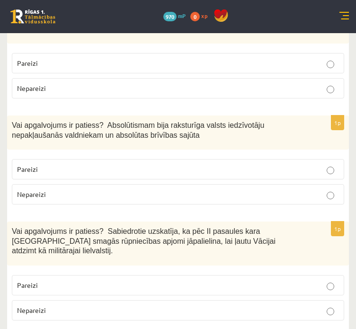
click at [65, 190] on p "Nepareizi" at bounding box center [178, 195] width 322 height 10
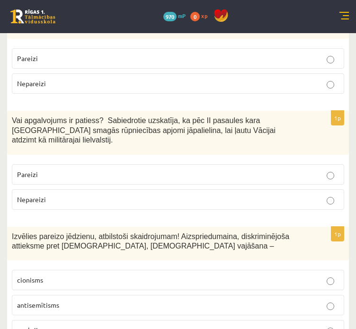
scroll to position [1741, 0]
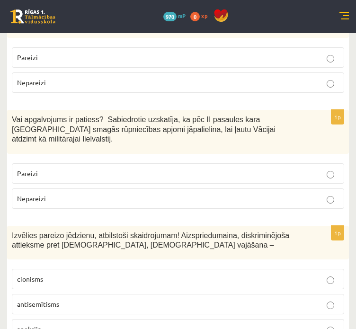
click at [85, 194] on p "Nepareizi" at bounding box center [178, 199] width 322 height 10
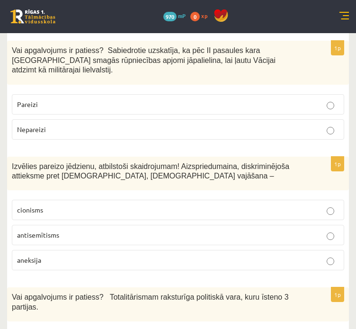
scroll to position [1834, 0]
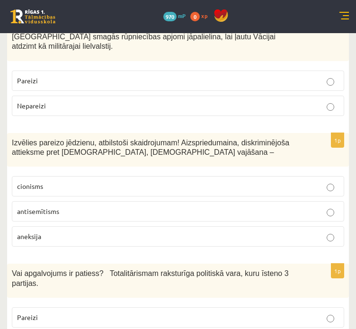
click at [65, 207] on p "antisemītisms" at bounding box center [178, 212] width 322 height 10
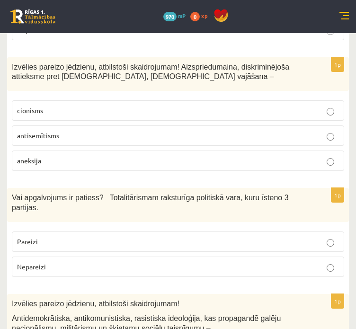
scroll to position [1913, 0]
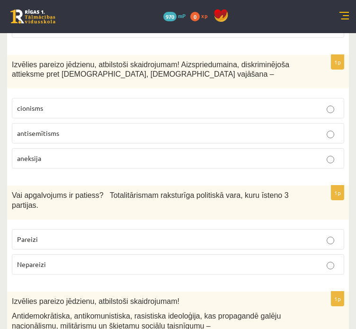
click at [43, 260] on span "Nepareizi" at bounding box center [31, 264] width 29 height 9
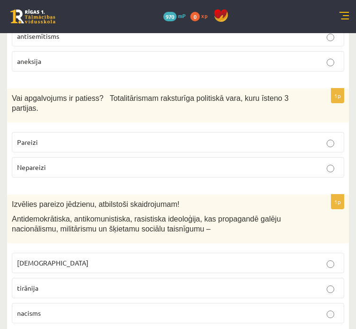
scroll to position [2011, 0]
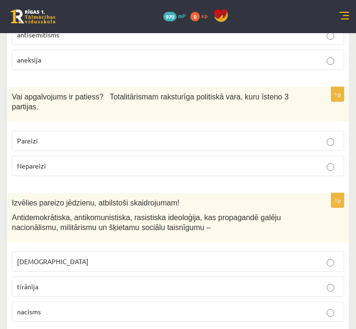
click at [48, 252] on label "fašisms" at bounding box center [178, 262] width 333 height 20
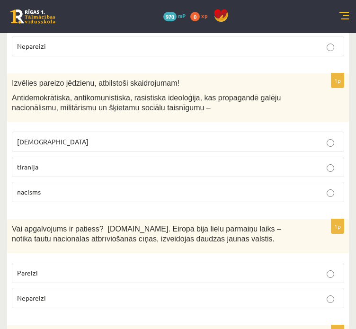
scroll to position [2132, 0]
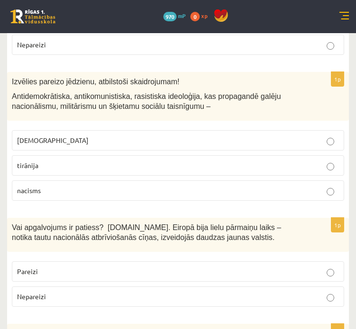
click at [46, 267] on p "Pareizi" at bounding box center [178, 272] width 322 height 10
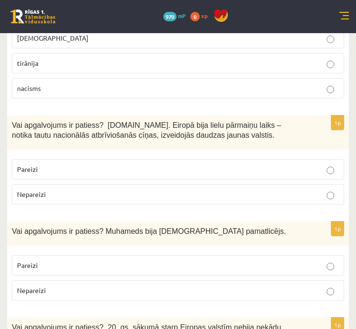
scroll to position [2237, 0]
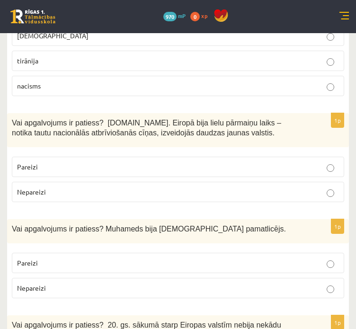
click at [55, 258] on p "Pareizi" at bounding box center [178, 263] width 322 height 10
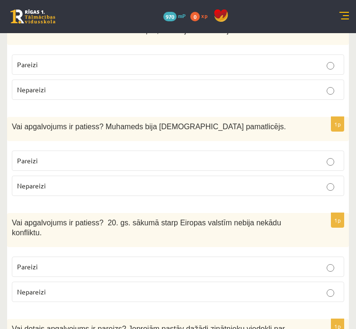
scroll to position [2340, 0]
click at [44, 288] on span "Nepareizi" at bounding box center [31, 292] width 29 height 9
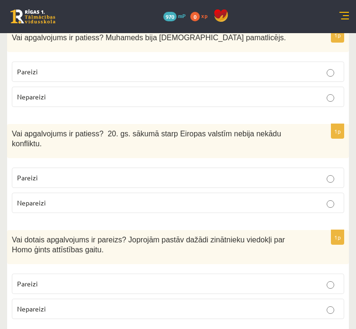
scroll to position [2429, 0]
click at [47, 279] on p "Pareizi" at bounding box center [178, 284] width 322 height 10
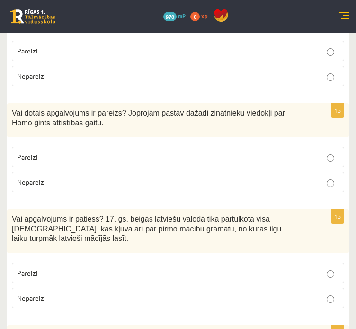
scroll to position [2580, 0]
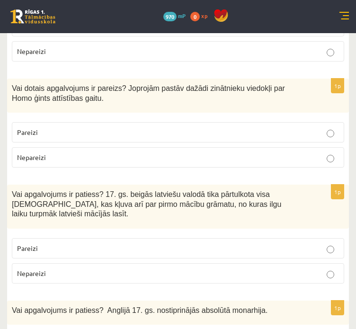
click at [59, 244] on p "Pareizi" at bounding box center [178, 249] width 322 height 10
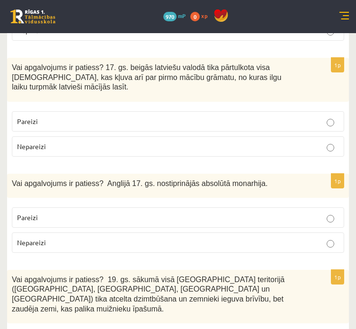
scroll to position [2710, 0]
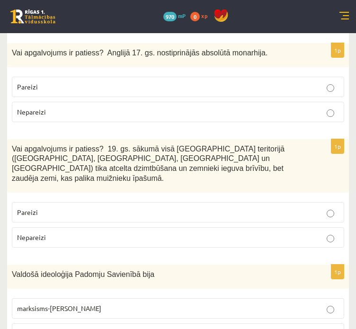
scroll to position [2839, 0]
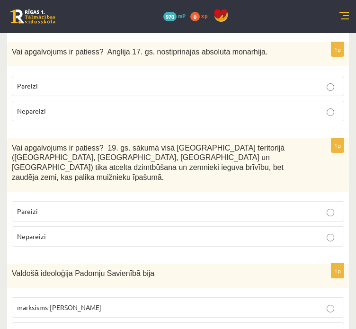
click at [66, 298] on label "marksisms-ļeņinisms" at bounding box center [178, 308] width 333 height 20
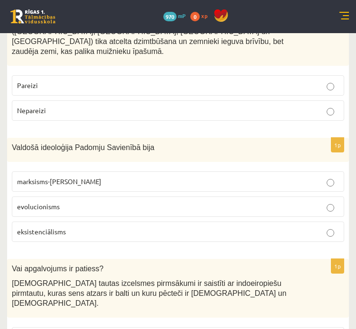
scroll to position [2967, 0]
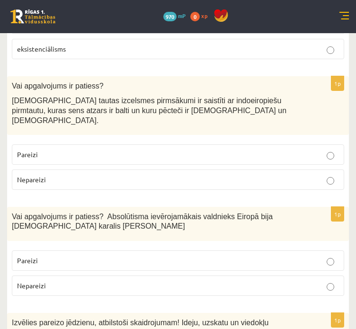
scroll to position [3149, 0]
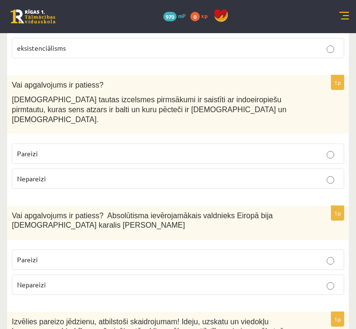
drag, startPoint x: 73, startPoint y: 159, endPoint x: 73, endPoint y: 152, distance: 7.1
click at [73, 245] on fieldset "Pareizi Nepareizi" at bounding box center [178, 271] width 333 height 53
click at [73, 250] on label "Pareizi" at bounding box center [178, 260] width 333 height 20
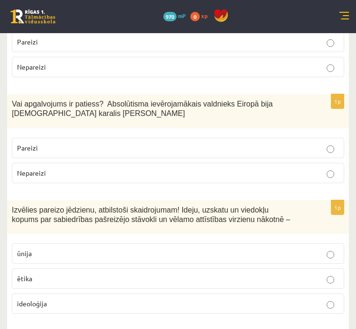
scroll to position [3263, 0]
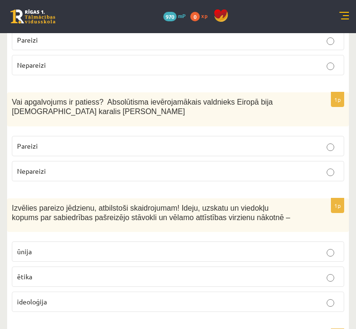
click at [45, 298] on span "ideoloģija" at bounding box center [32, 302] width 30 height 9
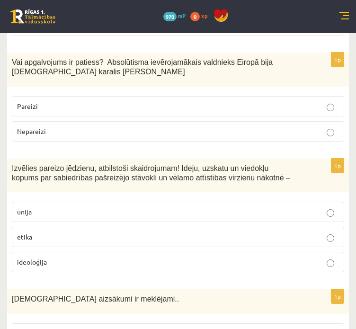
click at [53, 329] on span "Tuvo Austrumu zemēs" at bounding box center [50, 333] width 66 height 9
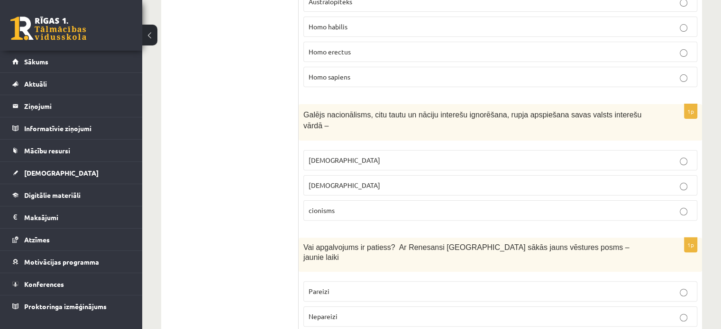
scroll to position [0, 0]
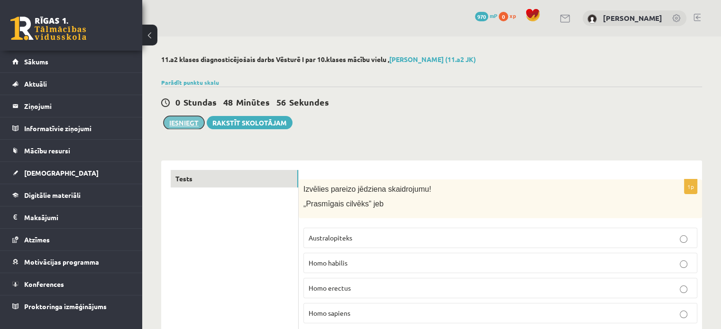
click at [184, 128] on button "Iesniegt" at bounding box center [184, 122] width 41 height 13
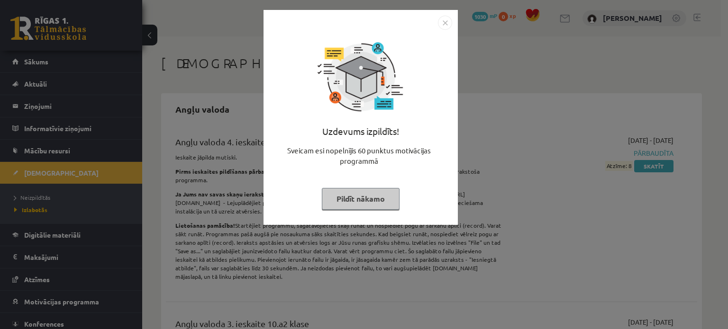
click at [353, 203] on button "Pildīt nākamo" at bounding box center [361, 199] width 78 height 22
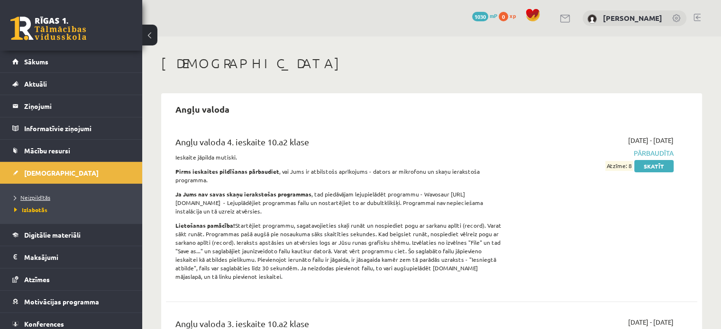
click at [38, 198] on span "Neizpildītās" at bounding box center [32, 198] width 36 height 8
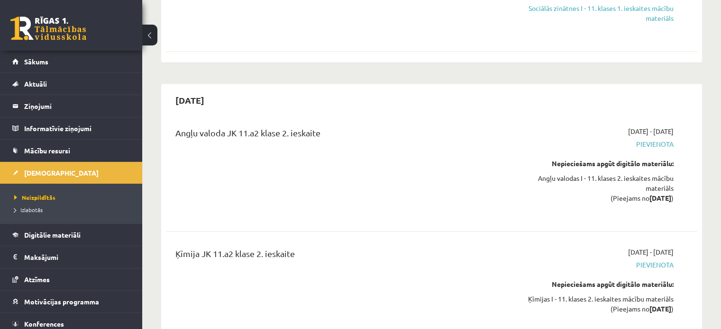
scroll to position [1883, 0]
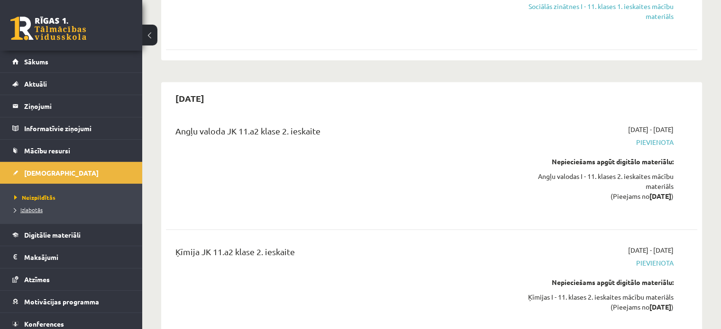
click at [34, 209] on span "Izlabotās" at bounding box center [28, 210] width 28 height 8
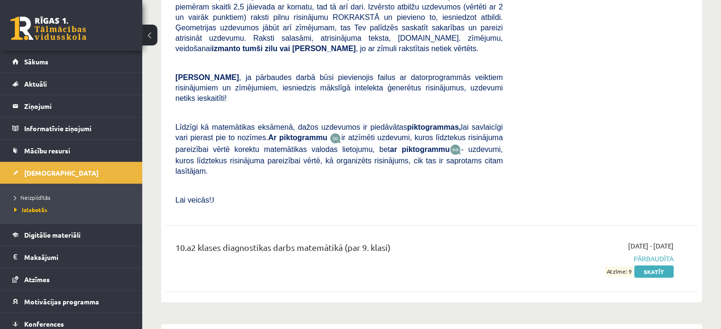
scroll to position [6182, 0]
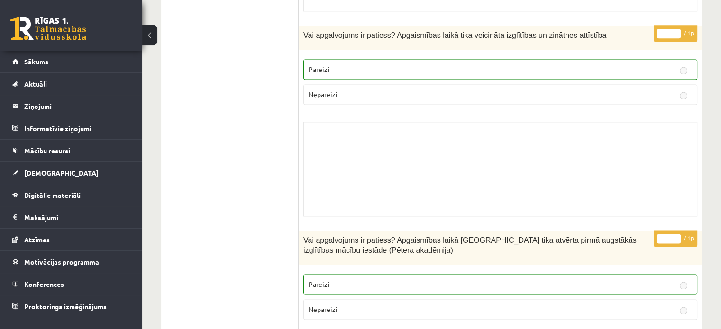
scroll to position [1350, 0]
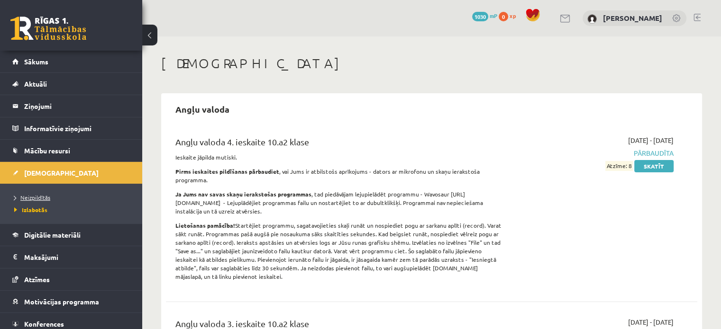
click at [26, 200] on span "Neizpildītās" at bounding box center [32, 198] width 36 height 8
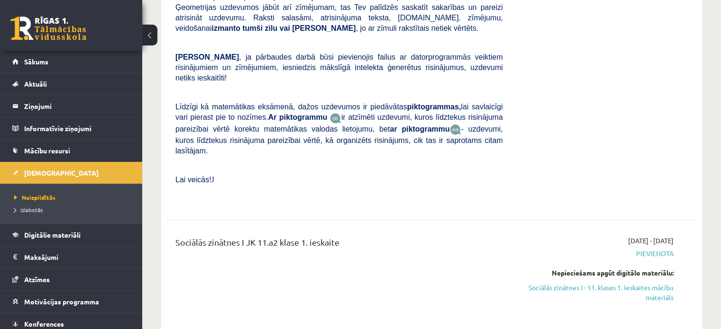
scroll to position [1606, 0]
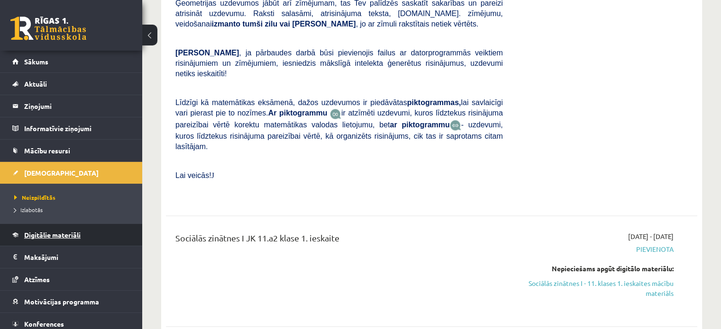
click at [78, 234] on span "Digitālie materiāli" at bounding box center [52, 235] width 56 height 9
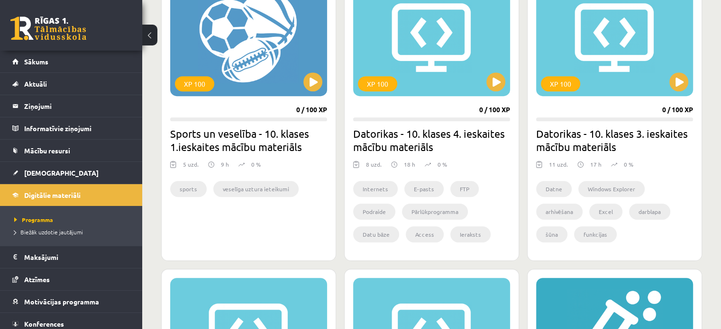
scroll to position [531, 0]
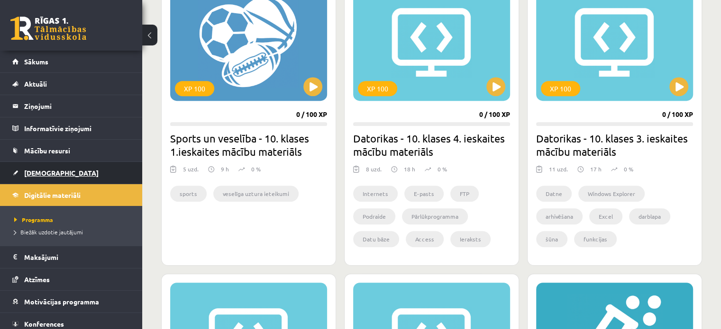
click at [77, 174] on link "[DEMOGRAPHIC_DATA]" at bounding box center [71, 173] width 118 height 22
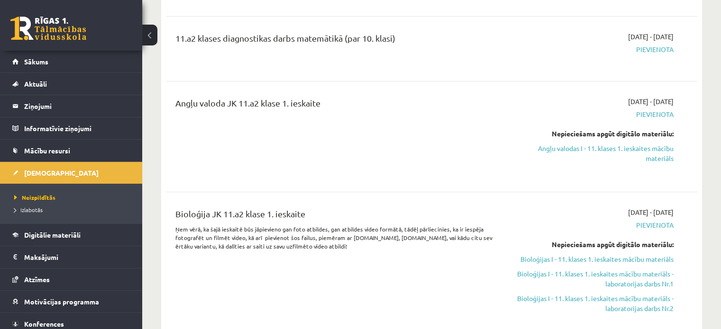
scroll to position [169, 0]
click at [73, 151] on link "Mācību resursi" at bounding box center [71, 151] width 118 height 22
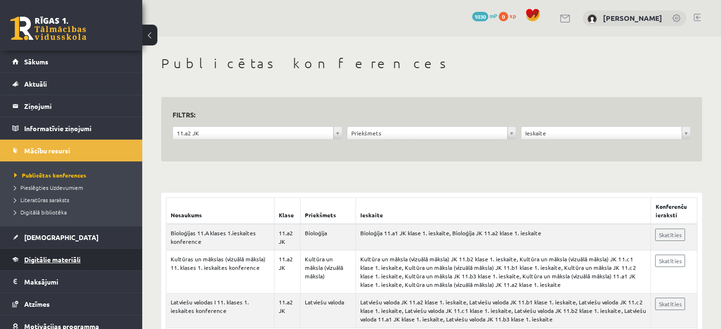
click at [70, 267] on link "Digitālie materiāli" at bounding box center [71, 260] width 118 height 22
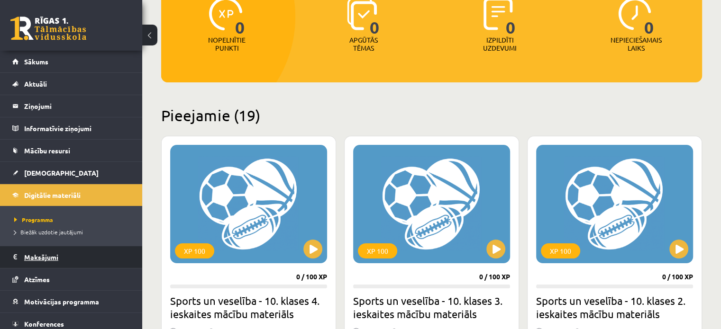
scroll to position [27, 0]
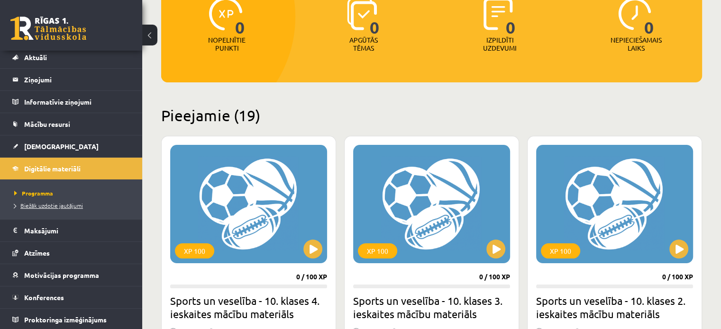
click at [70, 204] on span "Biežāk uzdotie jautājumi" at bounding box center [48, 206] width 69 height 8
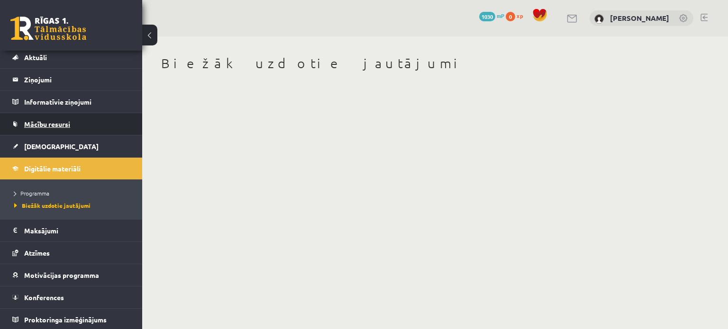
click at [52, 125] on span "Mācību resursi" at bounding box center [47, 124] width 46 height 9
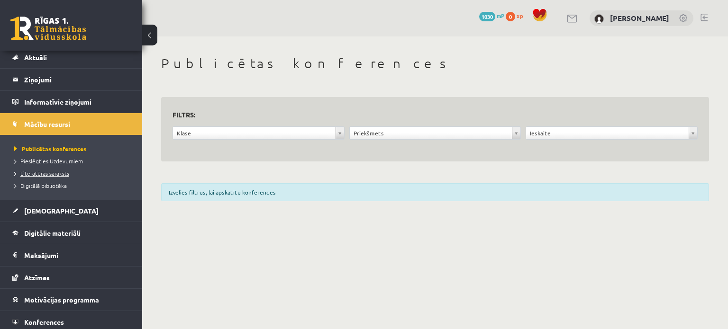
click at [48, 173] on span "Literatūras saraksts" at bounding box center [41, 174] width 55 height 8
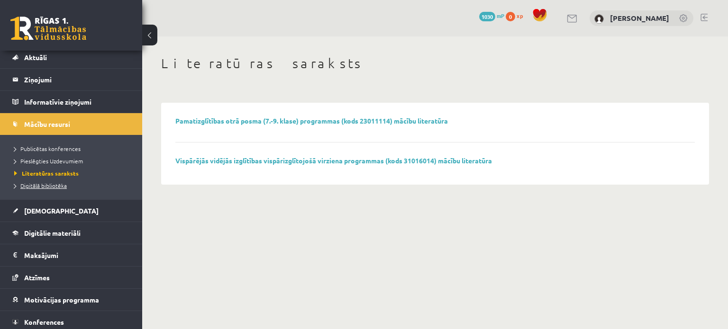
click at [57, 185] on span "Digitālā bibliotēka" at bounding box center [40, 186] width 53 height 8
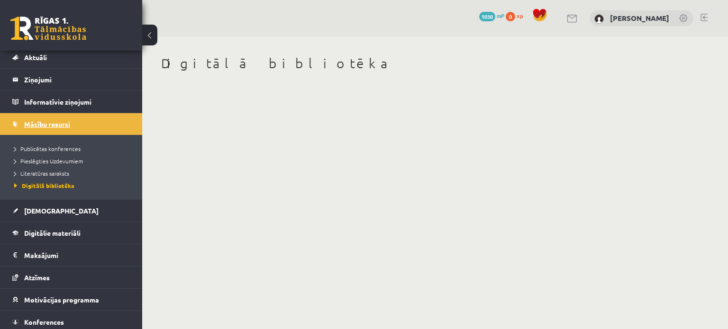
click at [53, 128] on link "Mācību resursi" at bounding box center [71, 124] width 118 height 22
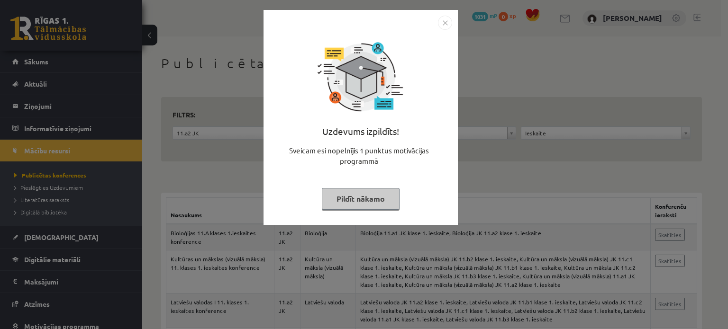
click at [380, 134] on div "Uzdevums izpildīts!" at bounding box center [360, 135] width 183 height 21
click at [375, 202] on button "Pildīt nākamo" at bounding box center [361, 199] width 78 height 22
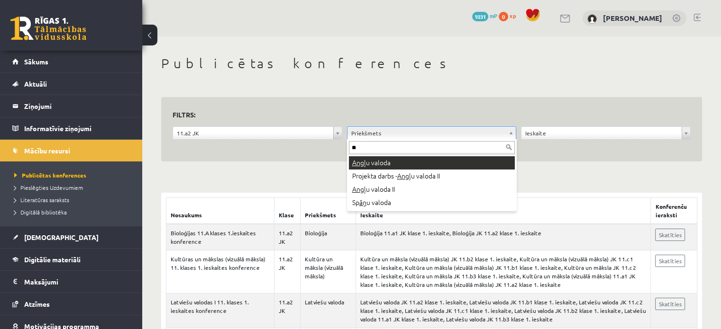
type input "**"
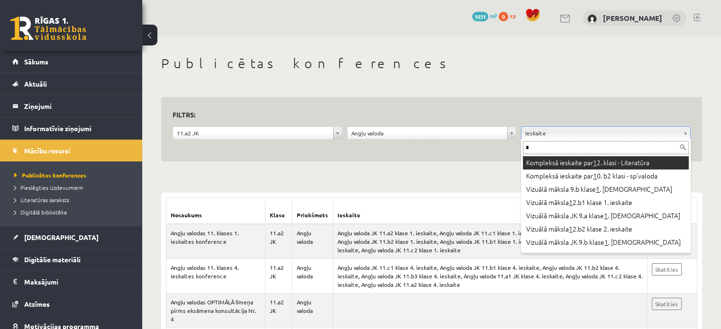
type input "**"
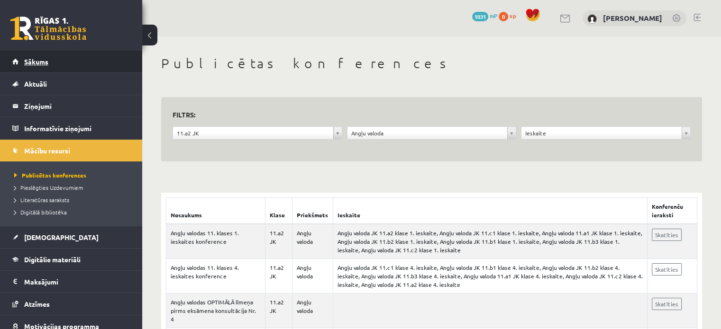
click at [46, 63] on span "Sākums" at bounding box center [36, 61] width 24 height 9
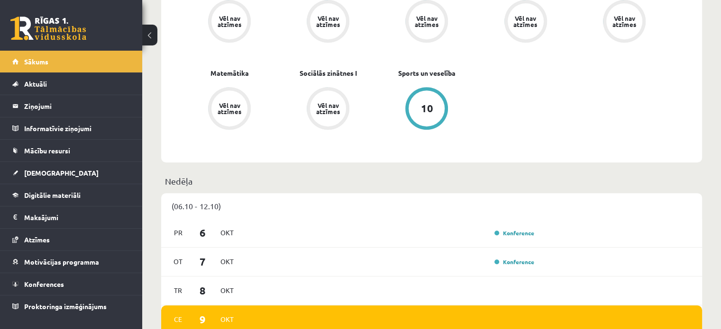
scroll to position [381, 0]
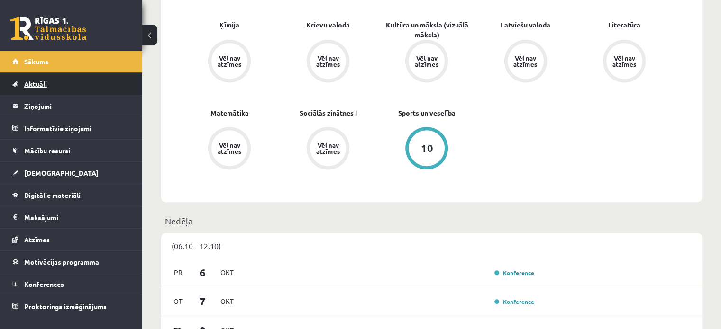
click at [100, 86] on link "Aktuāli" at bounding box center [71, 84] width 118 height 22
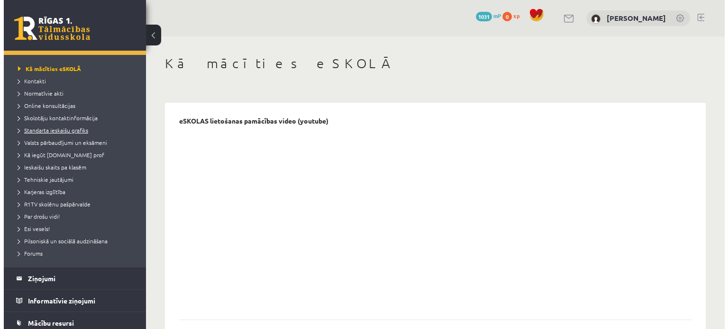
scroll to position [25, 0]
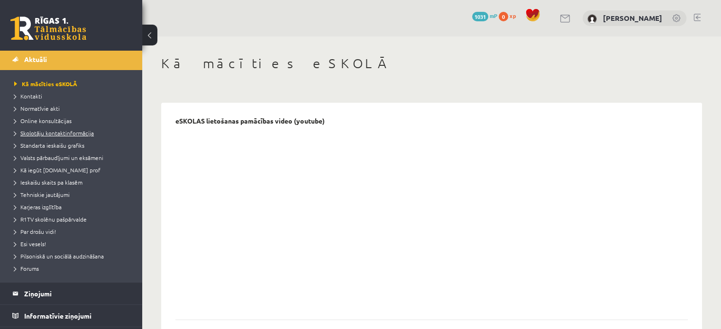
click at [84, 132] on span "Skolotāju kontaktinformācija" at bounding box center [54, 133] width 80 height 8
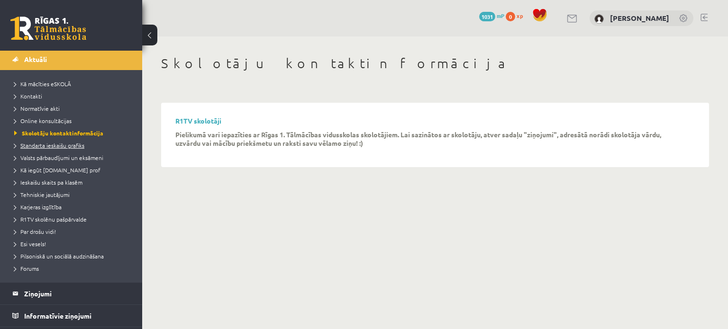
click at [71, 144] on span "Standarta ieskaišu grafiks" at bounding box center [49, 146] width 70 height 8
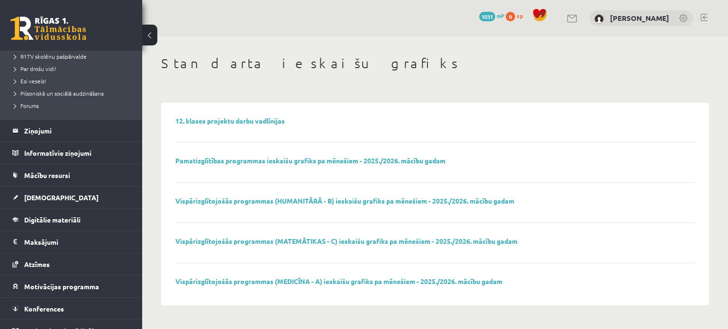
scroll to position [189, 0]
click at [77, 129] on legend "Ziņojumi 0" at bounding box center [77, 130] width 106 height 22
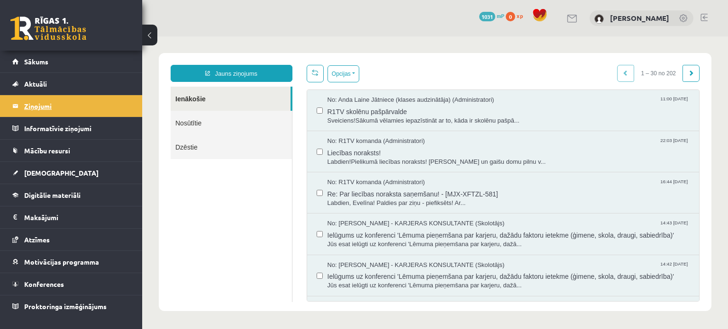
click at [77, 129] on legend "Informatīvie ziņojumi 0" at bounding box center [77, 129] width 106 height 22
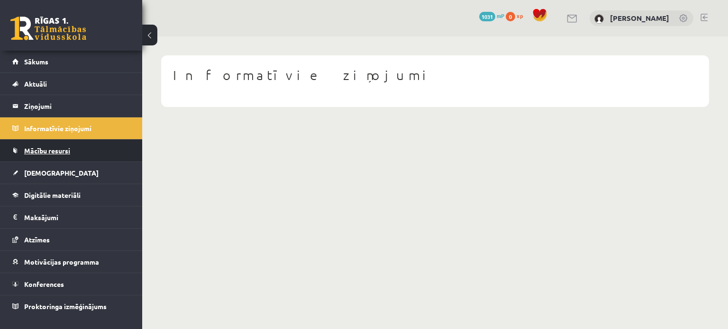
click at [73, 149] on link "Mācību resursi" at bounding box center [71, 151] width 118 height 22
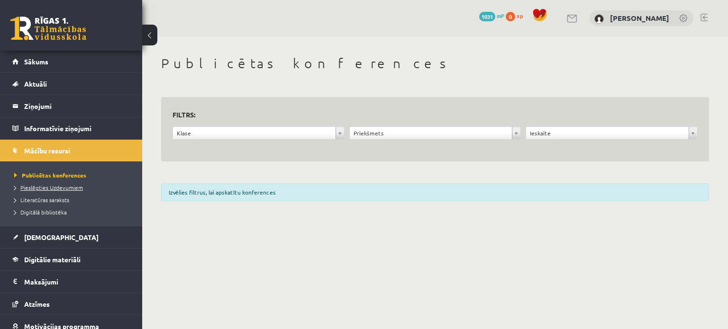
click at [59, 188] on span "Pieslēgties Uzdevumiem" at bounding box center [48, 188] width 69 height 8
click at [59, 201] on span "Literatūras saraksts" at bounding box center [41, 200] width 55 height 8
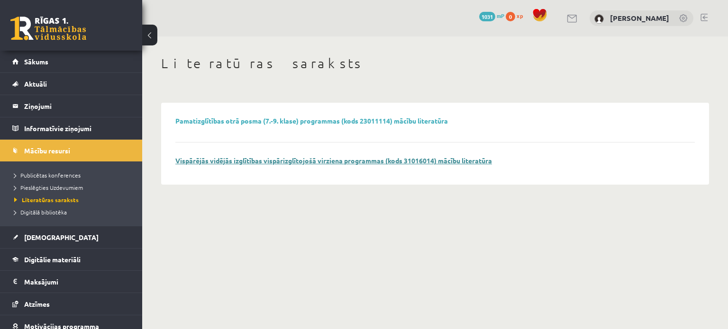
click at [222, 161] on link "Vispārējās vidējās izglītības vispārizglītojošā virziena programmas (kods 31016…" at bounding box center [333, 160] width 317 height 9
click at [43, 214] on span "Digitālā bibliotēka" at bounding box center [40, 213] width 53 height 8
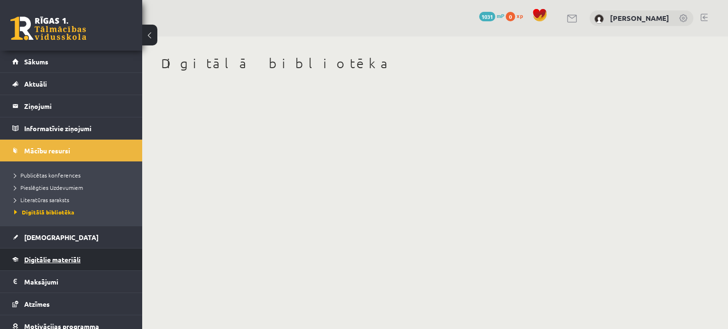
scroll to position [51, 0]
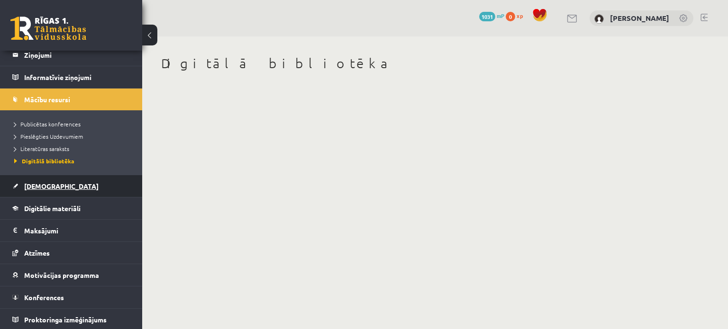
click at [89, 188] on link "[DEMOGRAPHIC_DATA]" at bounding box center [71, 186] width 118 height 22
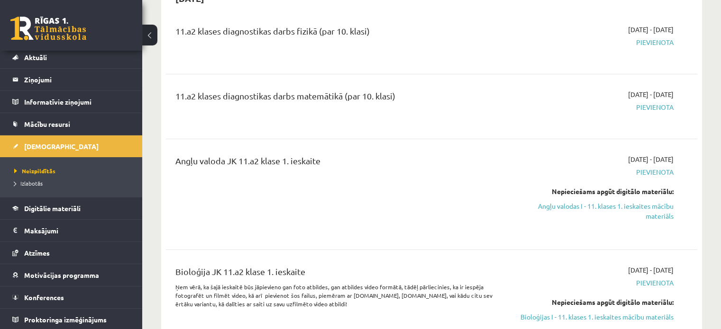
scroll to position [112, 0]
click at [76, 210] on span "Digitālie materiāli" at bounding box center [52, 208] width 56 height 9
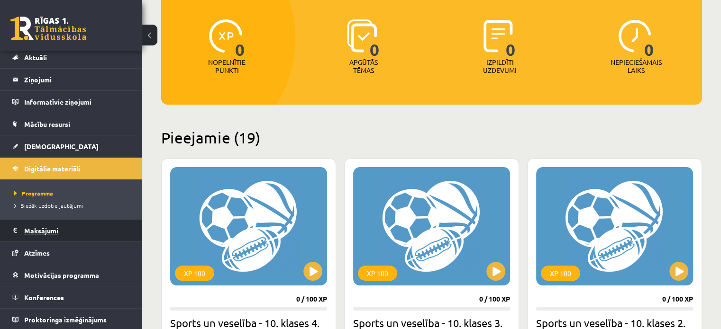
click at [68, 227] on legend "Maksājumi 0" at bounding box center [77, 231] width 106 height 22
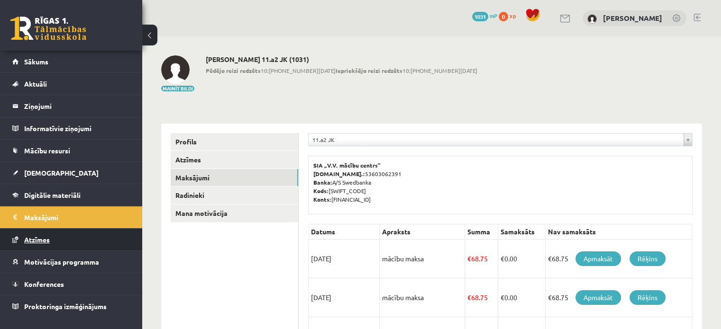
click at [67, 245] on link "Atzīmes" at bounding box center [71, 240] width 118 height 22
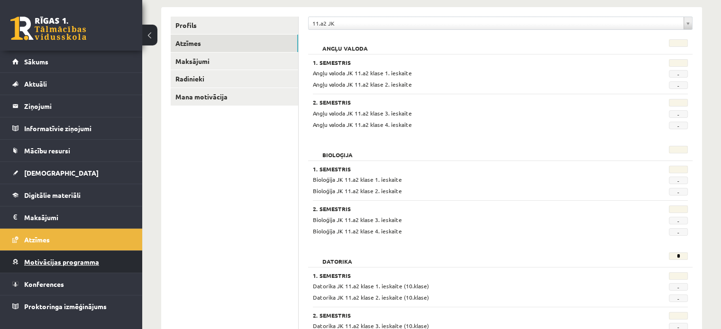
scroll to position [120, 0]
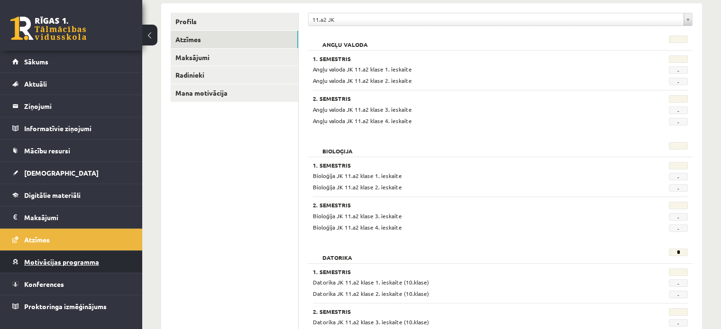
click at [81, 263] on span "Motivācijas programma" at bounding box center [61, 262] width 75 height 9
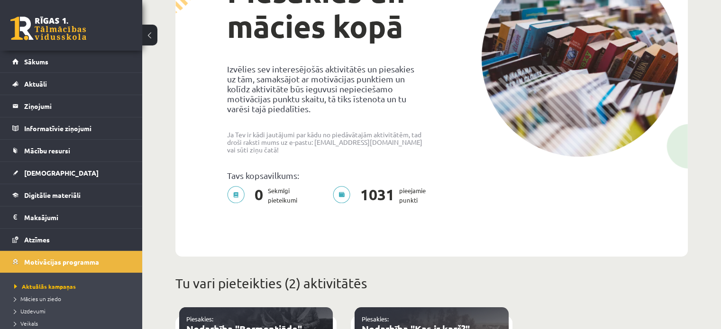
scroll to position [88, 0]
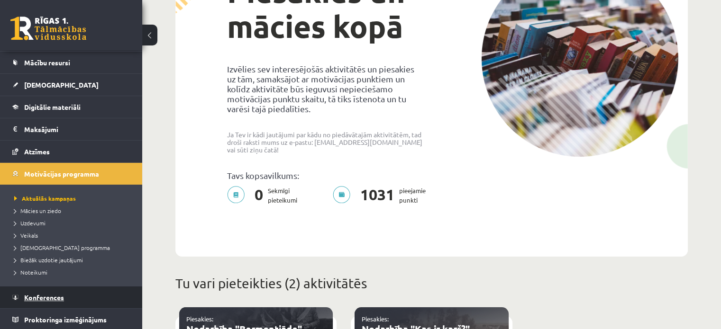
click at [59, 301] on link "Konferences" at bounding box center [71, 298] width 118 height 22
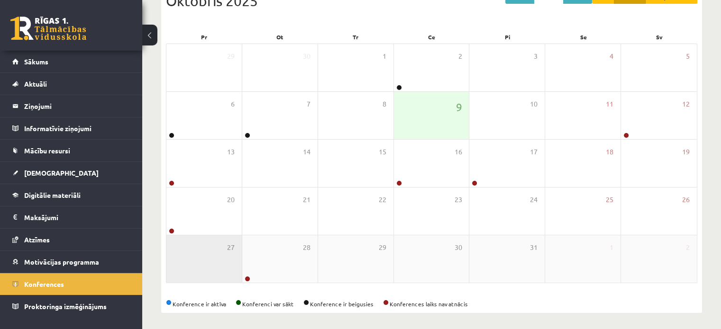
scroll to position [123, 0]
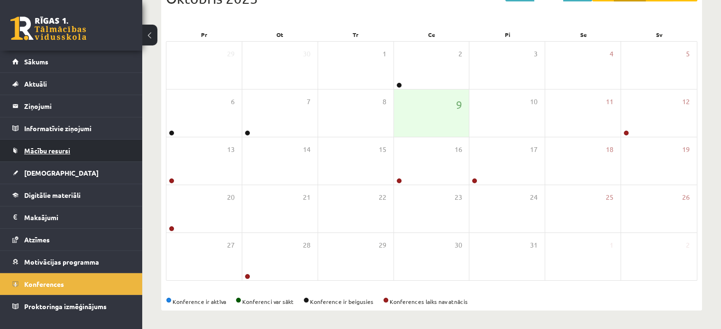
click at [53, 147] on span "Mācību resursi" at bounding box center [47, 150] width 46 height 9
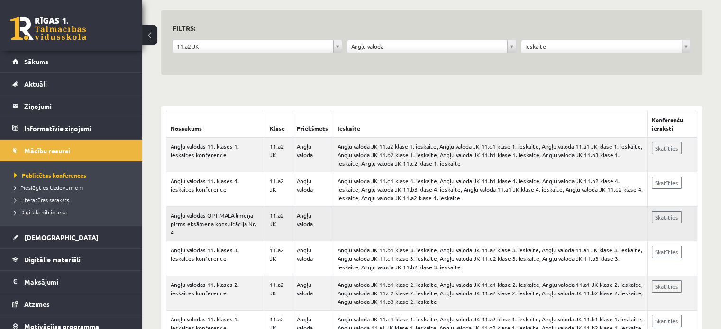
scroll to position [123, 0]
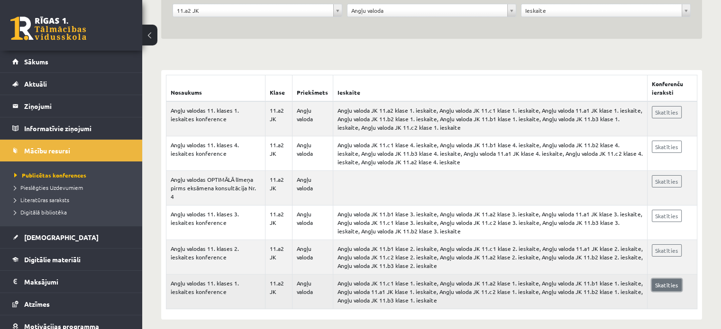
click at [661, 279] on link "Skatīties" at bounding box center [667, 285] width 30 height 12
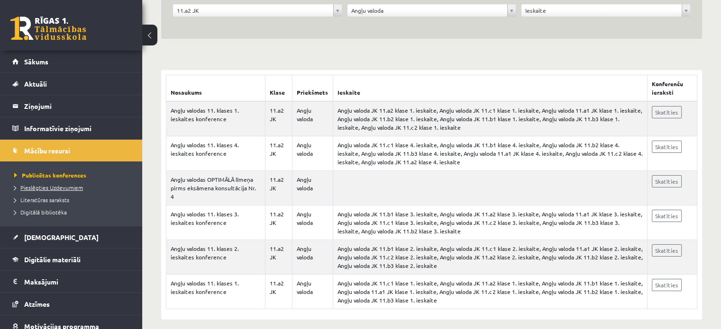
click at [62, 185] on span "Pieslēgties Uzdevumiem" at bounding box center [48, 188] width 69 height 8
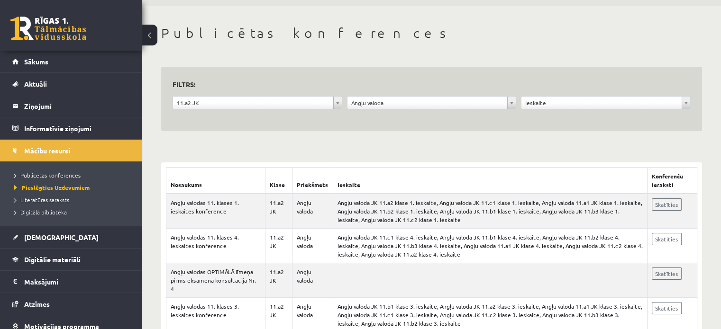
scroll to position [28, 0]
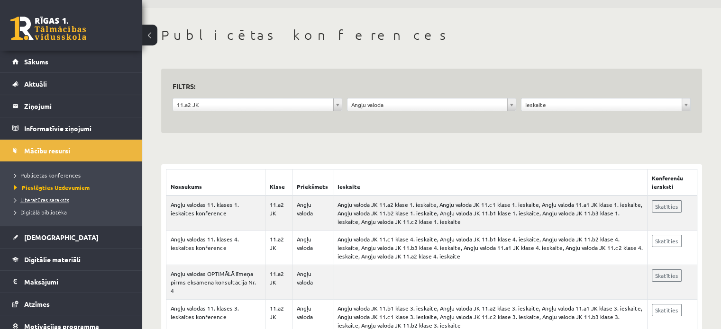
click at [39, 200] on span "Literatūras saraksts" at bounding box center [41, 200] width 55 height 8
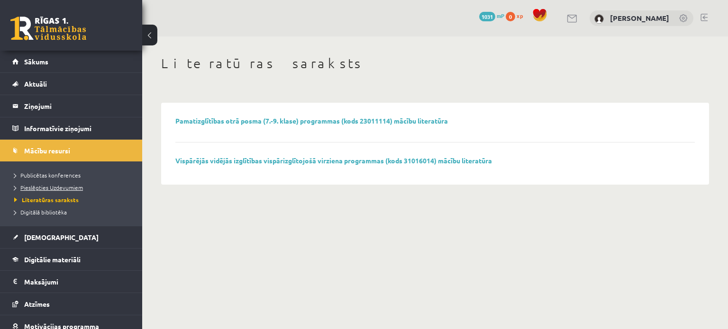
click at [44, 188] on span "Pieslēgties Uzdevumiem" at bounding box center [48, 188] width 69 height 8
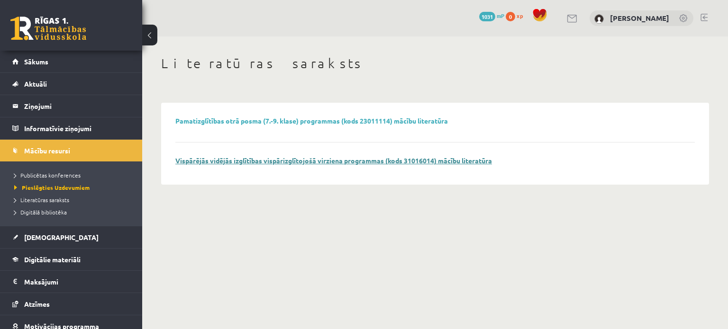
click at [228, 163] on link "Vispārējās vidējās izglītības vispārizglītojošā virziena programmas (kods 31016…" at bounding box center [333, 160] width 317 height 9
click at [51, 200] on span "Literatūras saraksts" at bounding box center [41, 200] width 55 height 8
click at [48, 216] on link "Digitālā bibliotēka" at bounding box center [73, 212] width 118 height 9
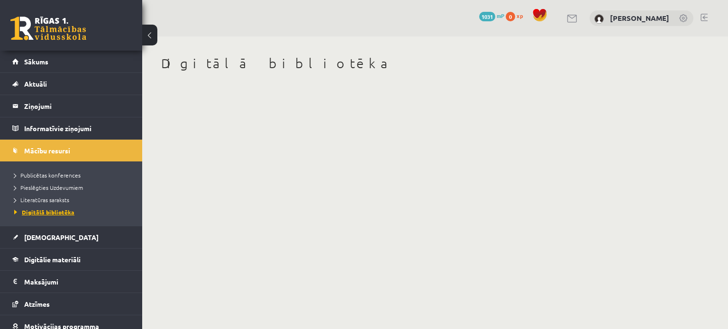
scroll to position [51, 0]
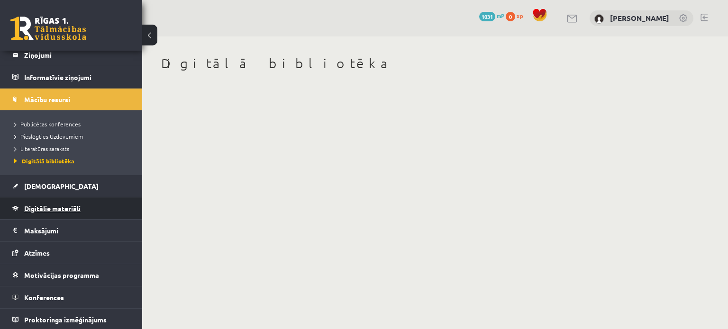
click at [70, 208] on span "Digitālie materiāli" at bounding box center [52, 208] width 56 height 9
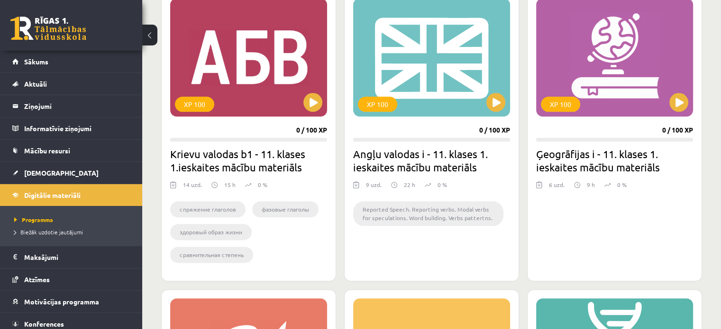
scroll to position [1116, 0]
click at [438, 70] on div "XP 100" at bounding box center [431, 58] width 157 height 118
click at [421, 99] on div "XP 100" at bounding box center [431, 58] width 157 height 118
click at [393, 71] on div "XP 100" at bounding box center [431, 58] width 157 height 118
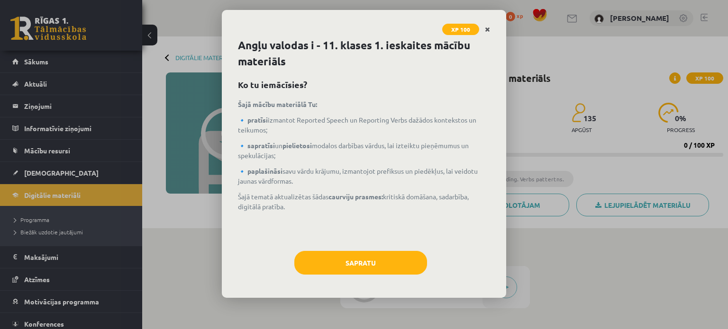
click at [485, 30] on icon "Close" at bounding box center [487, 30] width 5 height 7
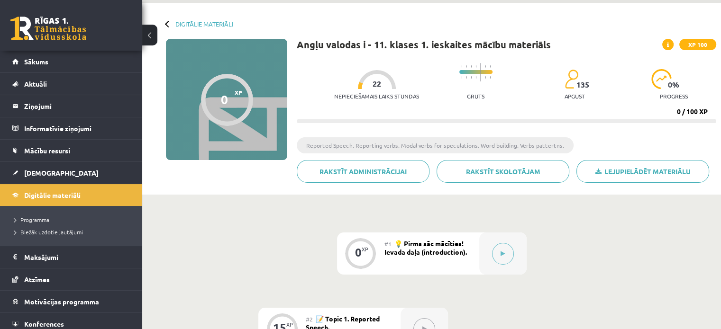
scroll to position [33, 0]
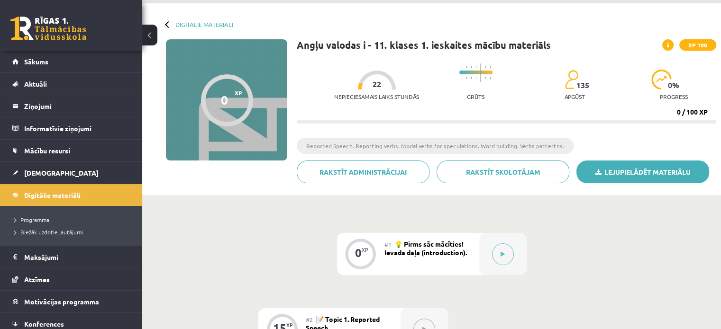
click at [625, 169] on link "Lejupielādēt materiālu" at bounding box center [642, 172] width 133 height 23
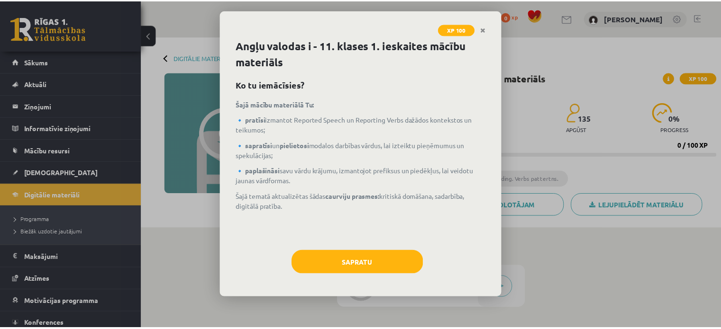
scroll to position [33, 0]
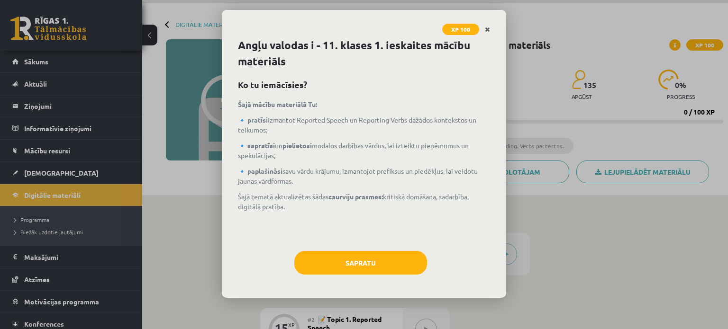
click at [489, 32] on icon "Close" at bounding box center [487, 30] width 5 height 7
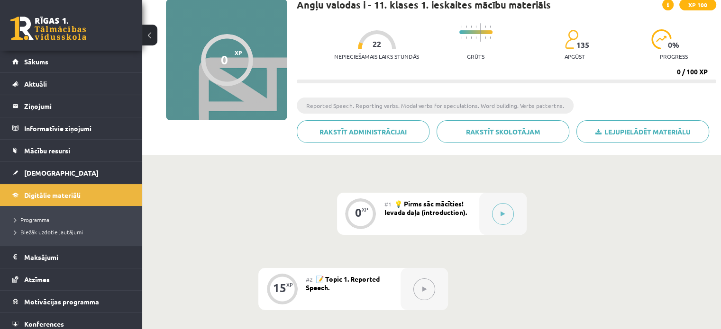
scroll to position [0, 0]
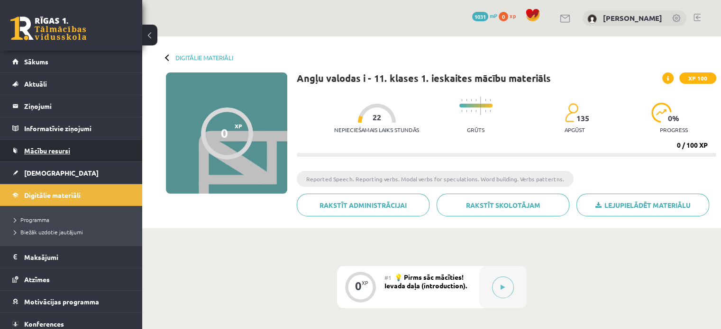
click at [63, 155] on link "Mācību resursi" at bounding box center [71, 151] width 118 height 22
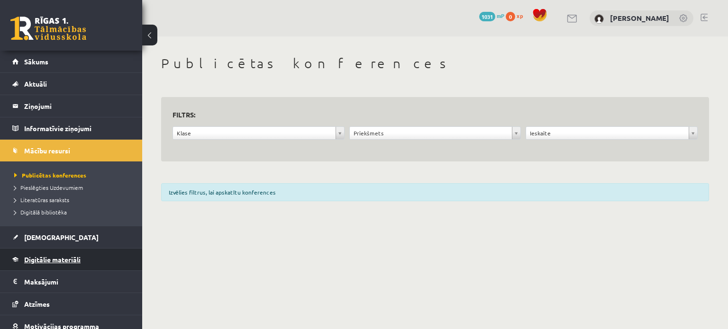
click at [50, 260] on span "Digitālie materiāli" at bounding box center [52, 259] width 56 height 9
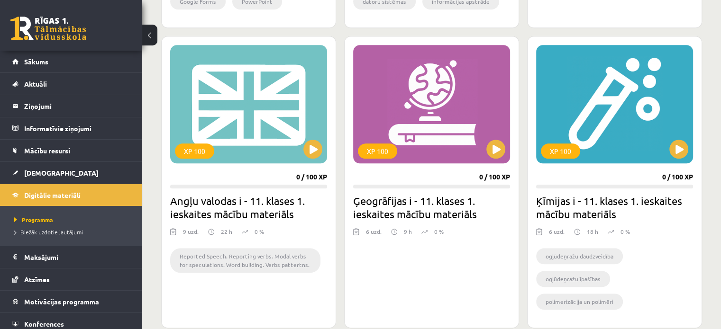
scroll to position [1069, 0]
click at [290, 116] on div "XP 100" at bounding box center [248, 104] width 157 height 118
click at [248, 142] on div "XP 100" at bounding box center [248, 104] width 157 height 118
click at [318, 157] on div "XP 100" at bounding box center [248, 104] width 157 height 118
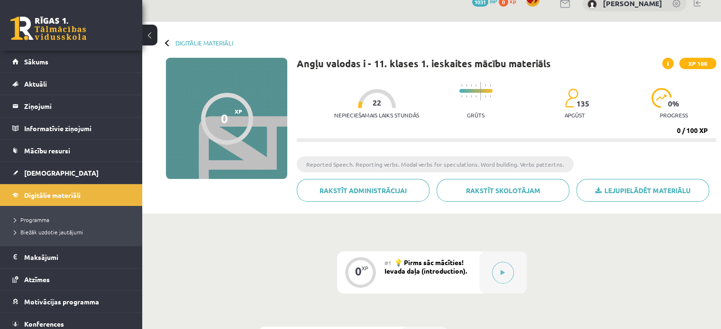
scroll to position [13, 0]
